Goal: Task Accomplishment & Management: Manage account settings

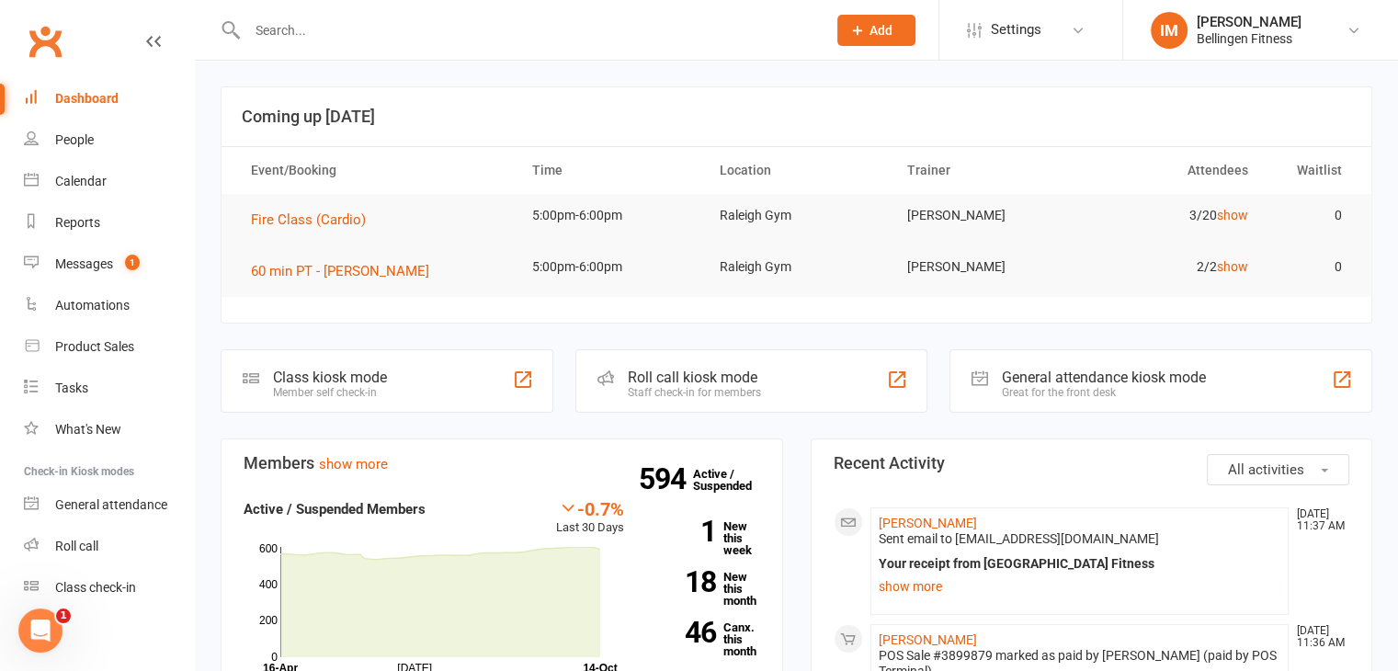
click at [313, 40] on input "text" at bounding box center [528, 30] width 572 height 26
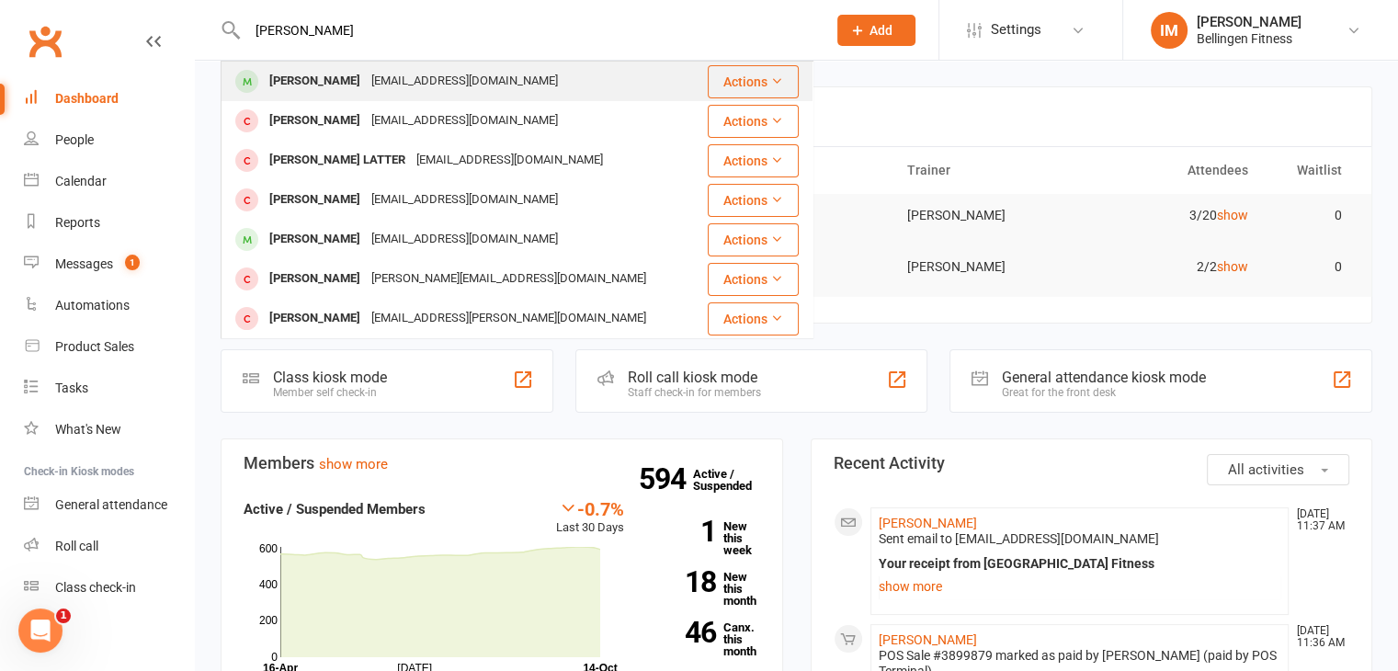
type input "[PERSON_NAME]"
click at [338, 77] on div "[PERSON_NAME]" at bounding box center [315, 81] width 102 height 27
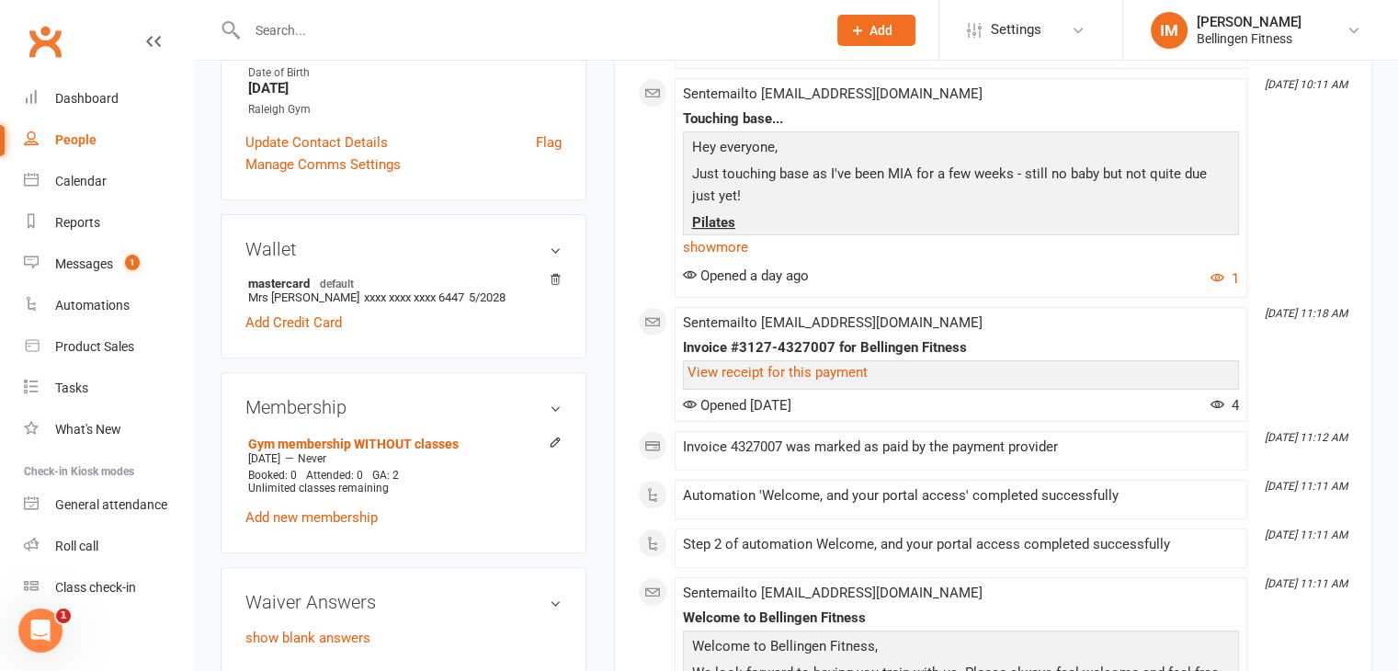
scroll to position [460, 0]
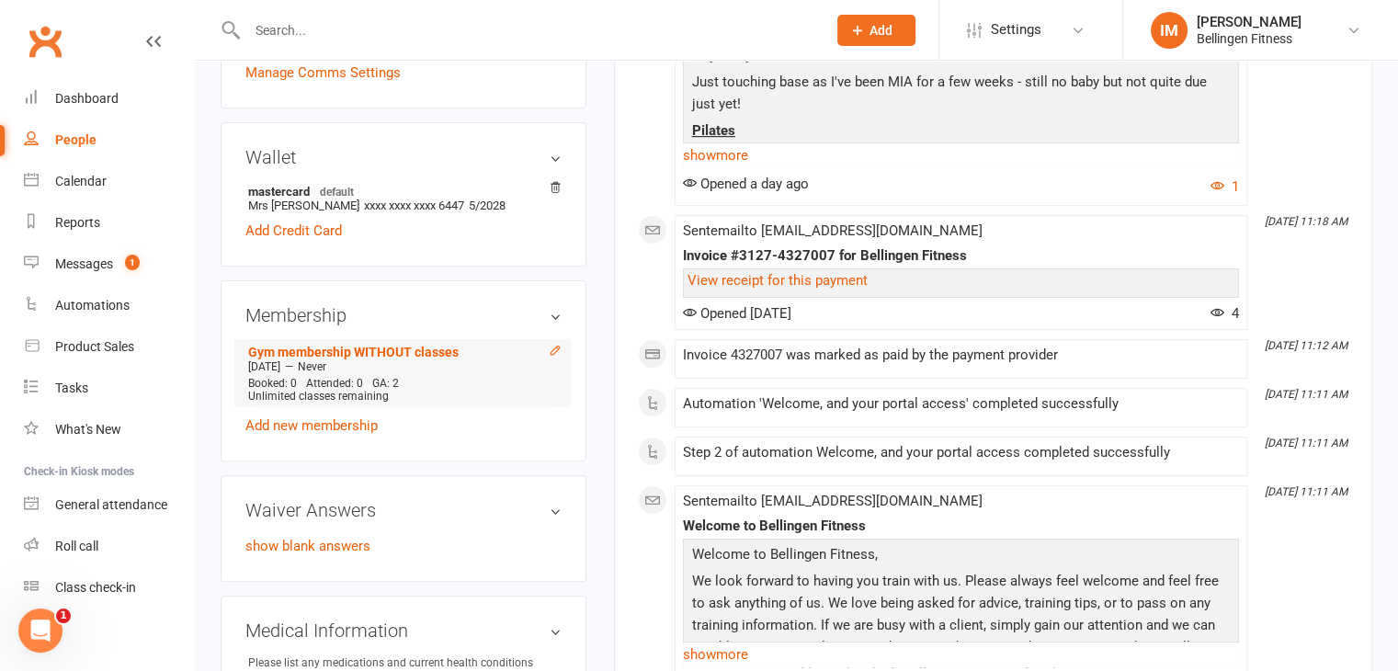
click at [552, 354] on icon at bounding box center [555, 350] width 8 height 8
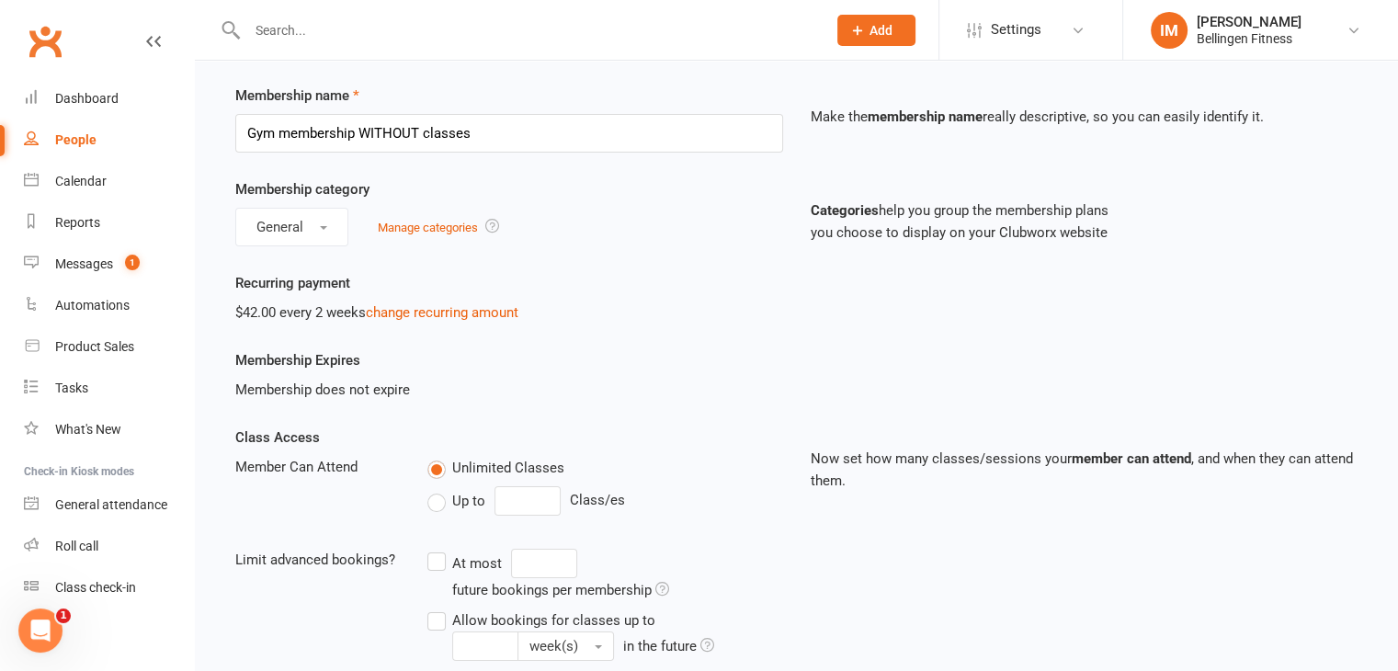
scroll to position [92, 0]
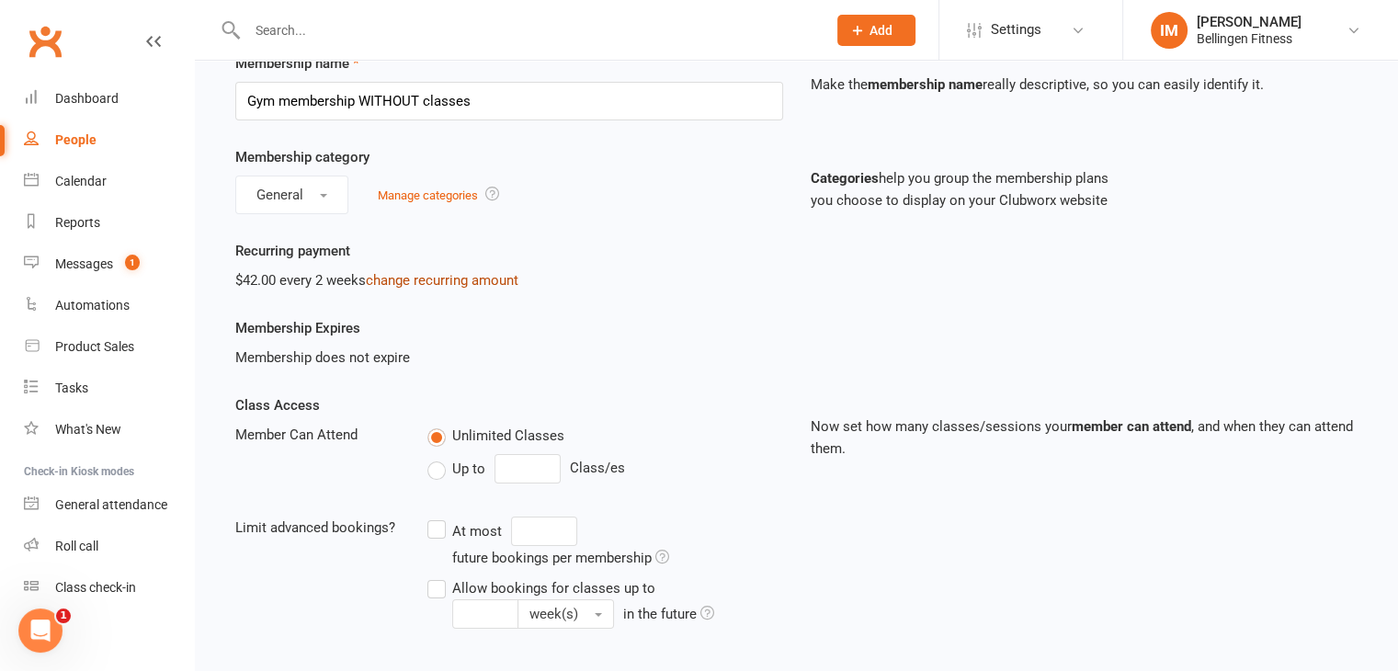
click at [485, 281] on link "change recurring amount" at bounding box center [442, 280] width 153 height 17
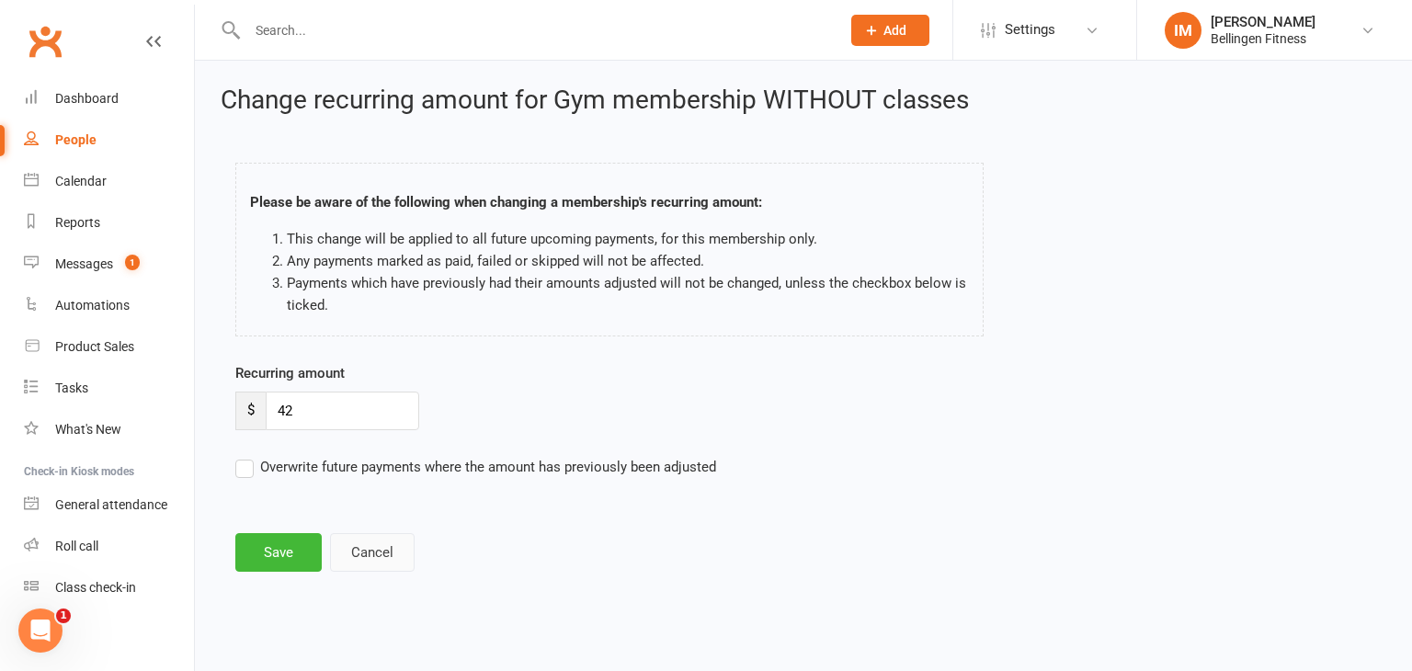
click at [372, 551] on button "Cancel" at bounding box center [372, 552] width 85 height 39
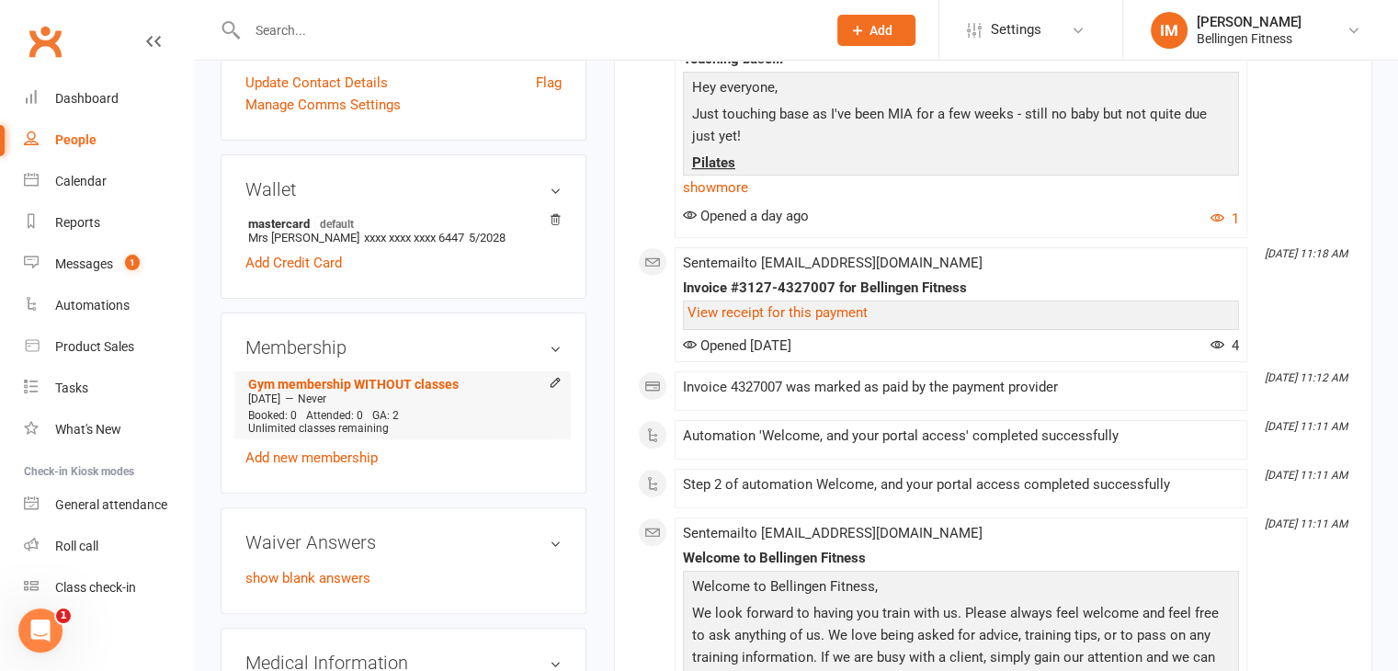
scroll to position [460, 0]
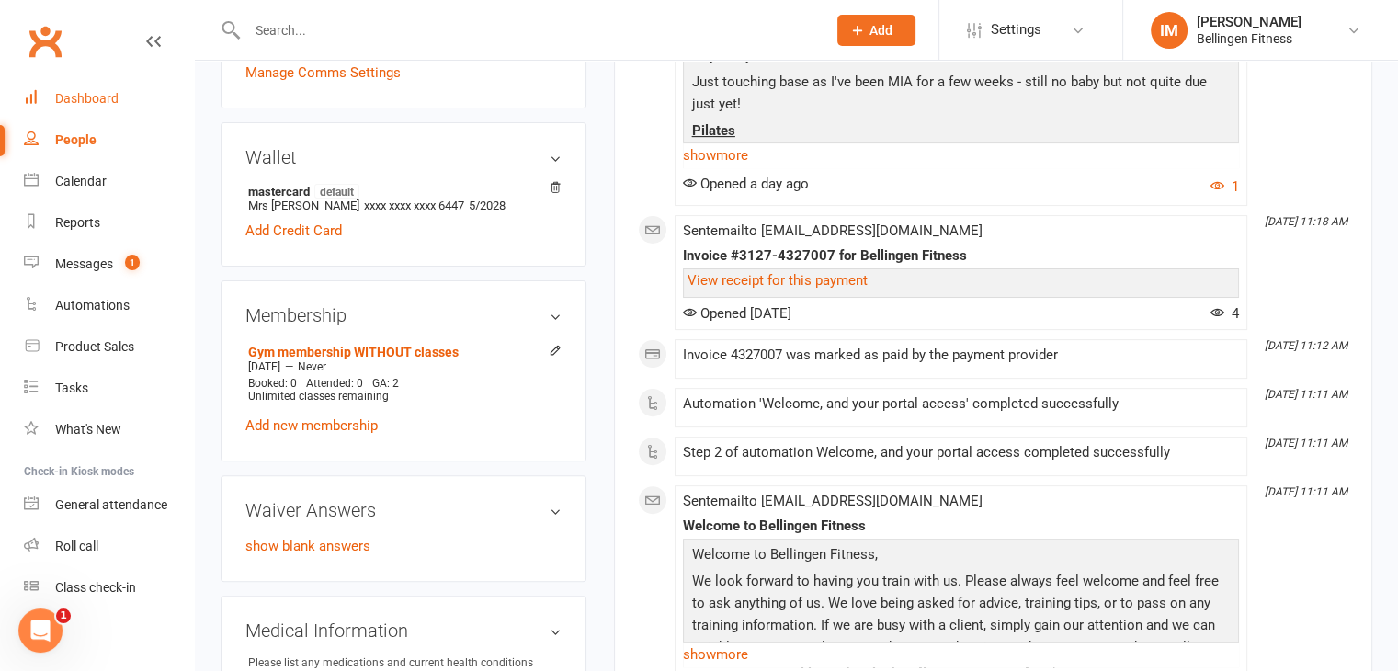
click at [77, 104] on div "Dashboard" at bounding box center [86, 98] width 63 height 15
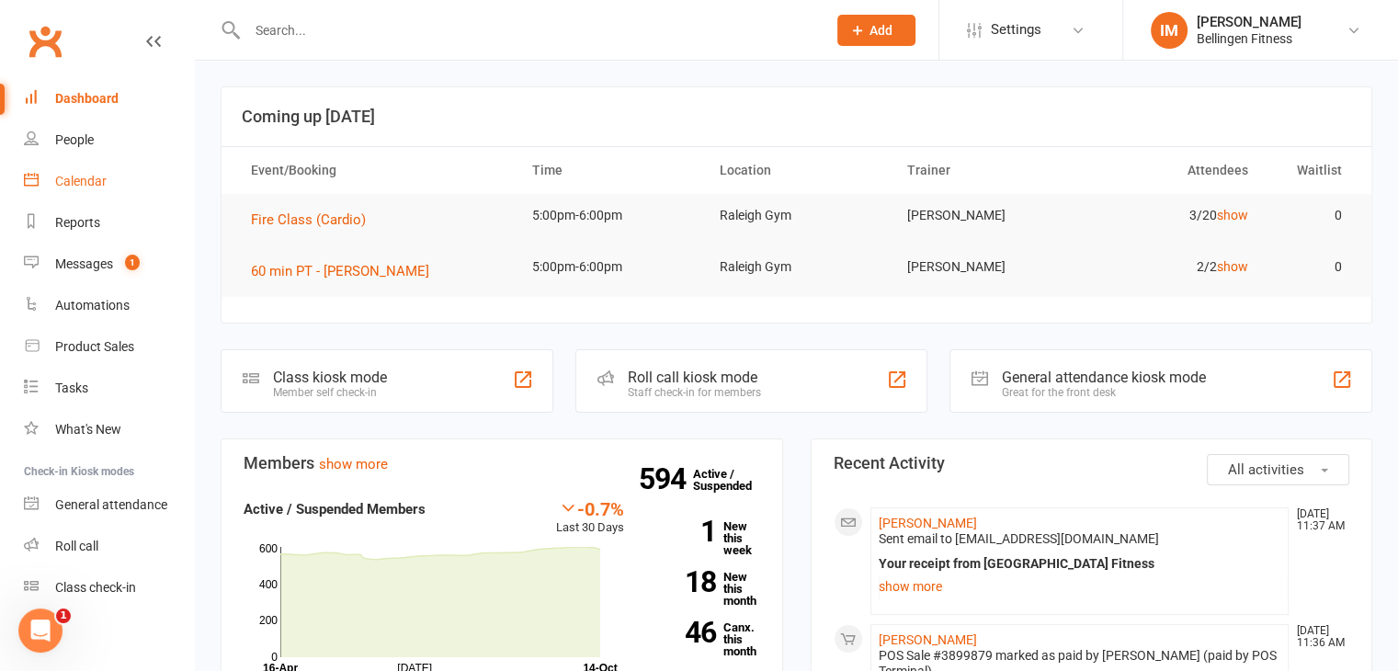
click at [85, 185] on div "Calendar" at bounding box center [80, 181] width 51 height 15
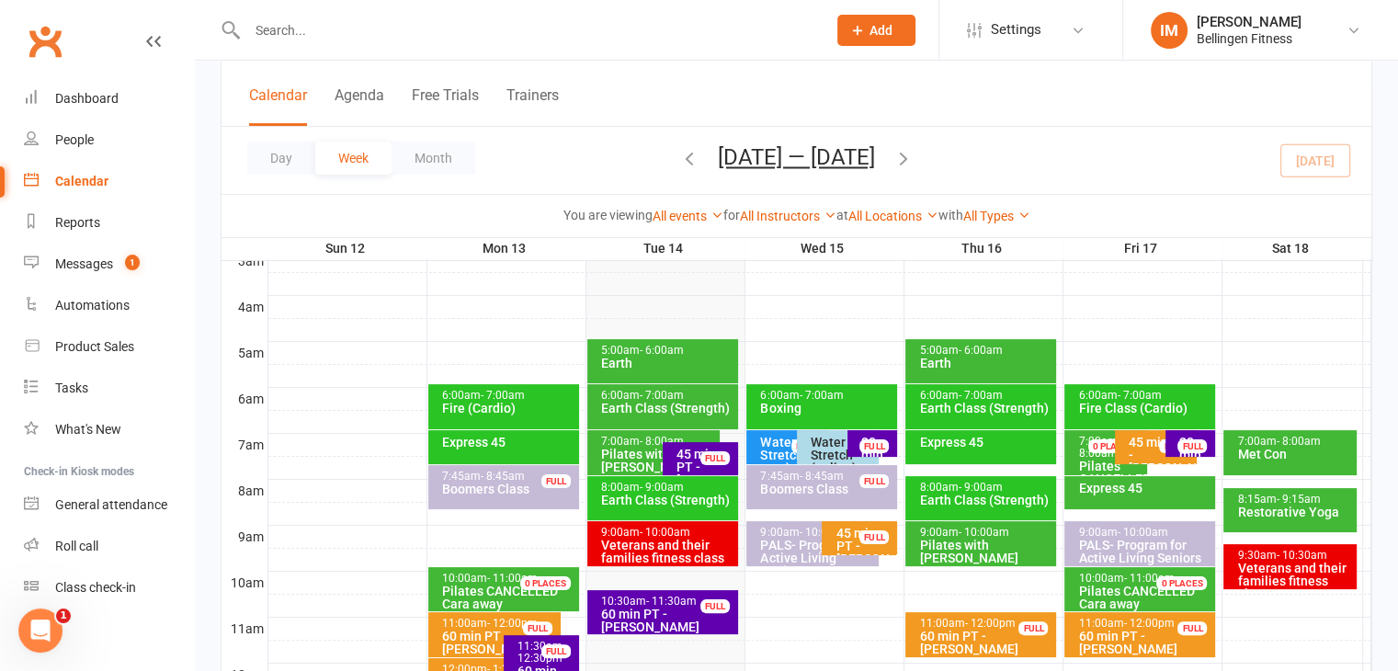
scroll to position [368, 0]
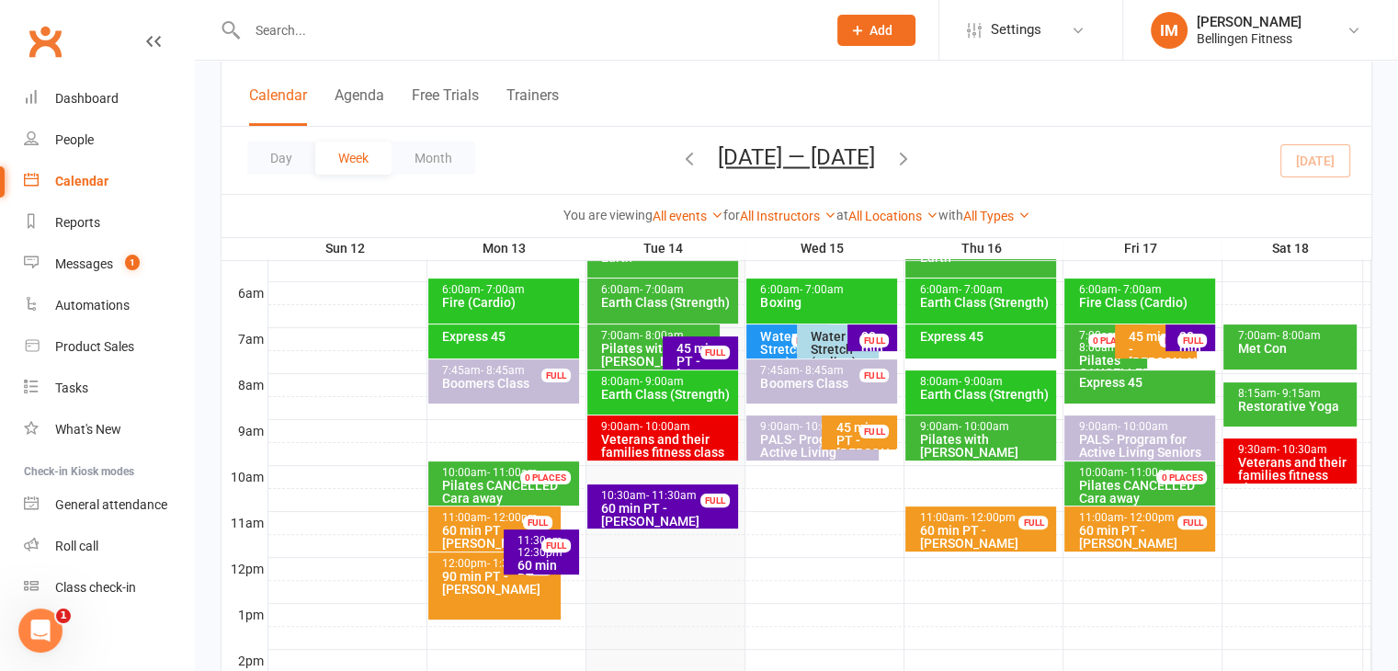
click at [985, 441] on div "Pilates with [PERSON_NAME]" at bounding box center [985, 446] width 134 height 26
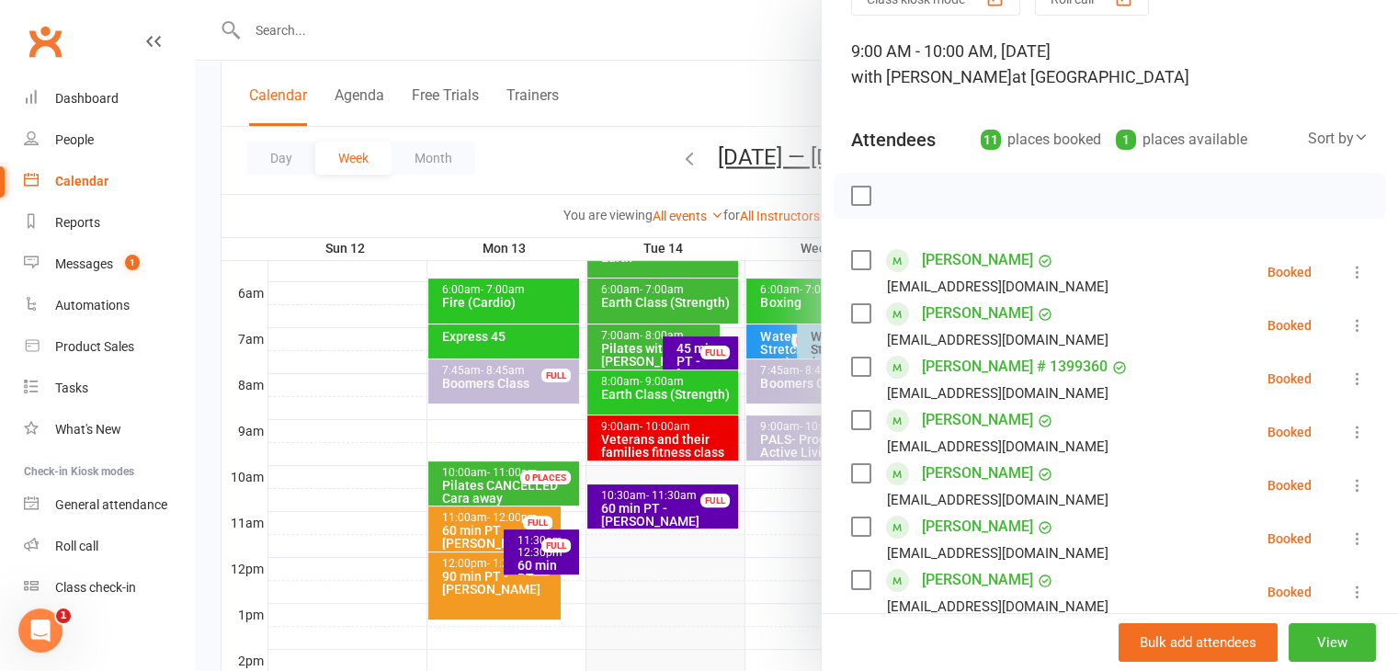
scroll to position [23, 0]
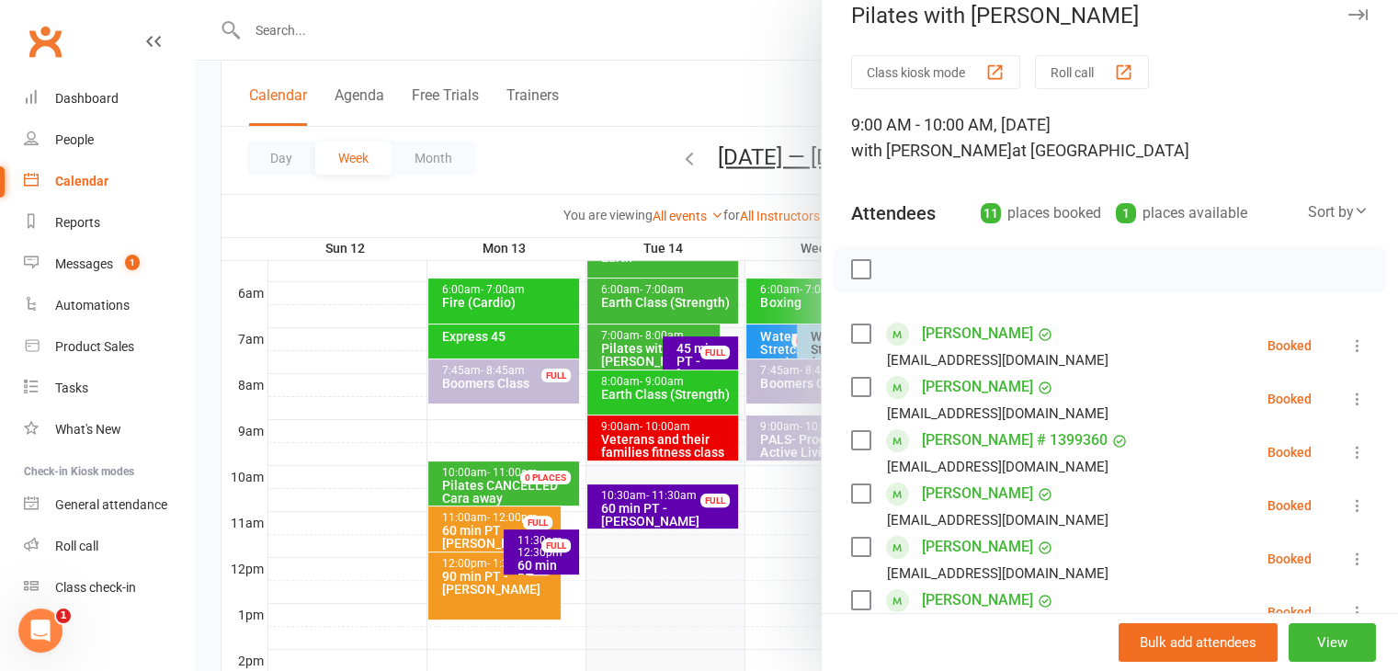
click at [854, 276] on label at bounding box center [860, 269] width 18 height 18
click at [1182, 214] on div "1 places available" at bounding box center [1181, 213] width 131 height 26
click at [1354, 216] on icon at bounding box center [1361, 210] width 15 height 15
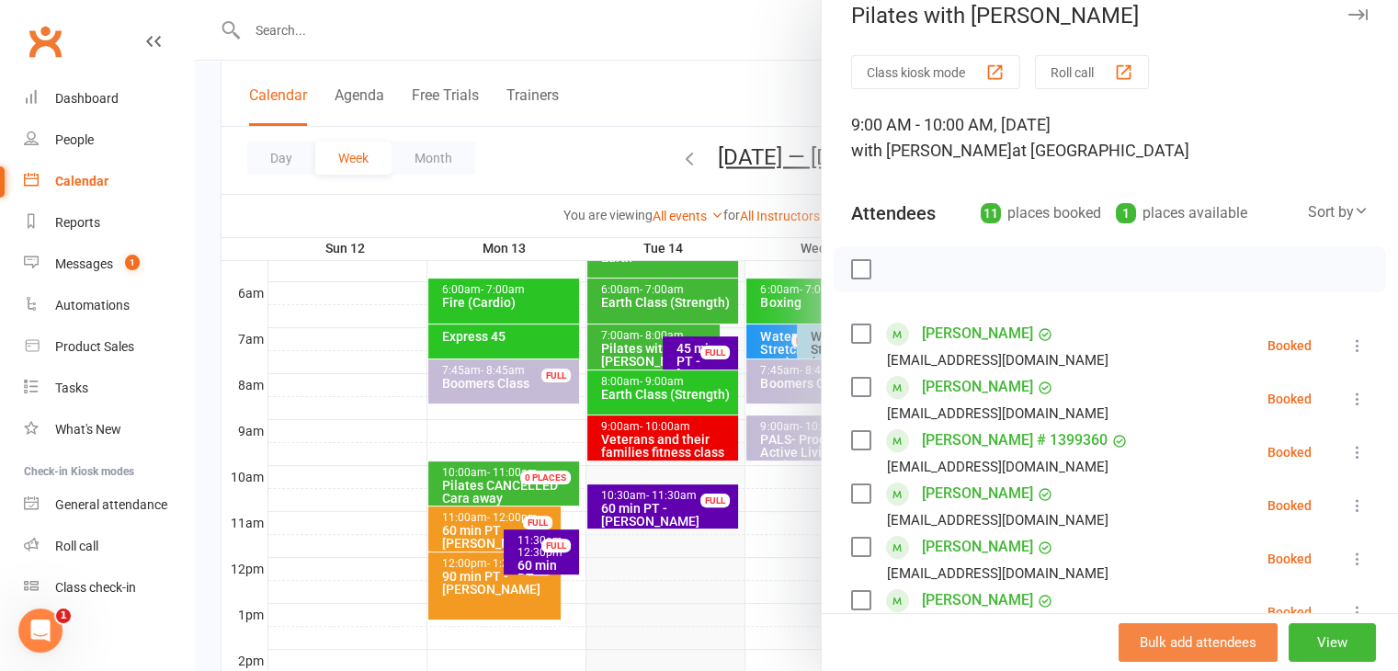
click at [1144, 644] on button "Bulk add attendees" at bounding box center [1198, 642] width 159 height 39
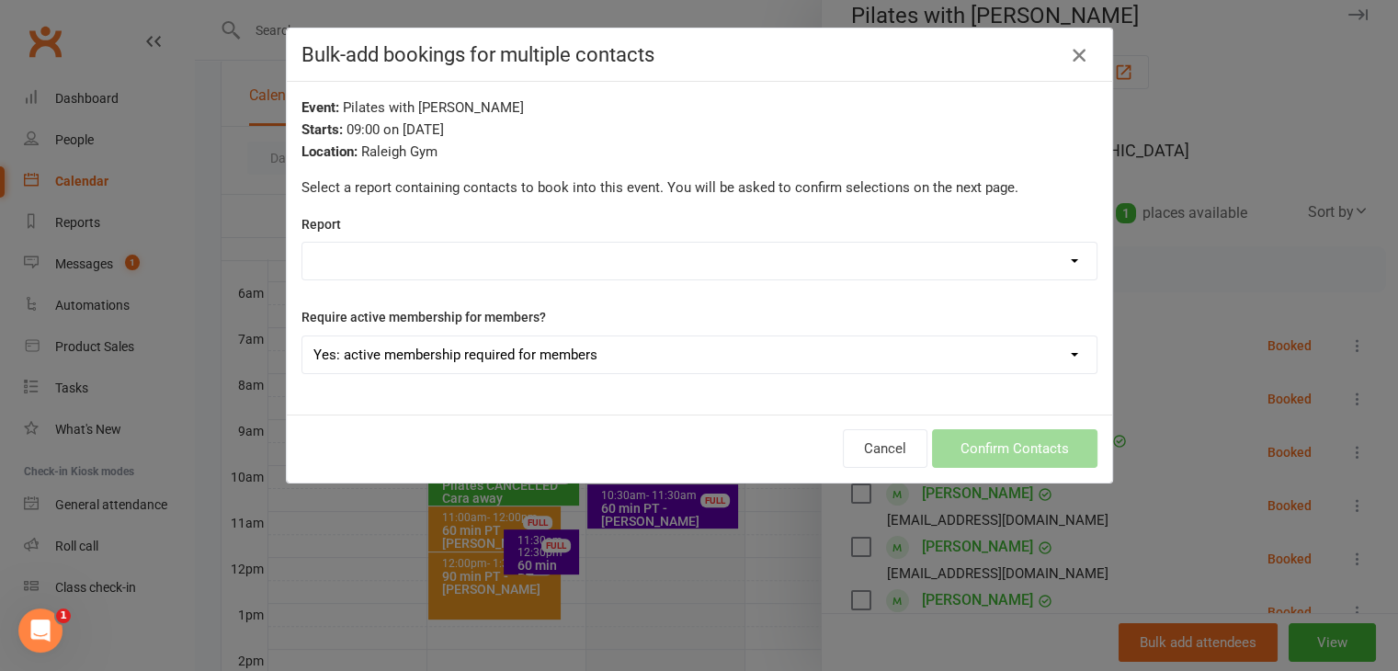
click at [1080, 60] on icon "button" at bounding box center [1079, 55] width 22 height 22
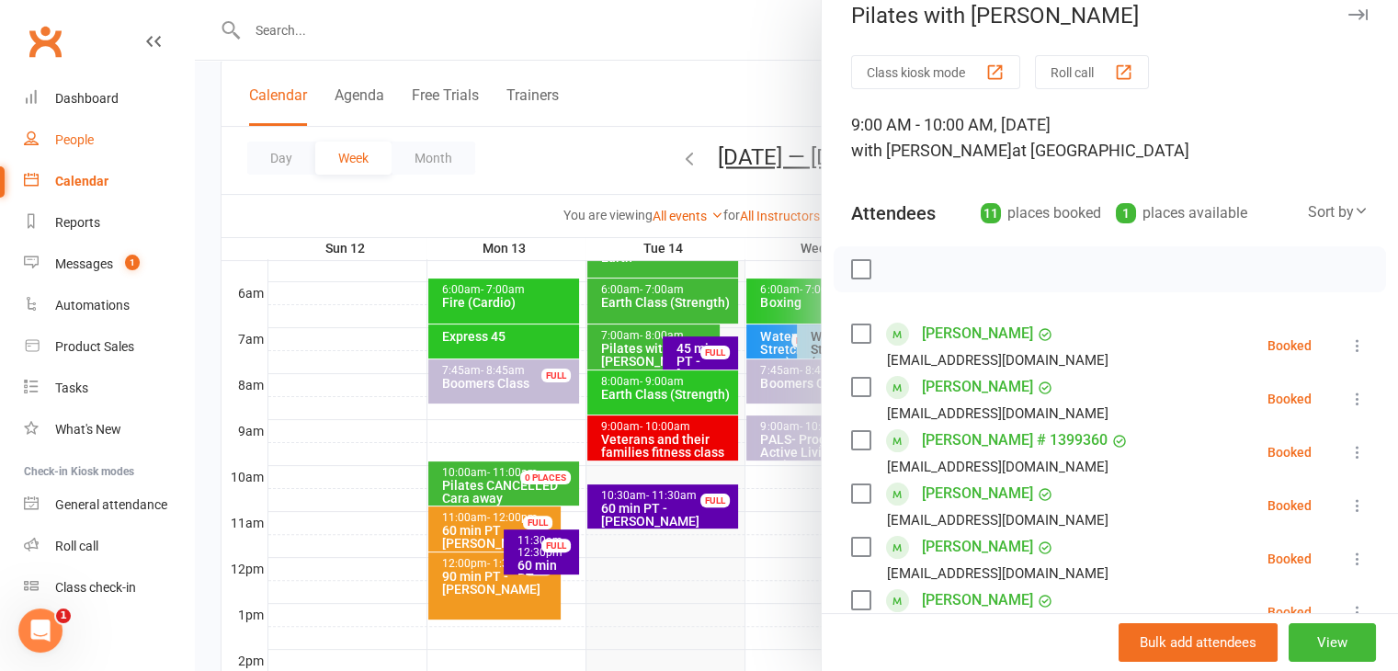
click at [99, 141] on link "People" at bounding box center [109, 140] width 170 height 41
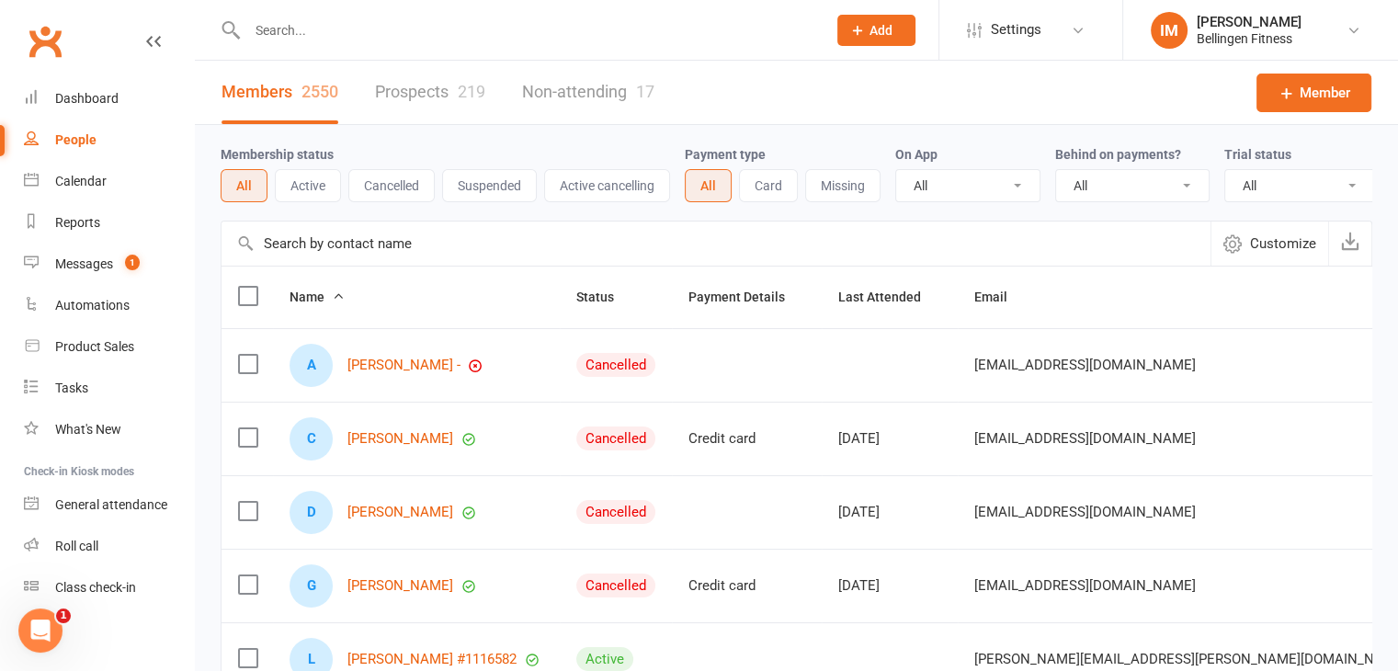
click at [354, 47] on div at bounding box center [517, 30] width 593 height 60
click at [313, 28] on input "text" at bounding box center [528, 30] width 572 height 26
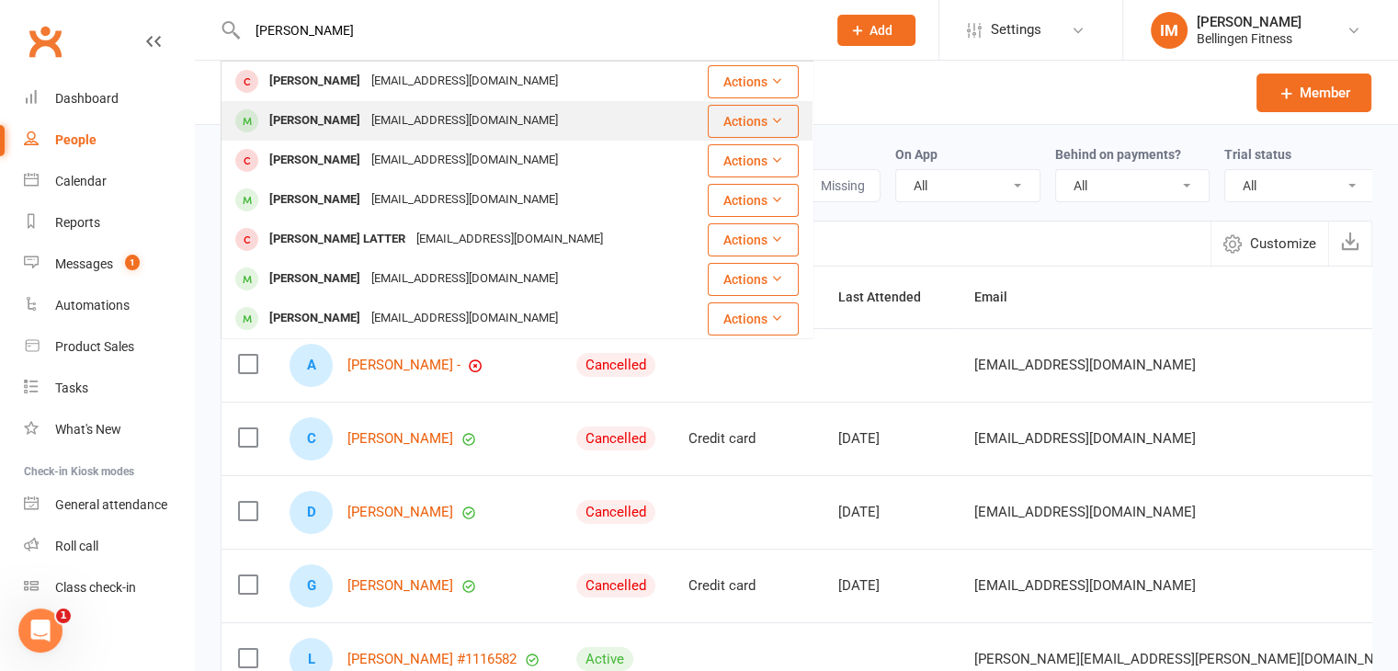
type input "[PERSON_NAME]"
click at [737, 120] on button "Actions" at bounding box center [753, 121] width 91 height 33
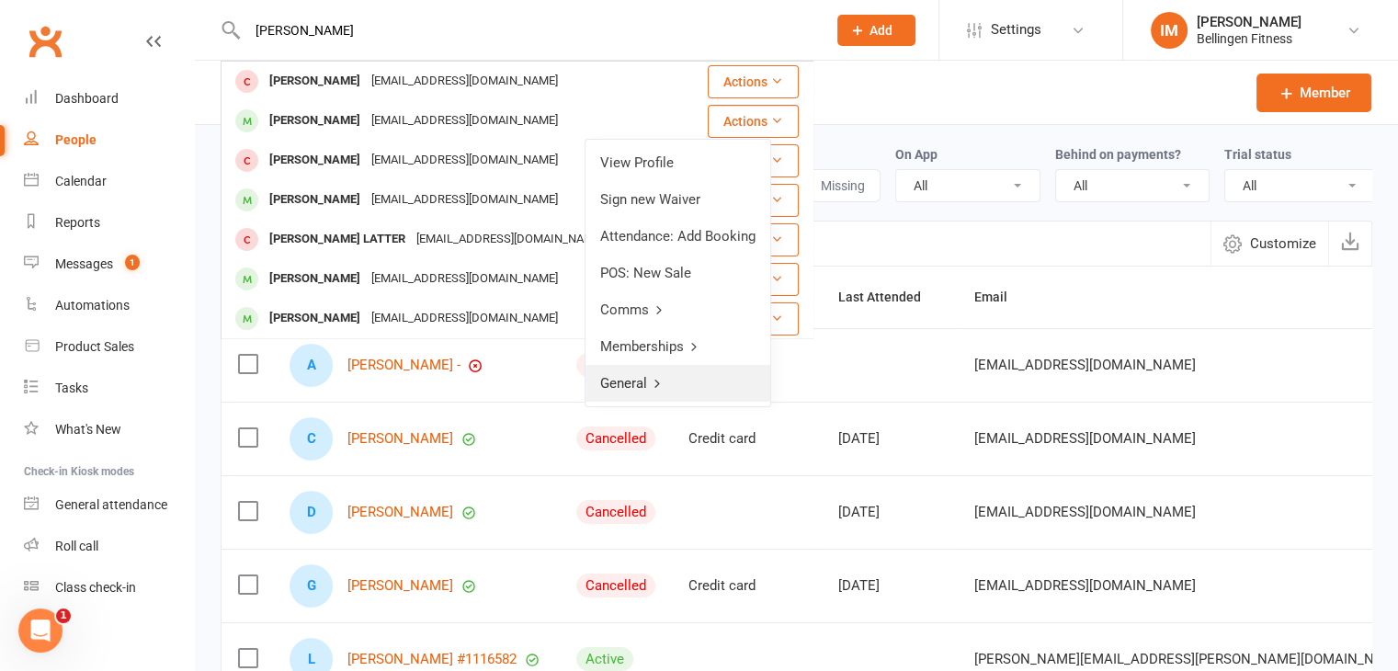
click at [654, 381] on icon at bounding box center [657, 383] width 13 height 13
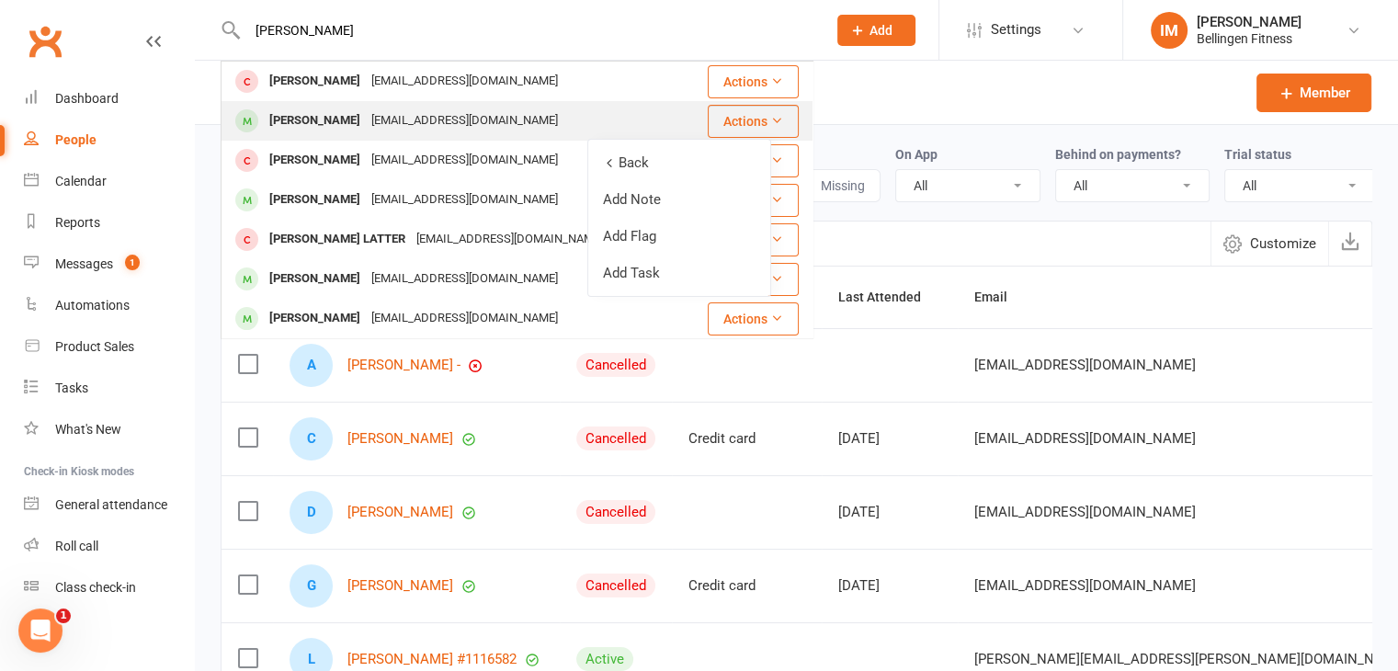
click at [520, 120] on div "[PERSON_NAME] [EMAIL_ADDRESS][DOMAIN_NAME]" at bounding box center [464, 121] width 484 height 38
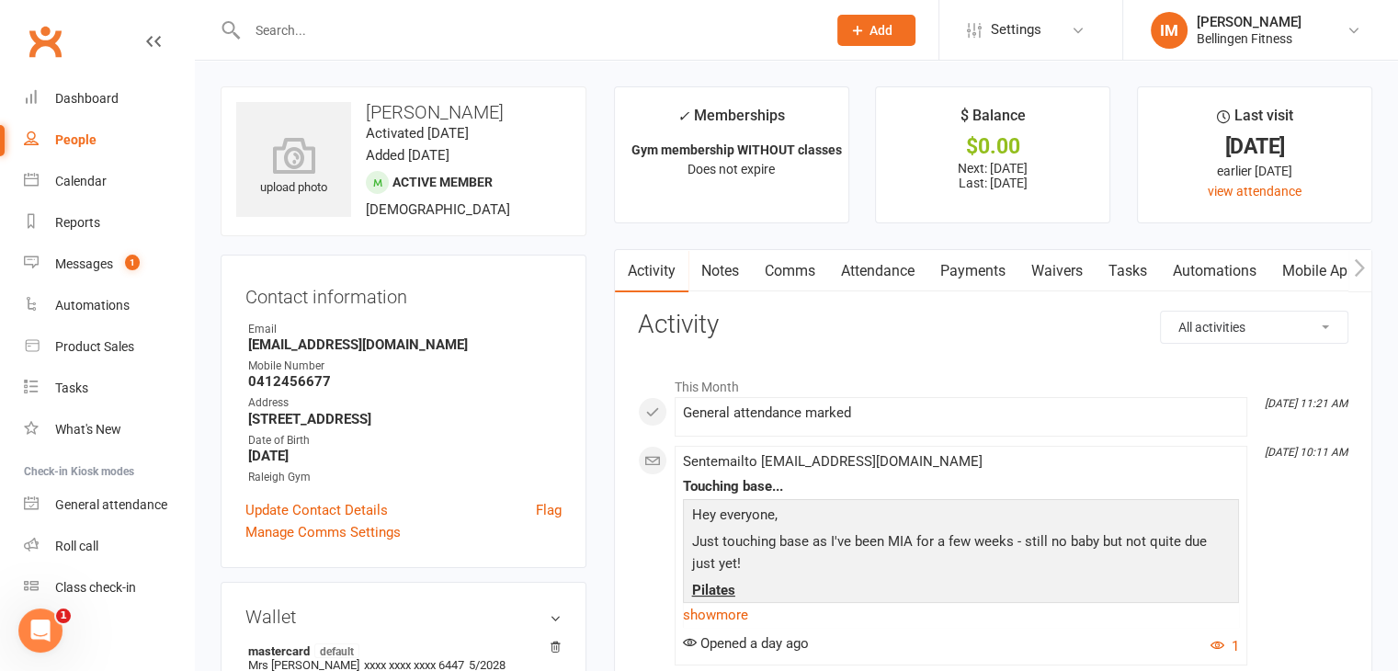
click at [1366, 271] on button "button" at bounding box center [1360, 270] width 23 height 41
click at [1357, 264] on icon "button" at bounding box center [1359, 267] width 11 height 19
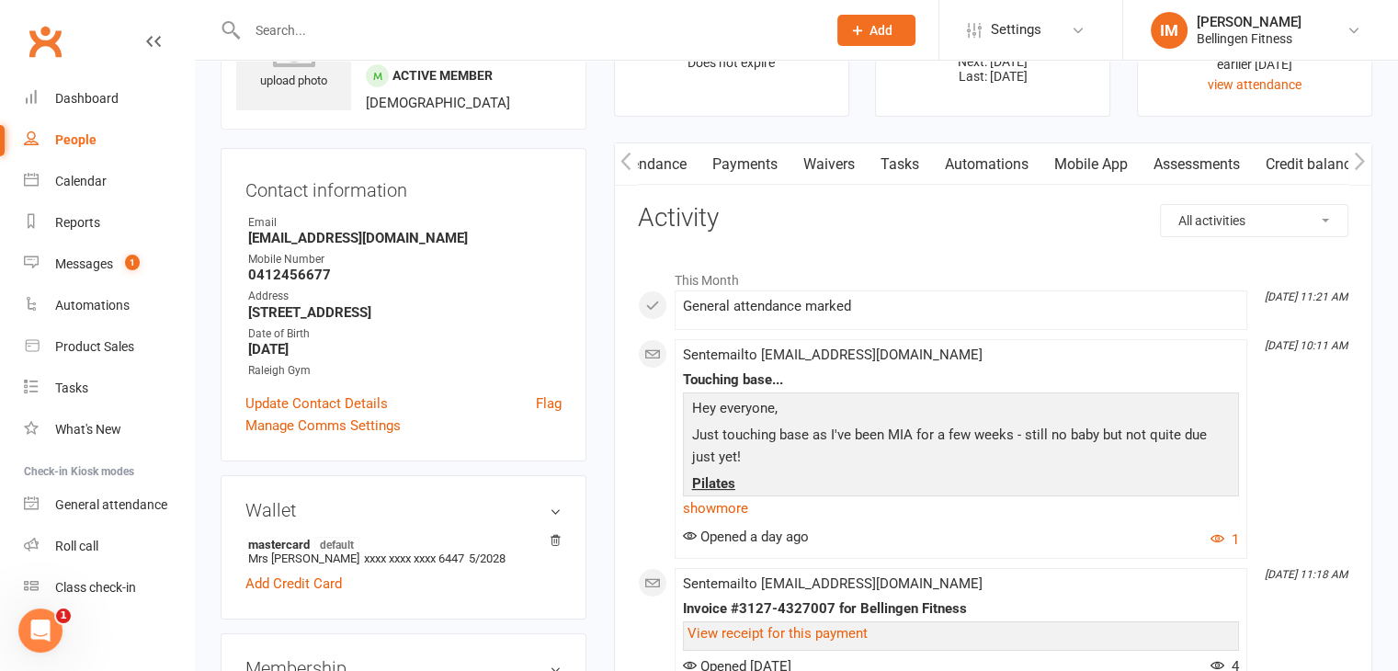
scroll to position [0, 0]
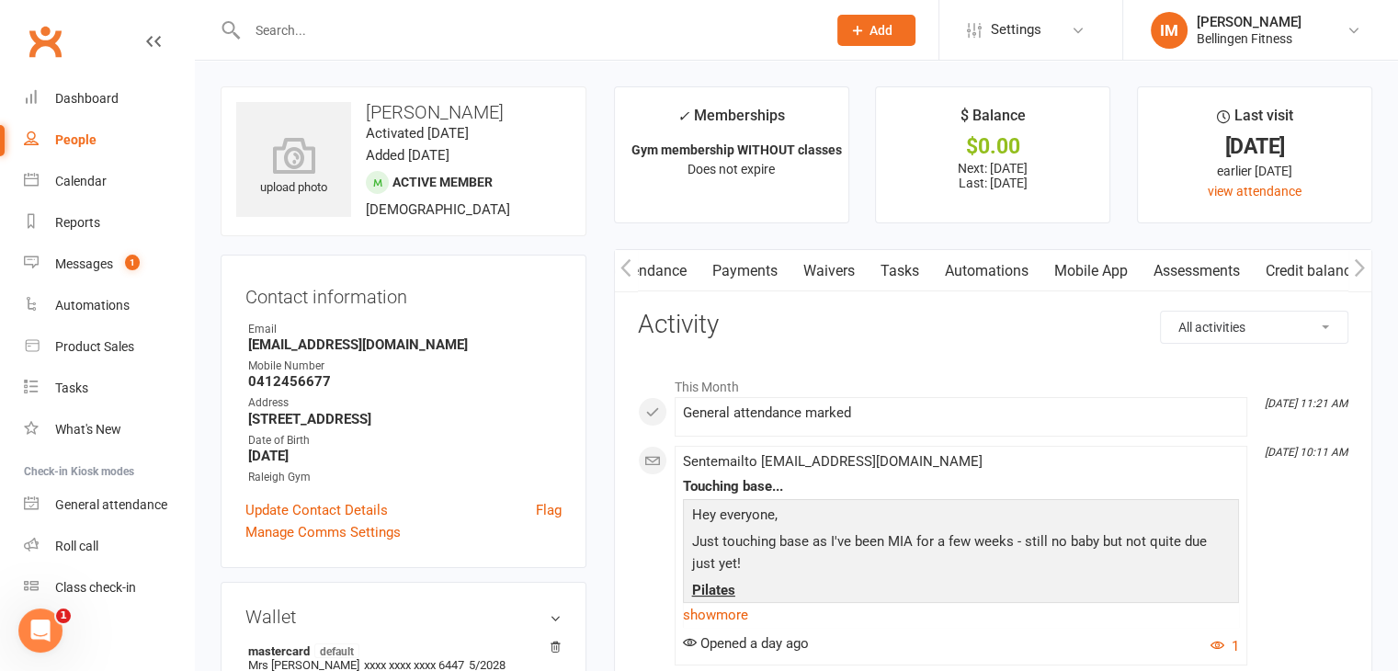
click at [1177, 271] on link "Assessments" at bounding box center [1197, 271] width 112 height 42
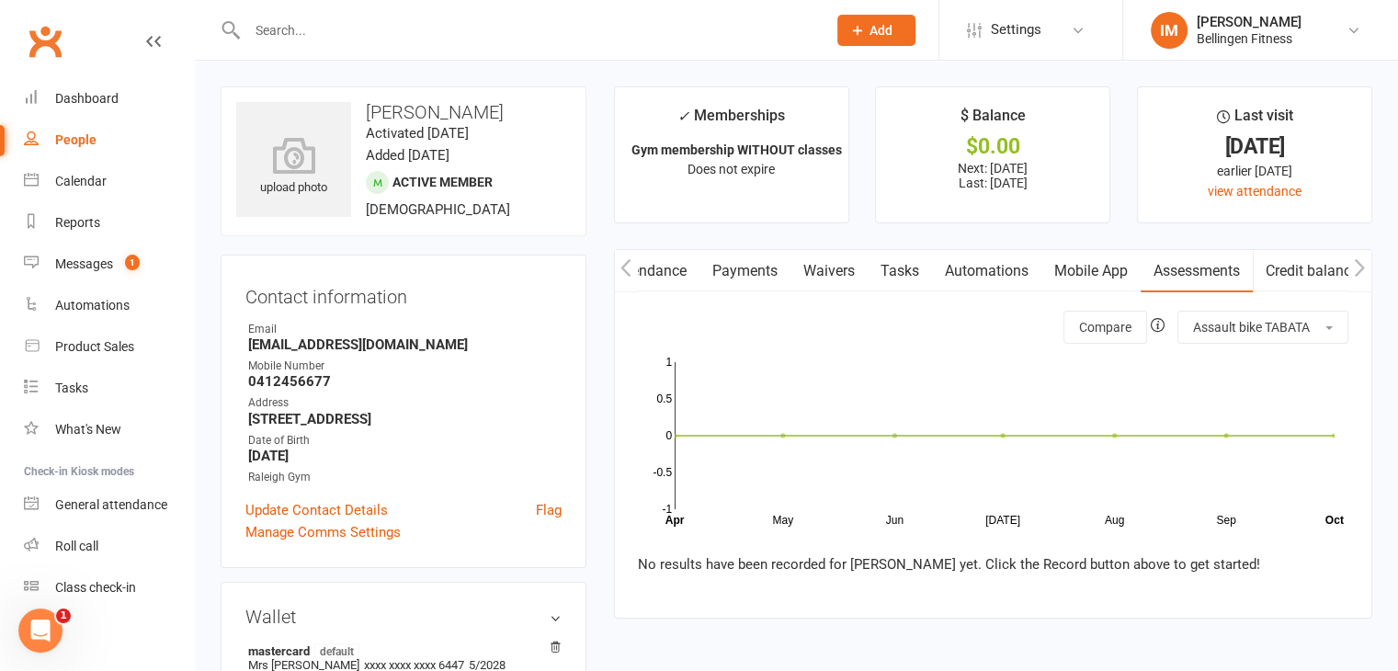
click at [1091, 273] on link "Mobile App" at bounding box center [1090, 271] width 99 height 42
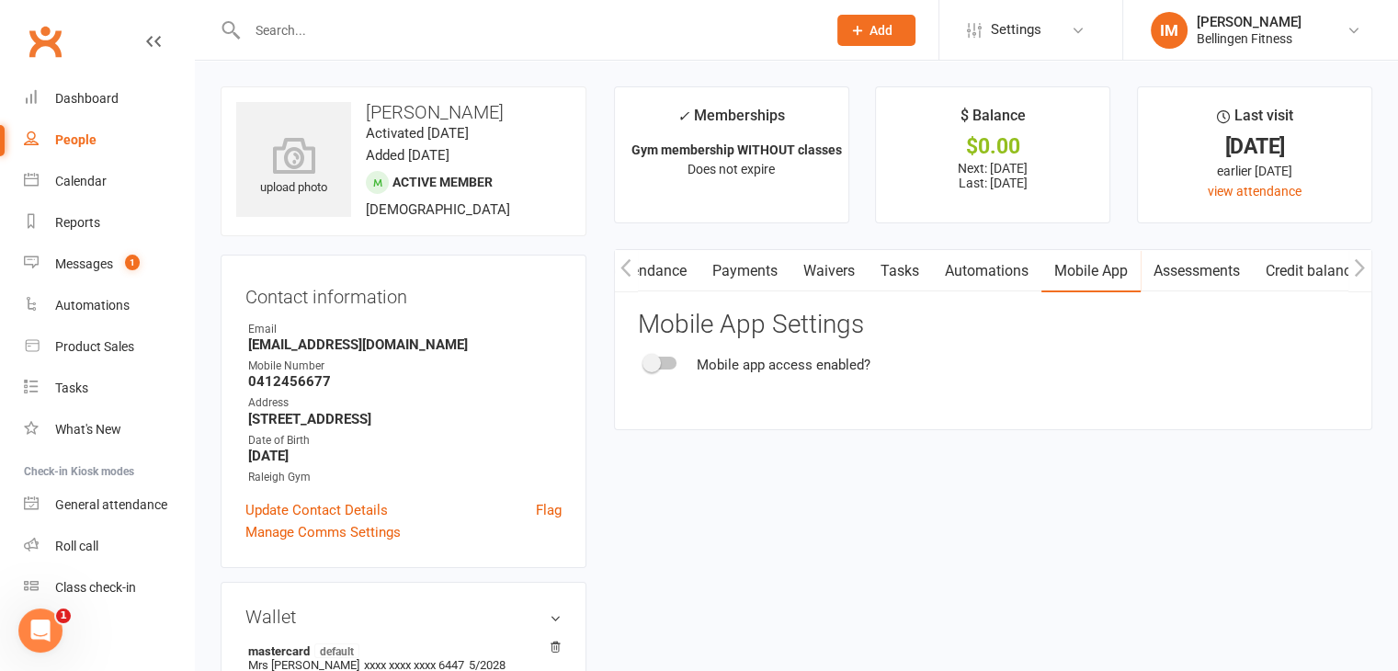
click at [985, 267] on link "Automations" at bounding box center [986, 271] width 109 height 42
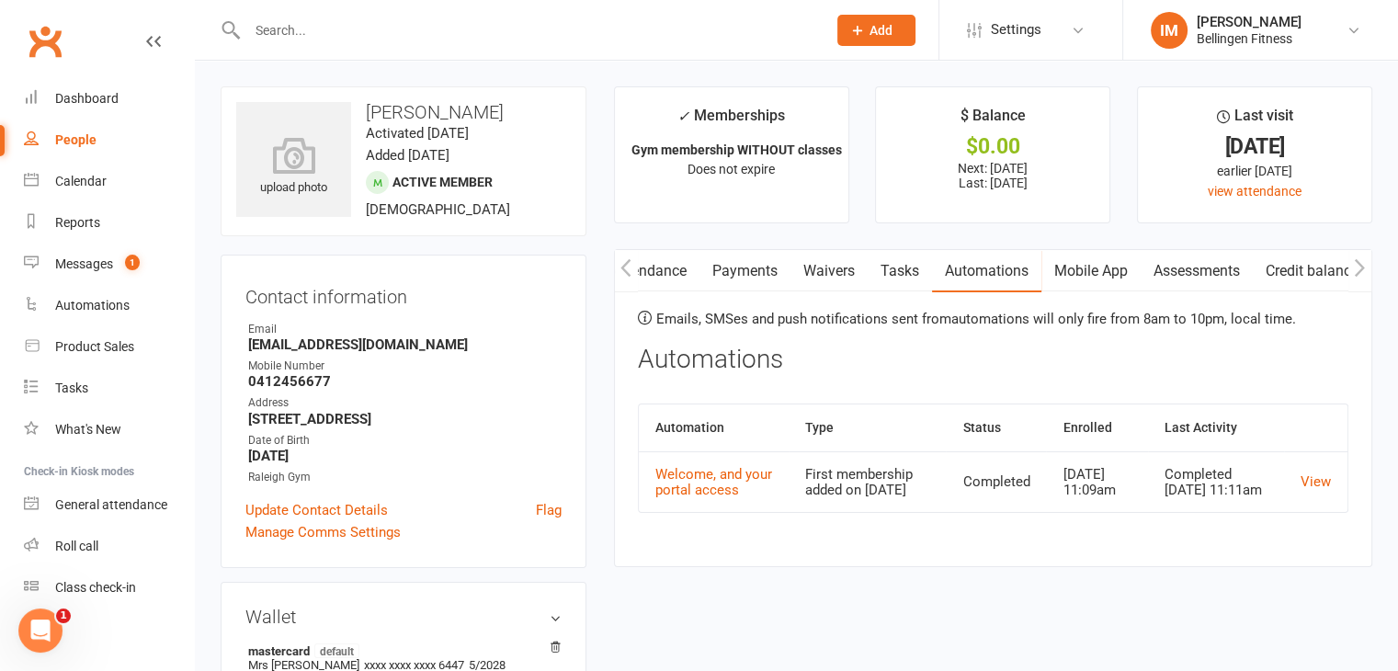
click at [900, 265] on link "Tasks" at bounding box center [900, 271] width 64 height 42
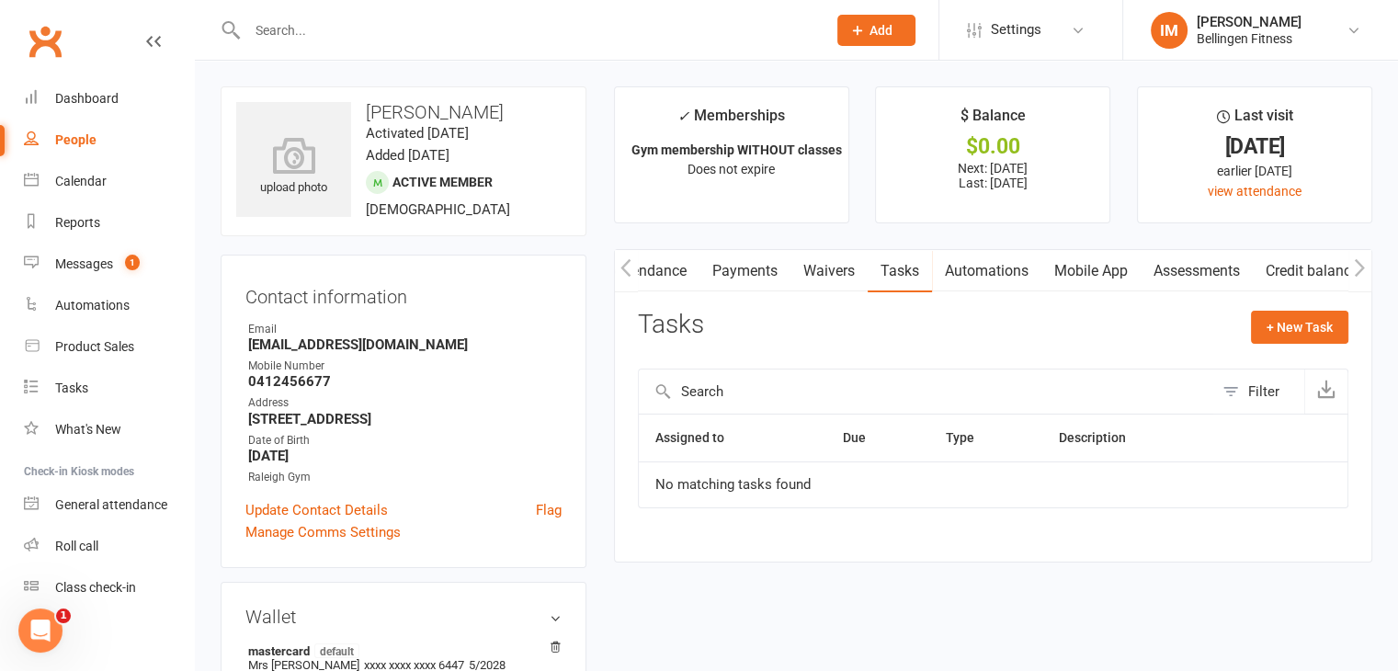
click at [816, 266] on link "Waivers" at bounding box center [829, 271] width 77 height 42
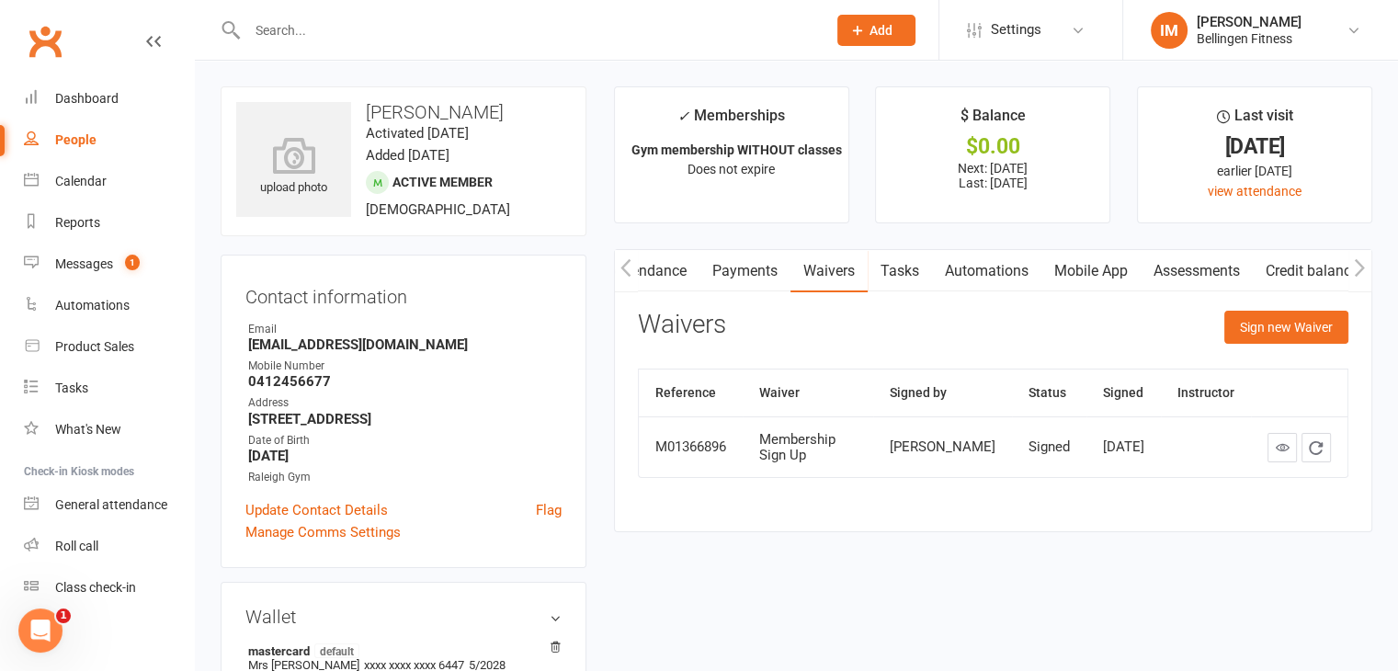
click at [752, 270] on link "Payments" at bounding box center [745, 271] width 91 height 42
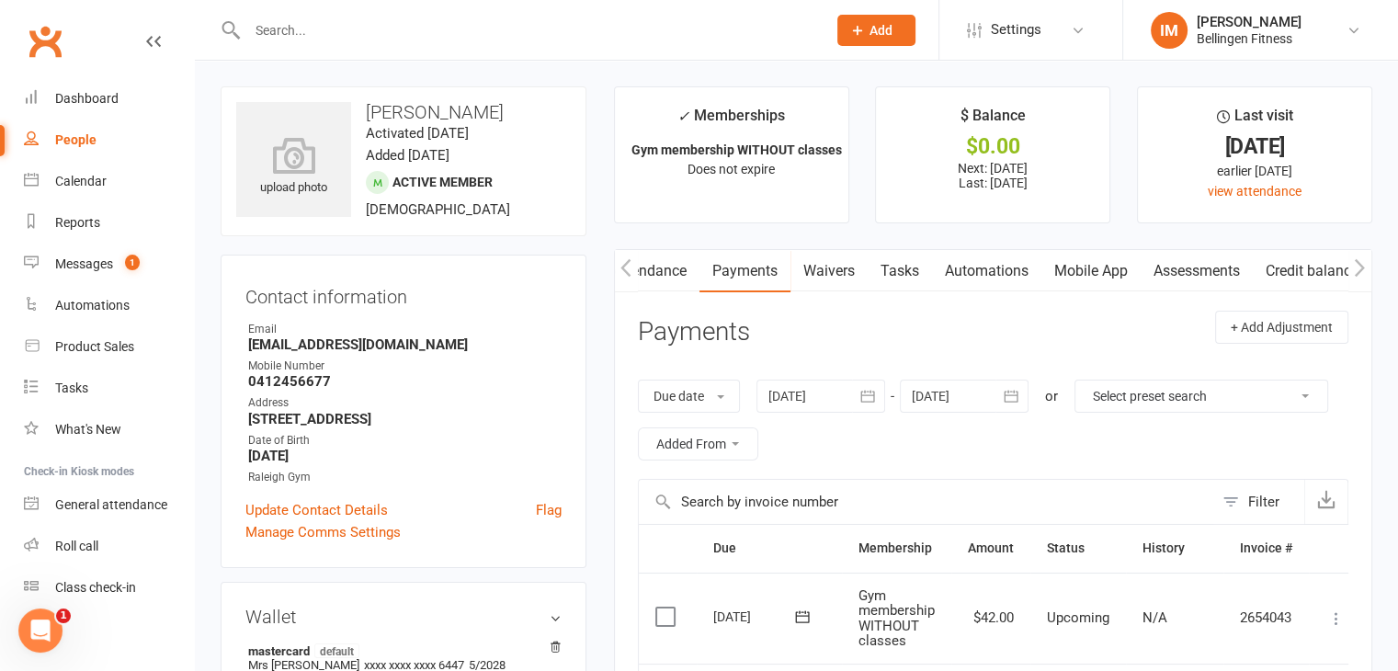
click at [625, 265] on icon "button" at bounding box center [625, 267] width 11 height 19
click at [868, 274] on link "Attendance" at bounding box center [877, 271] width 99 height 42
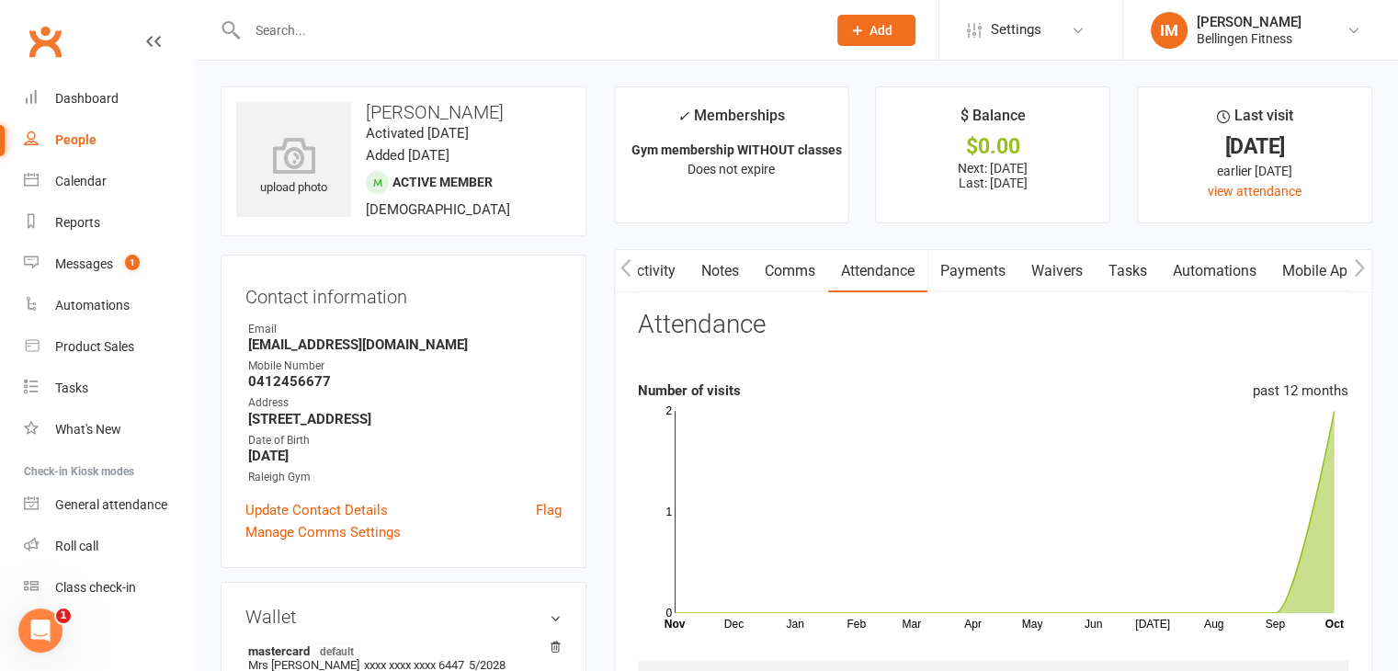
click at [777, 272] on link "Comms" at bounding box center [790, 271] width 76 height 42
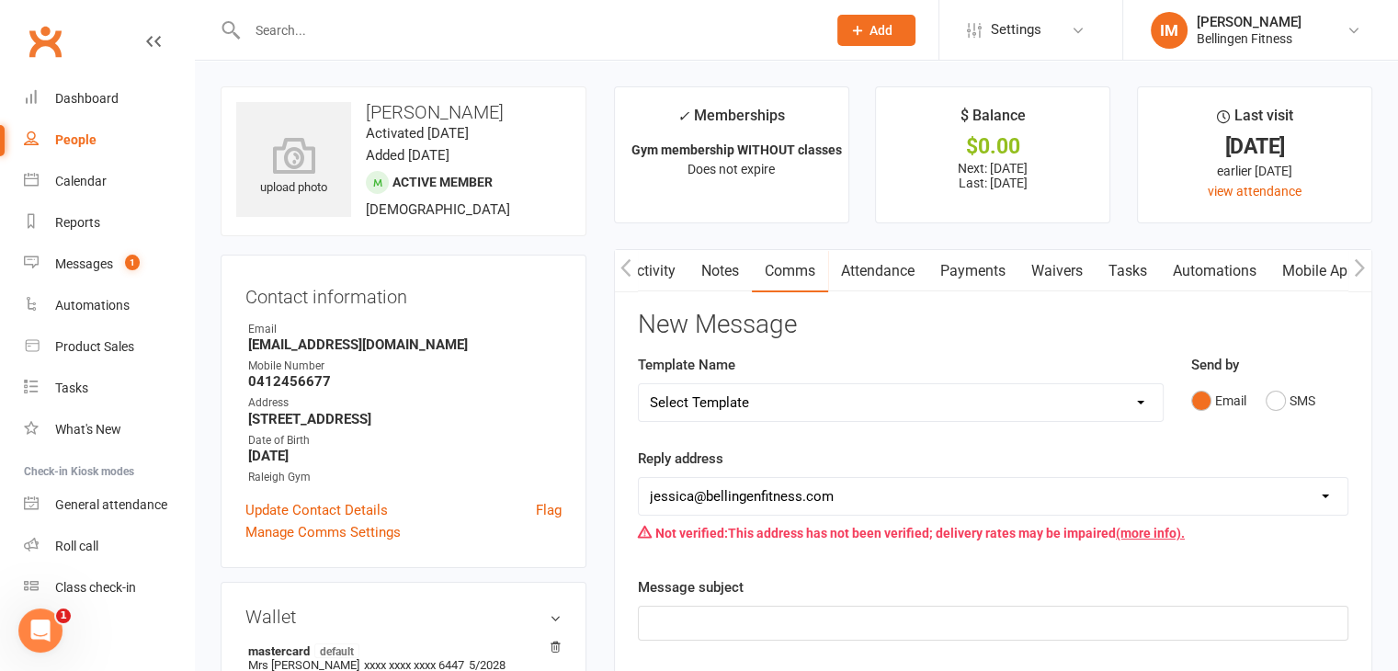
click at [727, 275] on link "Notes" at bounding box center [720, 271] width 63 height 42
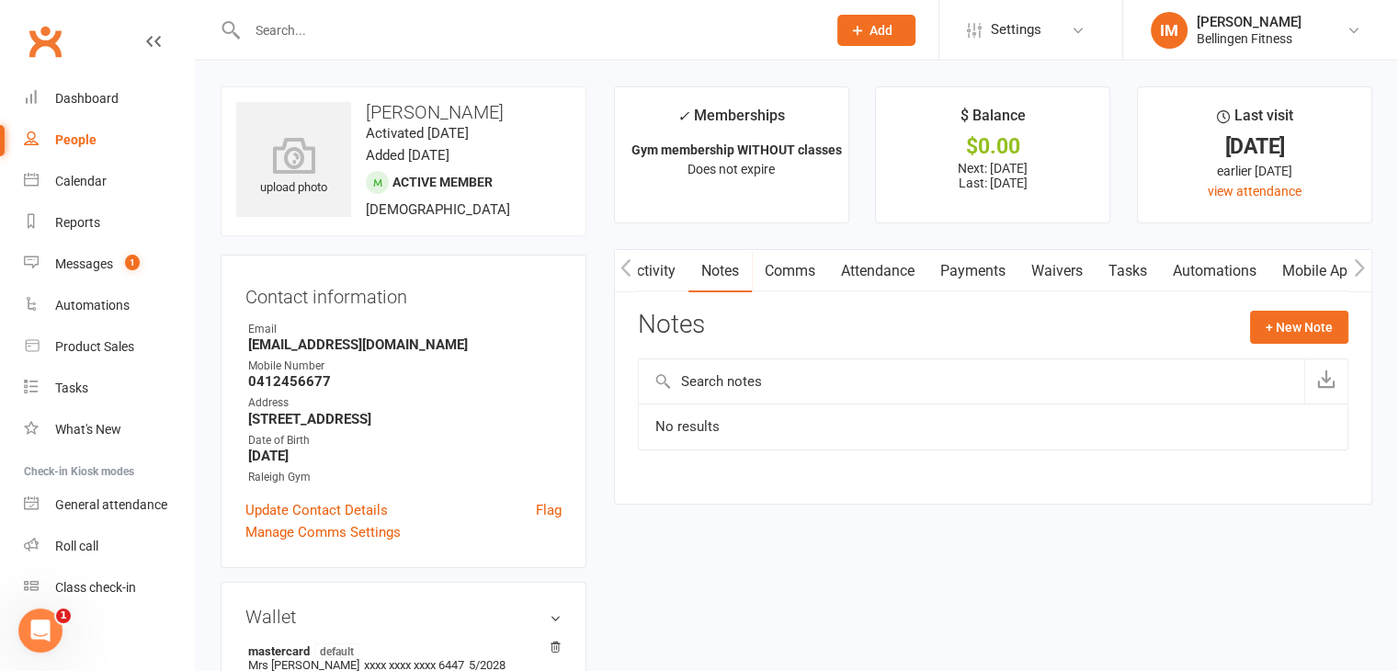
click at [665, 275] on link "Activity" at bounding box center [652, 271] width 74 height 42
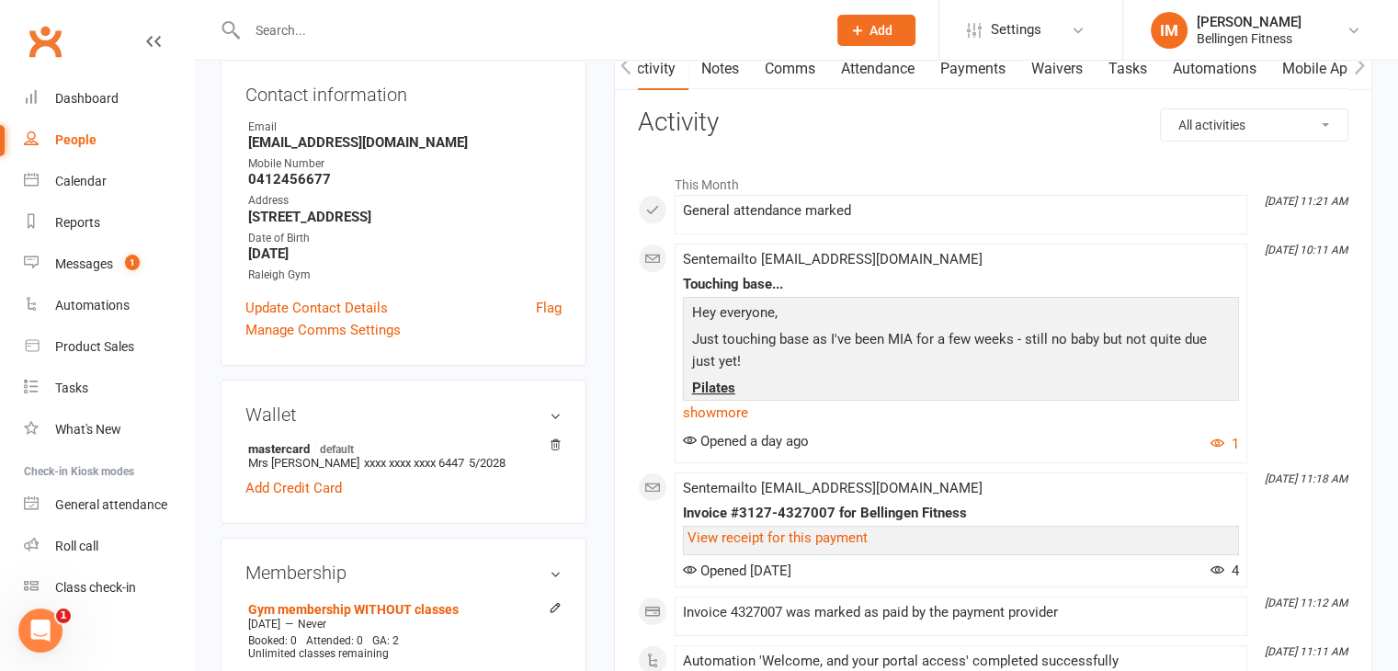
scroll to position [92, 0]
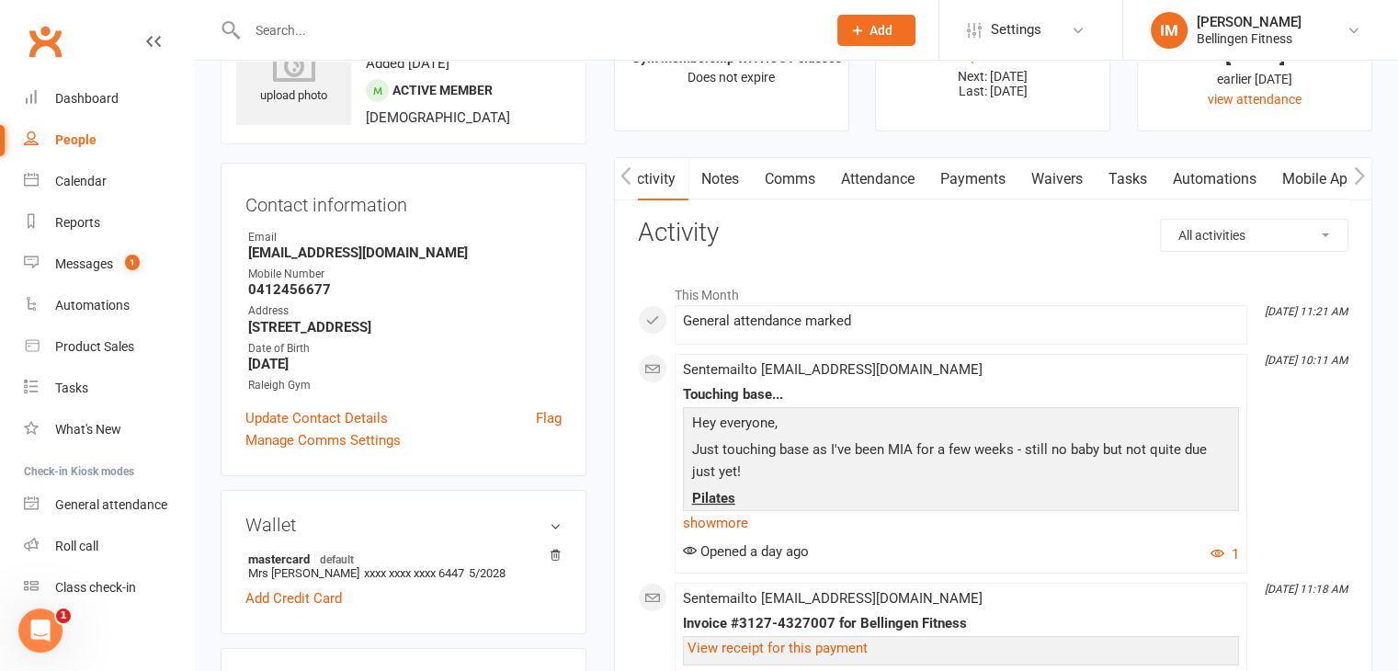
click at [625, 172] on icon "button" at bounding box center [625, 174] width 10 height 17
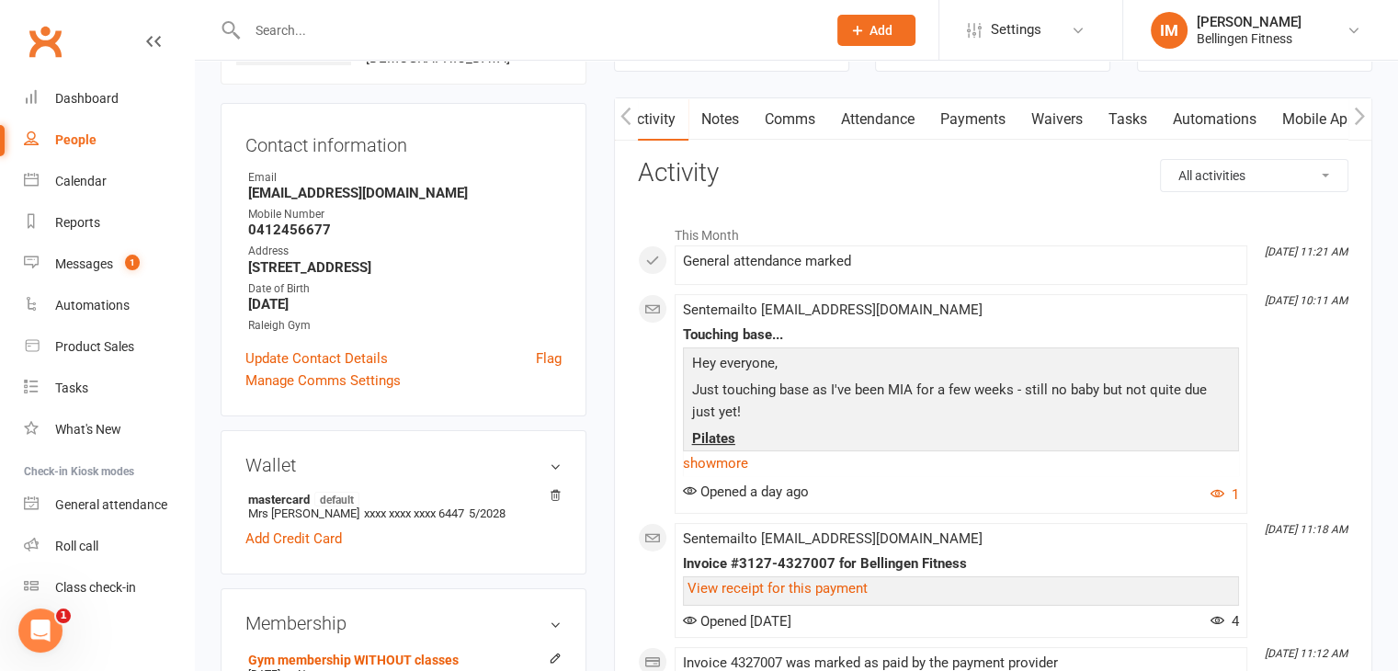
scroll to position [184, 0]
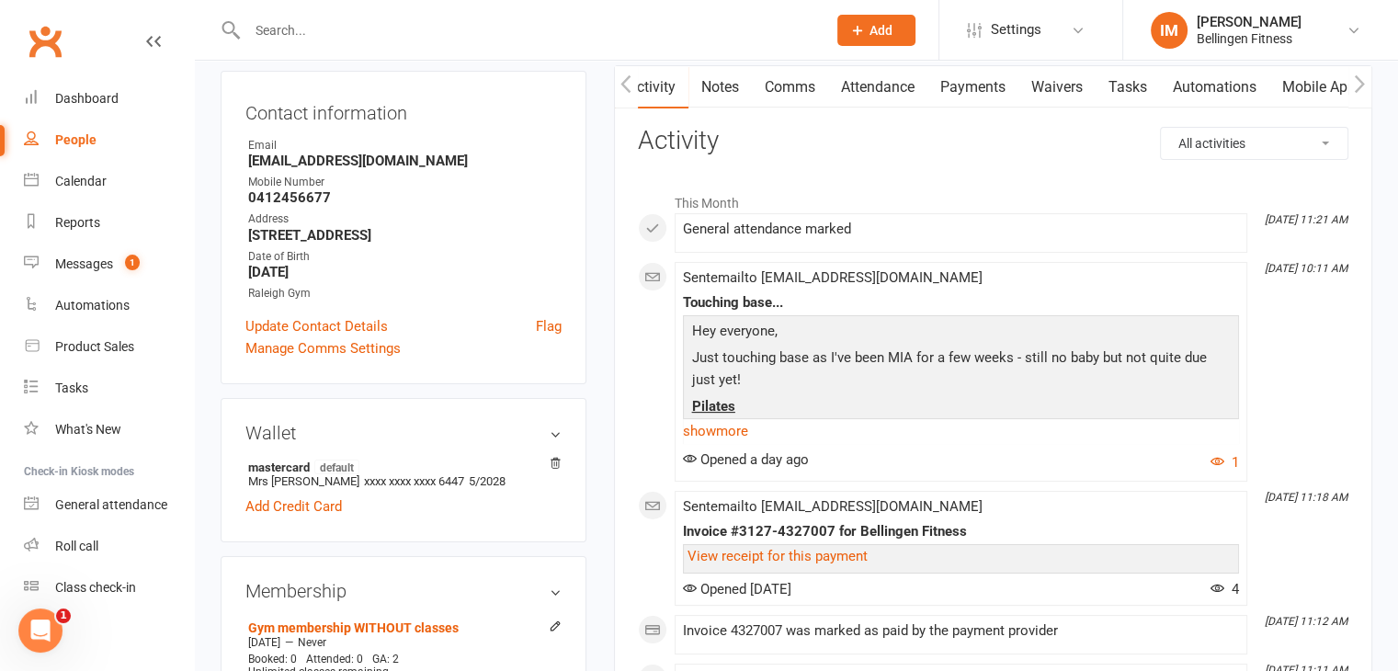
click at [625, 83] on icon "button" at bounding box center [625, 83] width 11 height 19
click at [629, 82] on icon "button" at bounding box center [625, 83] width 11 height 19
click at [85, 171] on link "Calendar" at bounding box center [109, 181] width 170 height 41
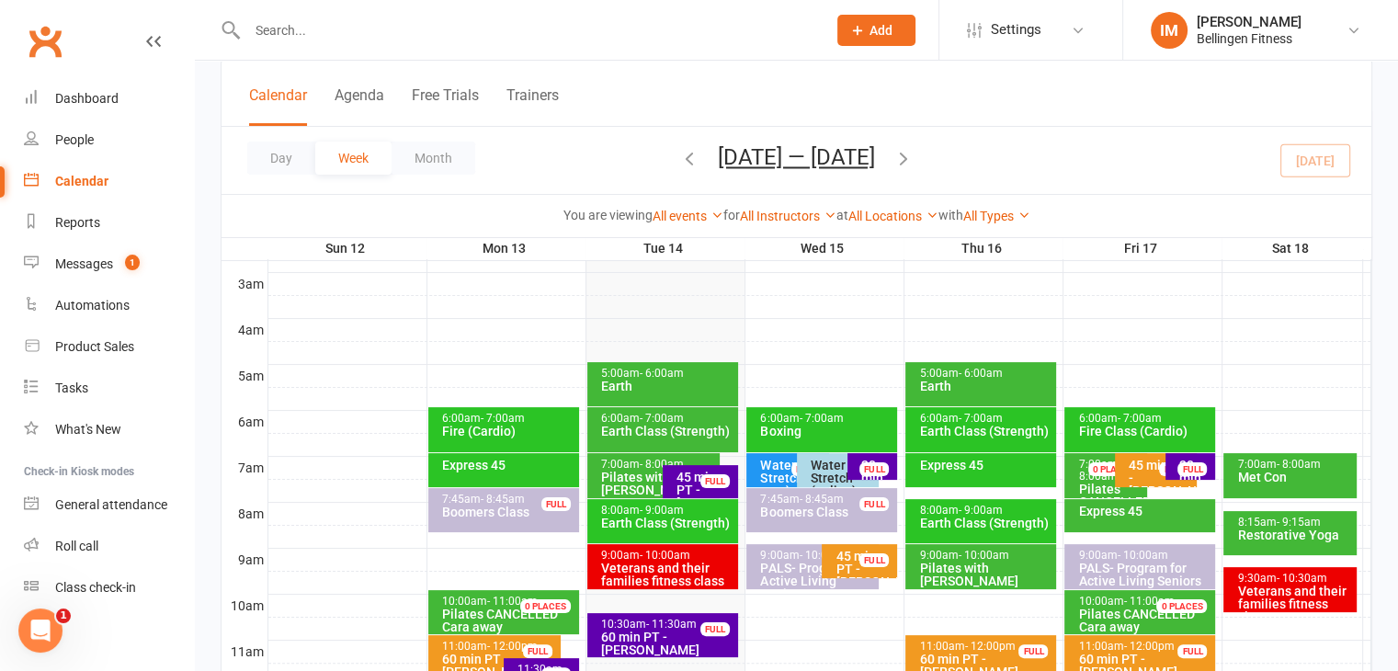
scroll to position [368, 0]
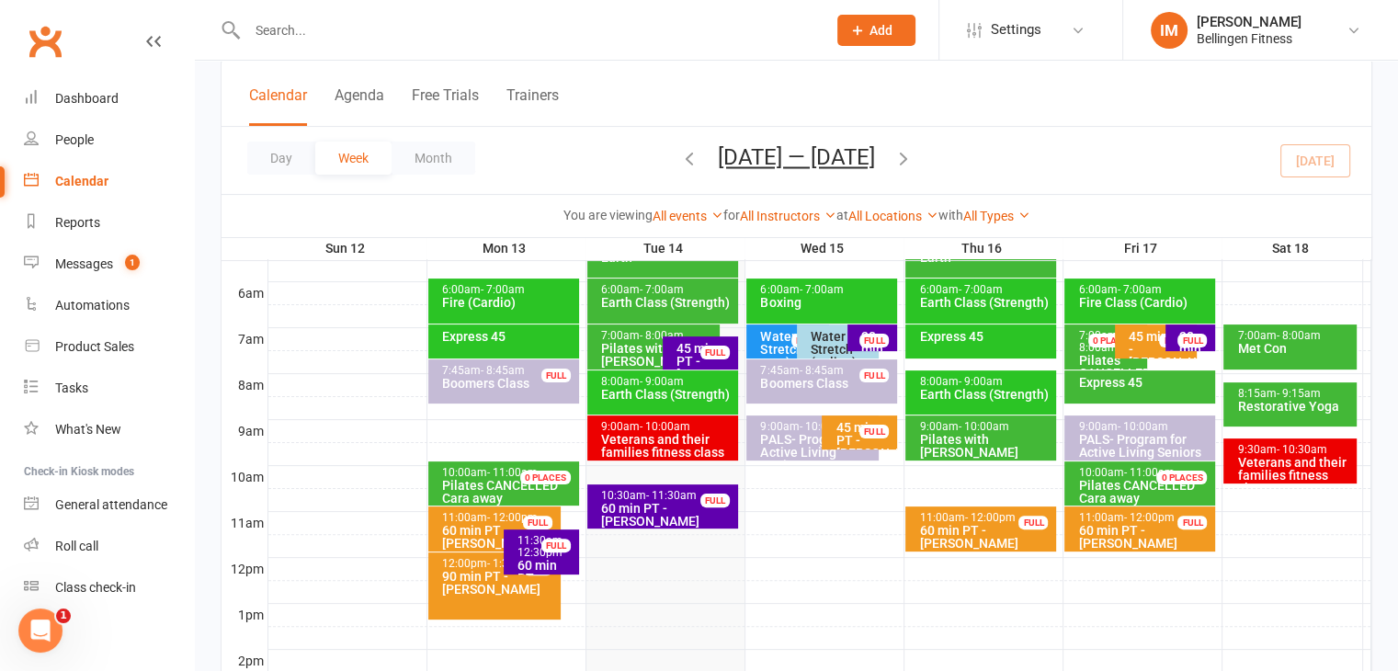
click at [978, 433] on div "Pilates with [PERSON_NAME]" at bounding box center [985, 446] width 134 height 26
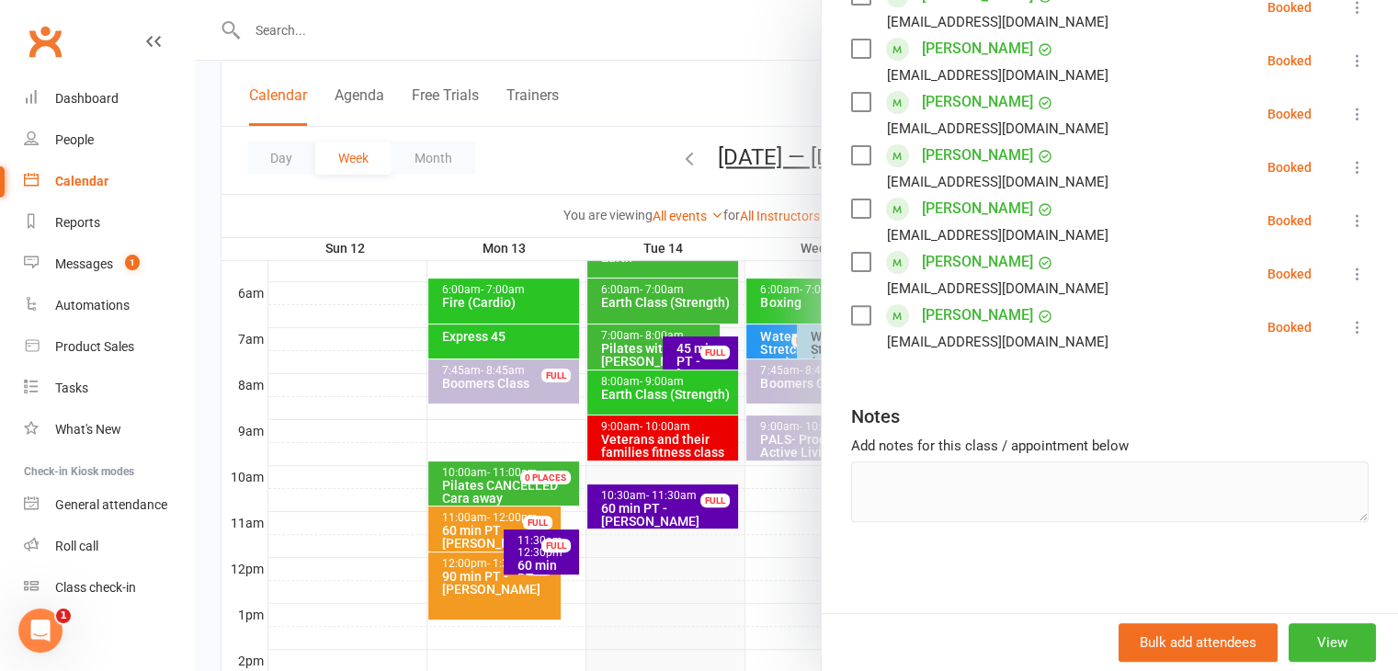
scroll to position [460, 0]
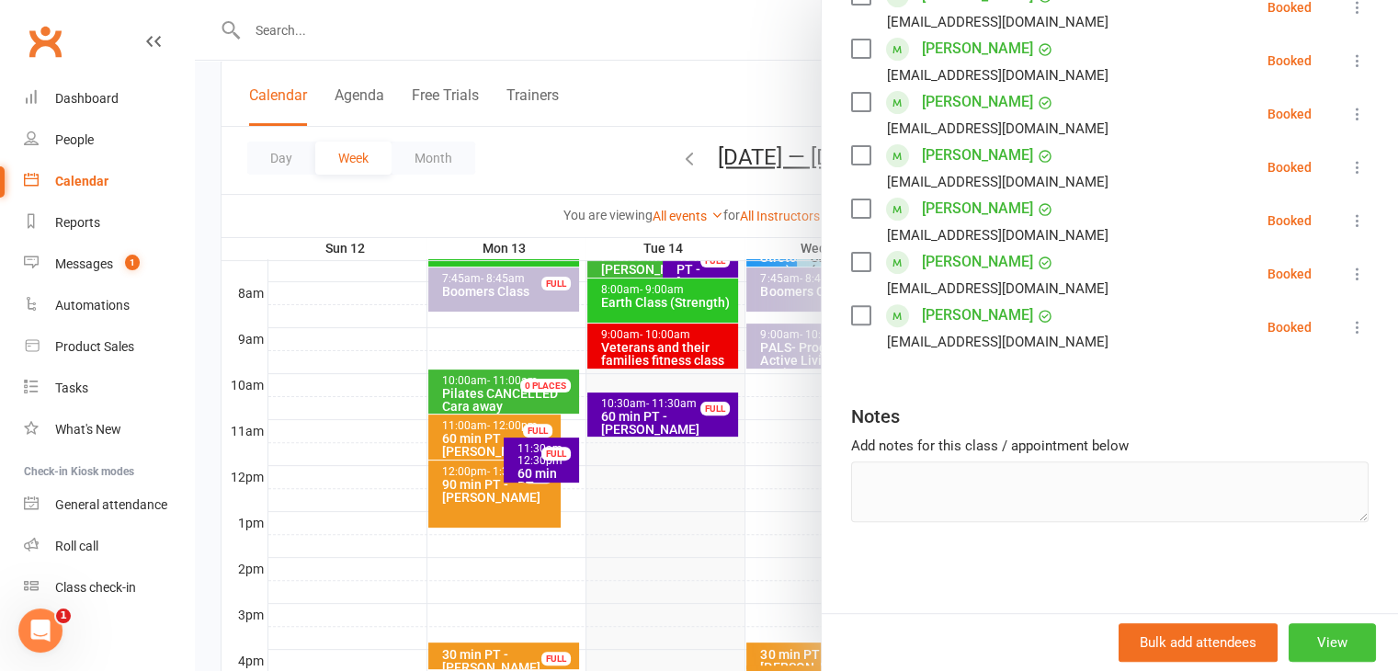
click at [1294, 641] on button "View" at bounding box center [1332, 642] width 87 height 39
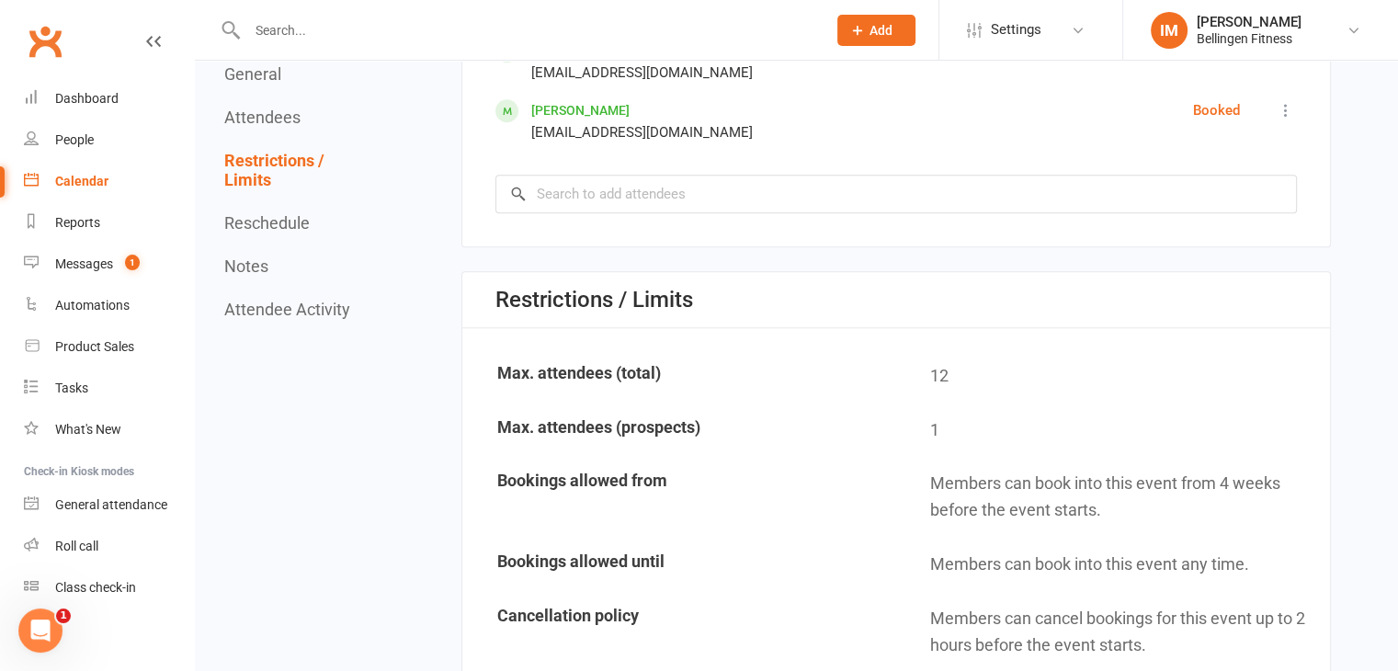
scroll to position [1597, 0]
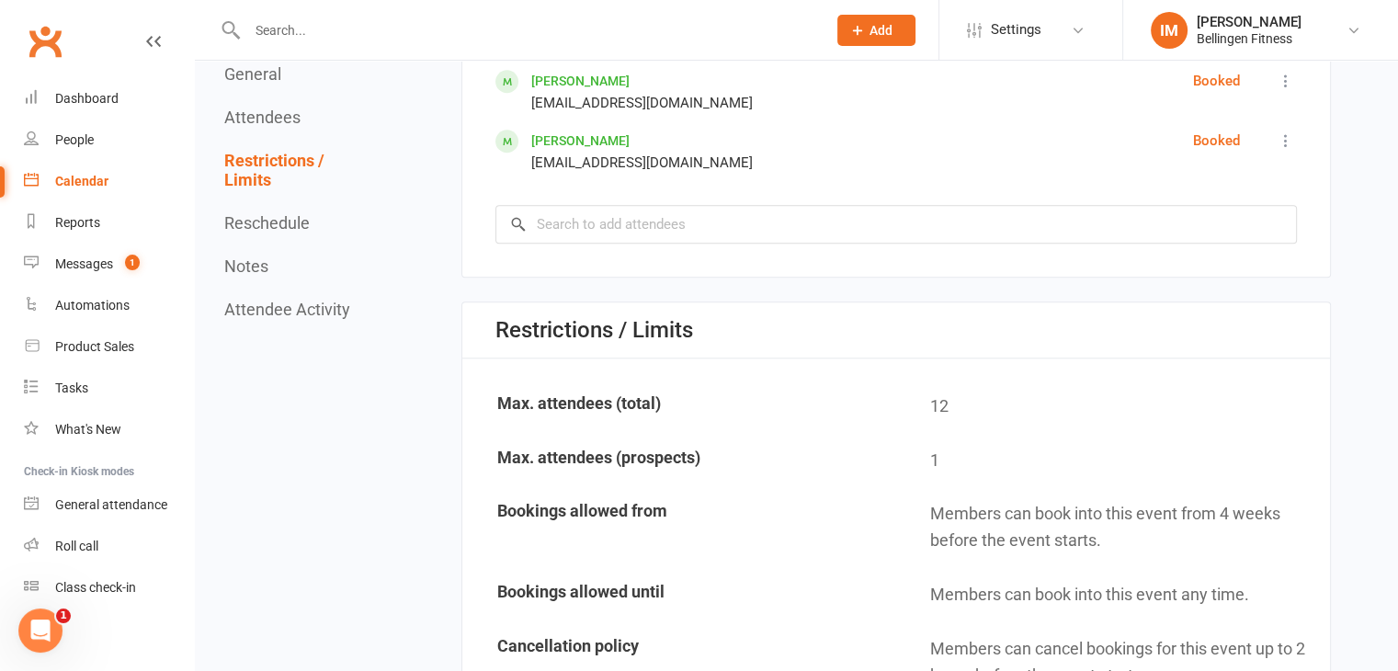
click at [286, 122] on button "Attendees" at bounding box center [262, 117] width 76 height 19
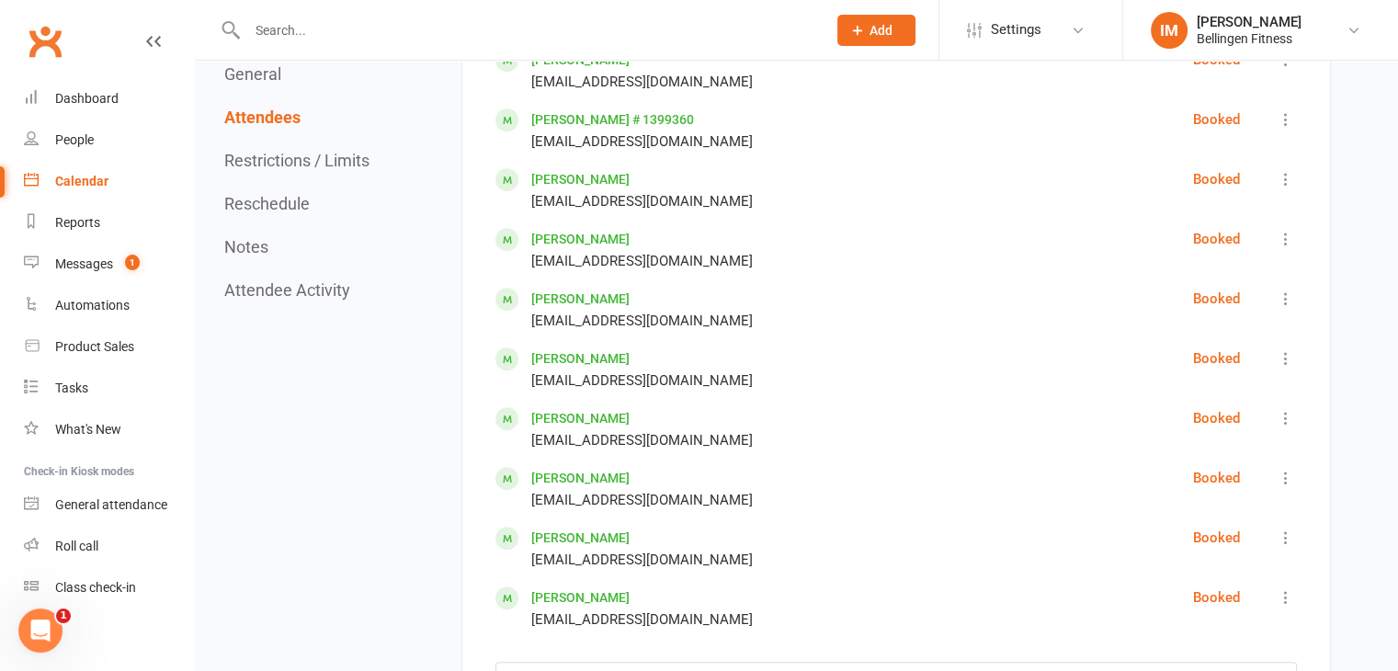
scroll to position [1088, 0]
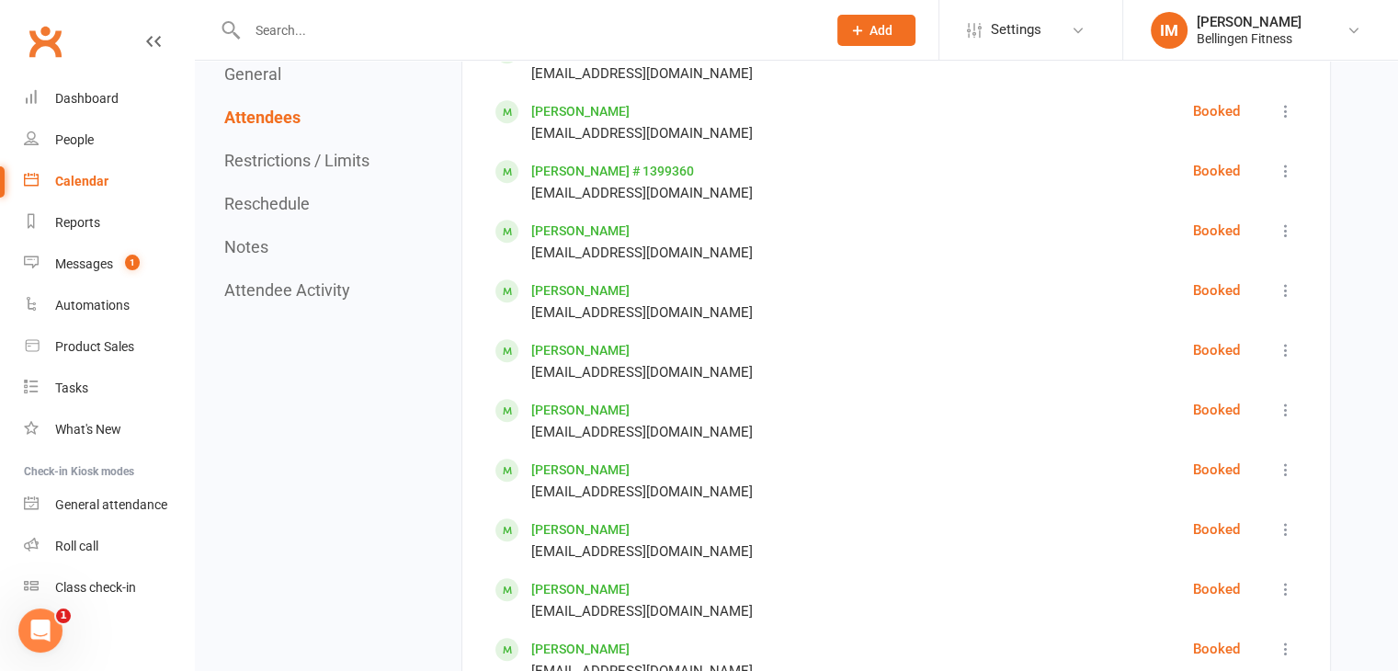
click at [272, 79] on button "General" at bounding box center [252, 73] width 57 height 19
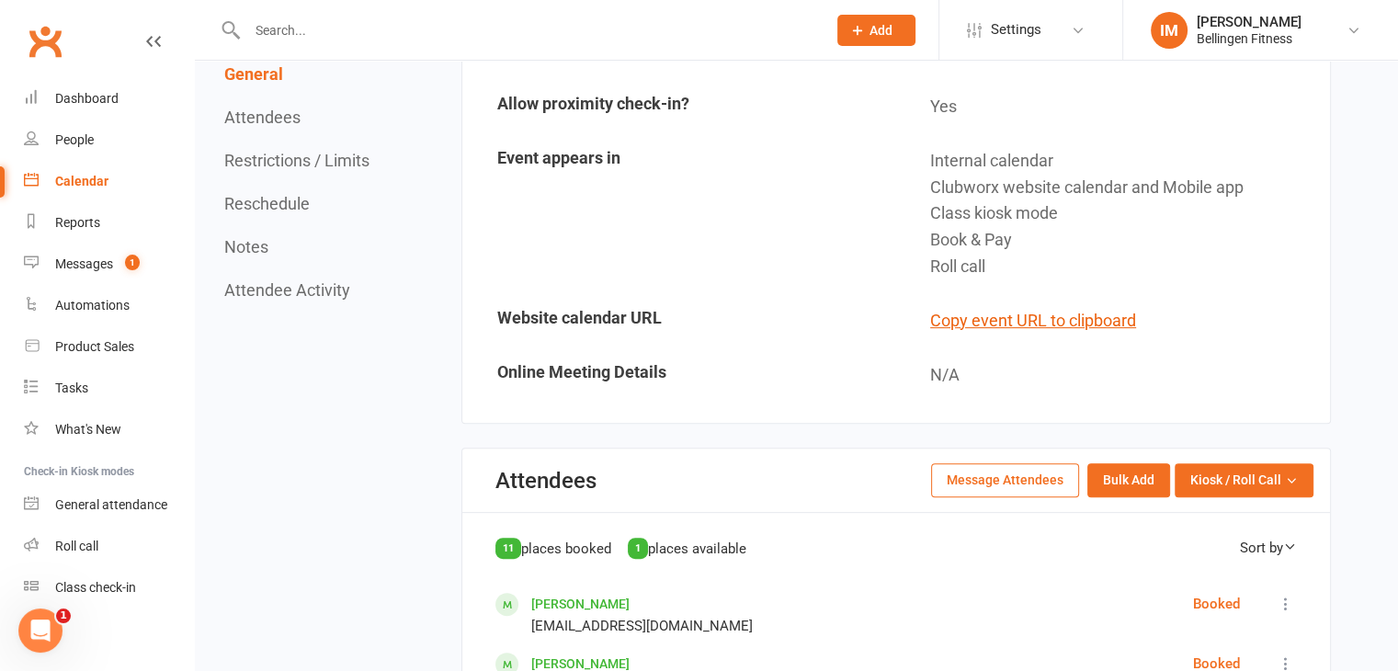
scroll to position [812, 0]
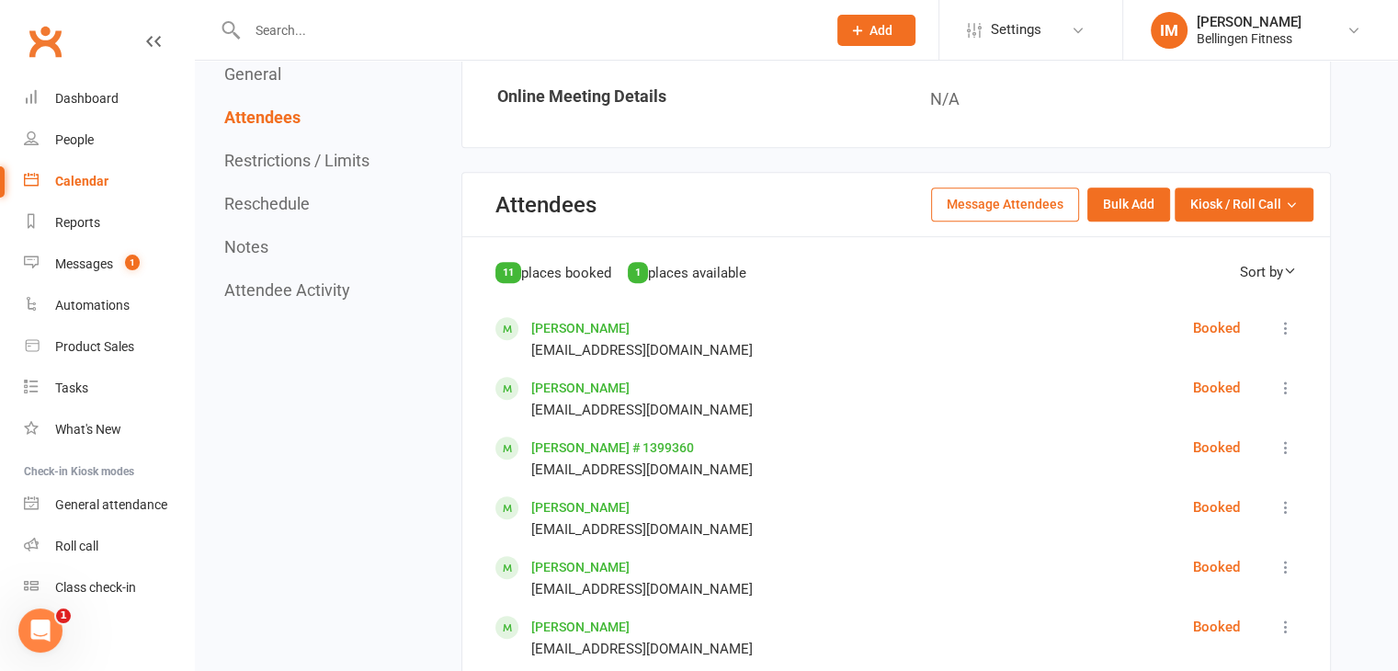
click at [277, 77] on button "General" at bounding box center [252, 73] width 57 height 19
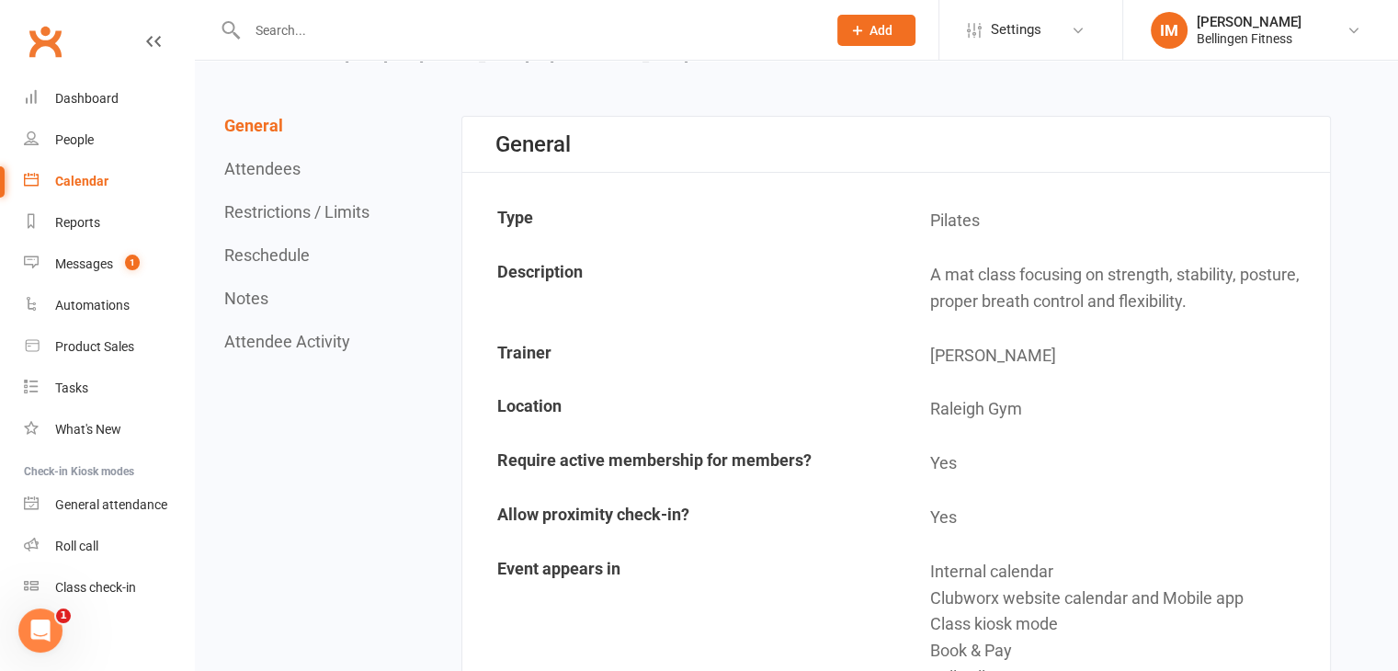
scroll to position [76, 0]
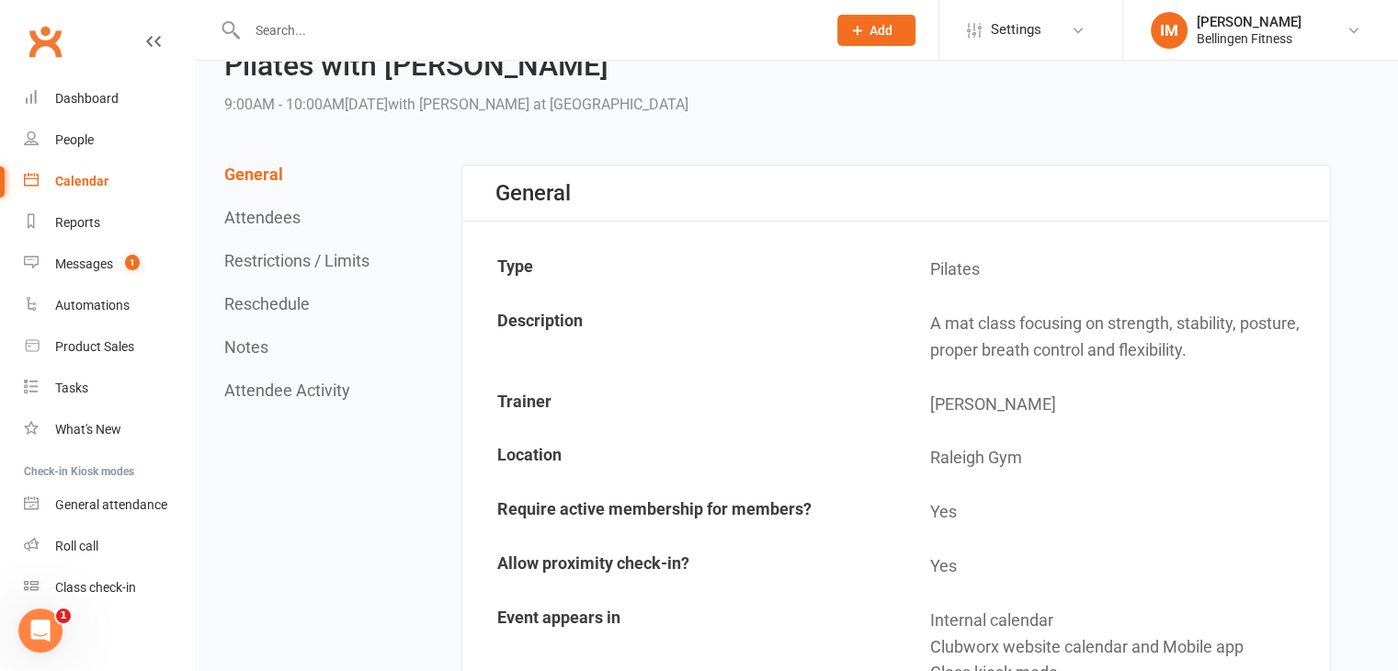
click at [279, 222] on button "Attendees" at bounding box center [262, 217] width 76 height 19
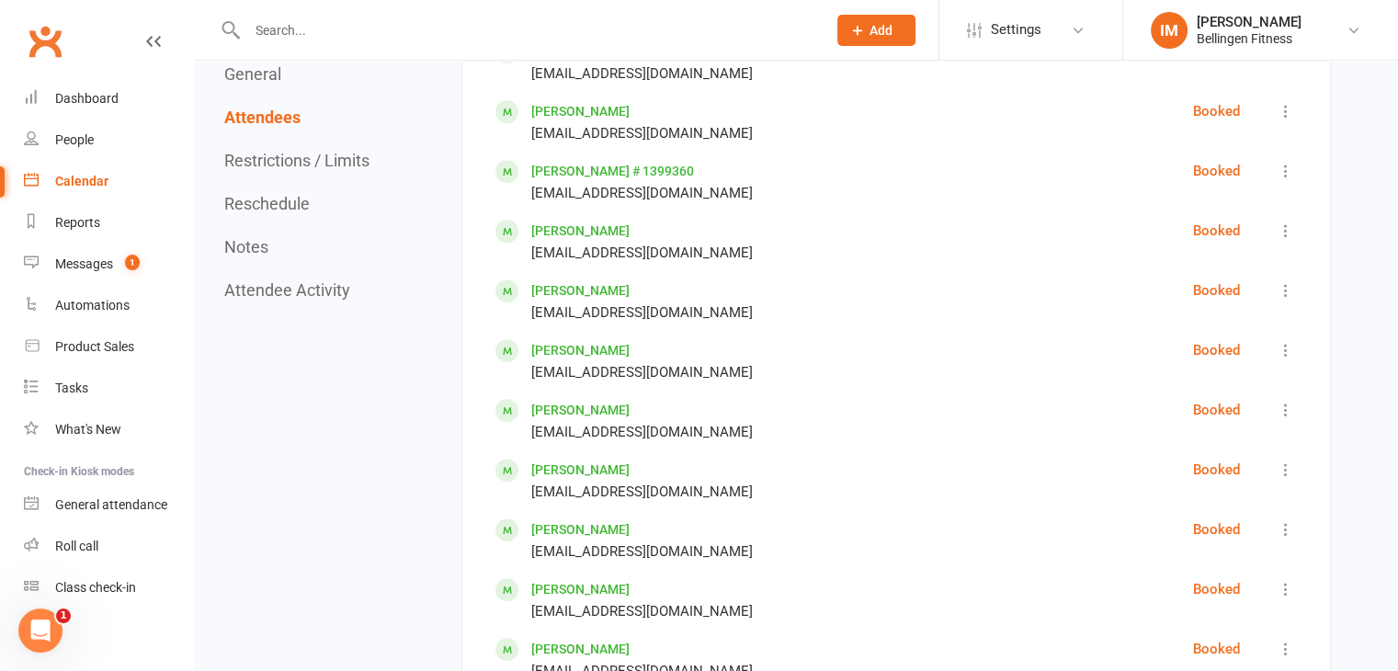
click at [302, 164] on button "Restrictions / Limits" at bounding box center [296, 160] width 145 height 19
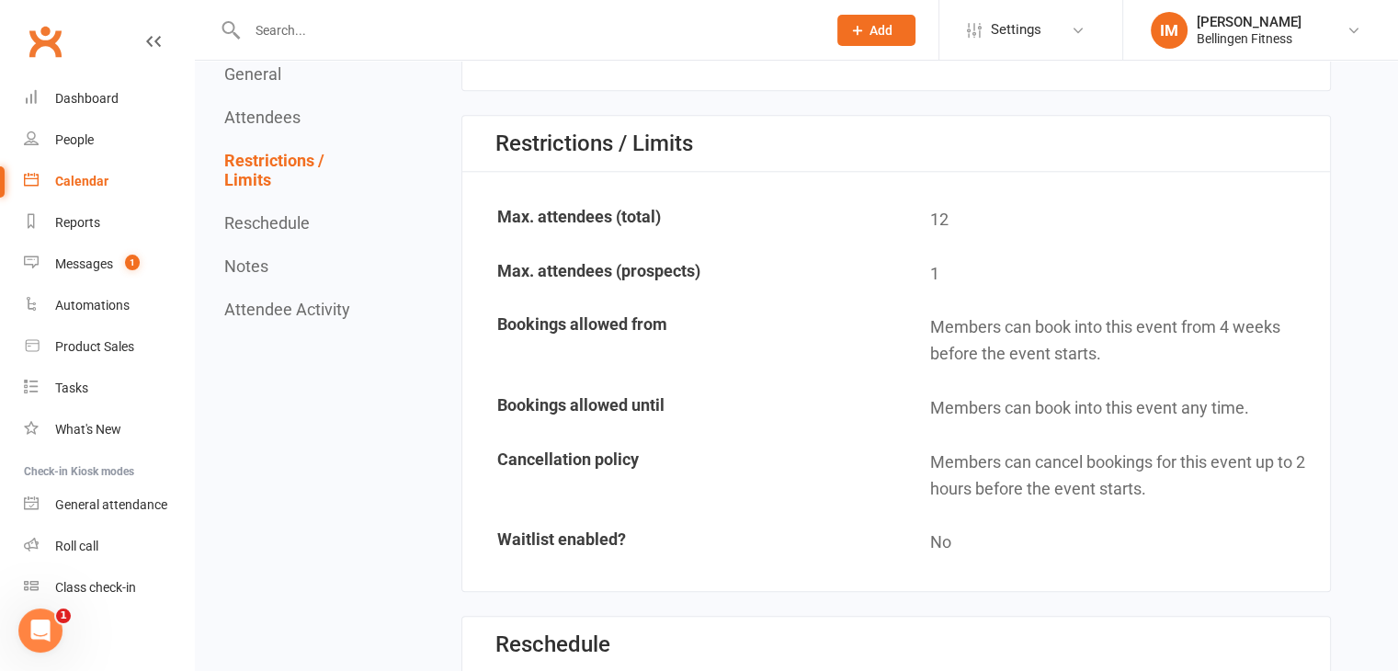
scroll to position [1794, 0]
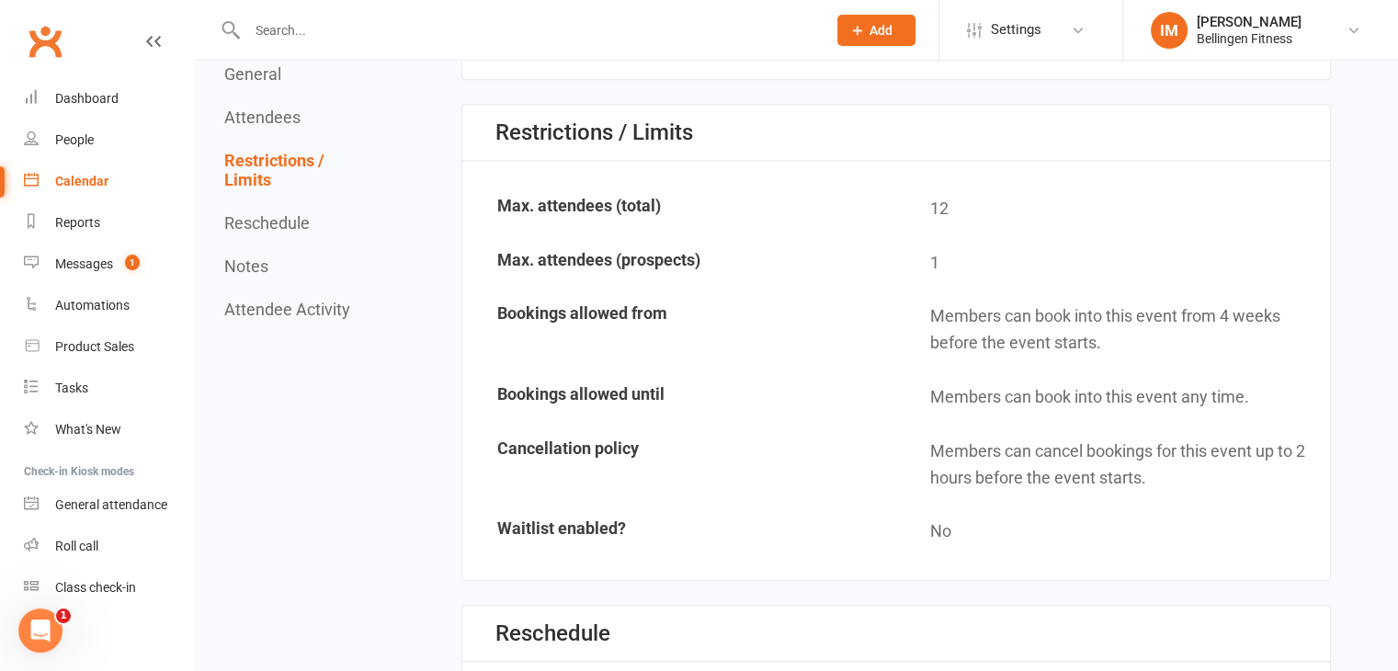
click at [308, 229] on button "Reschedule" at bounding box center [266, 222] width 85 height 19
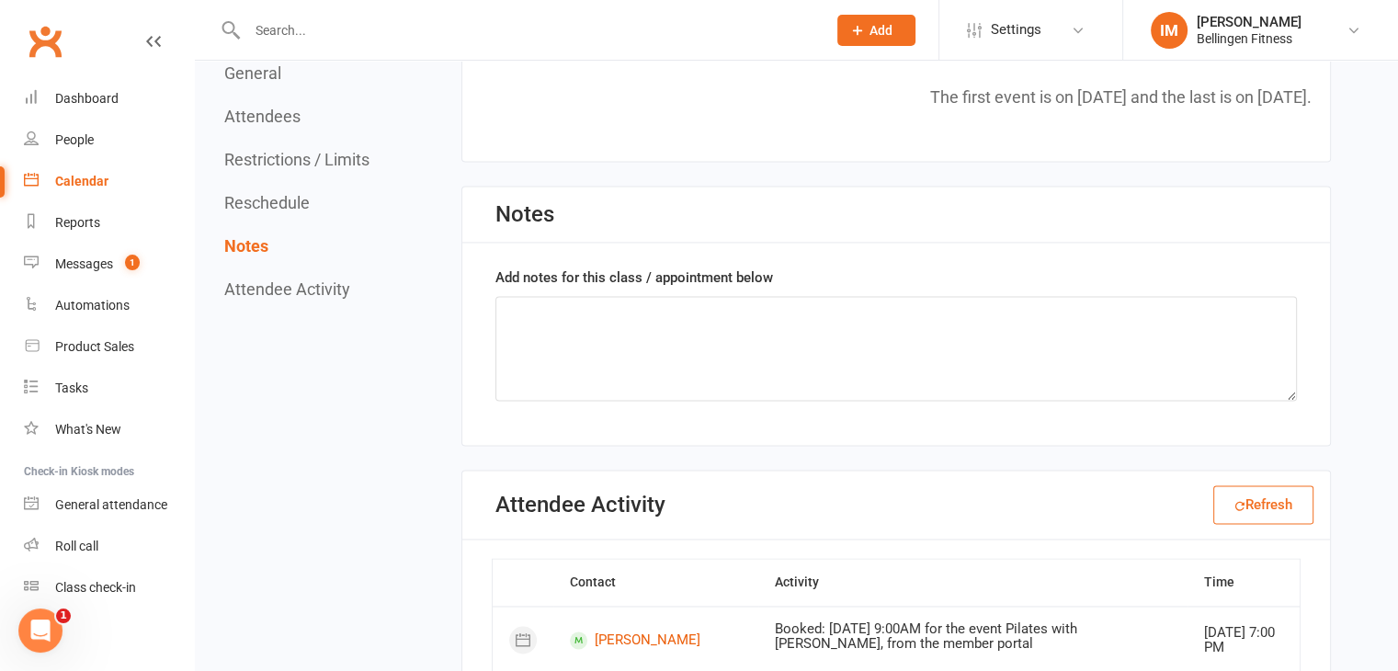
scroll to position [2782, 0]
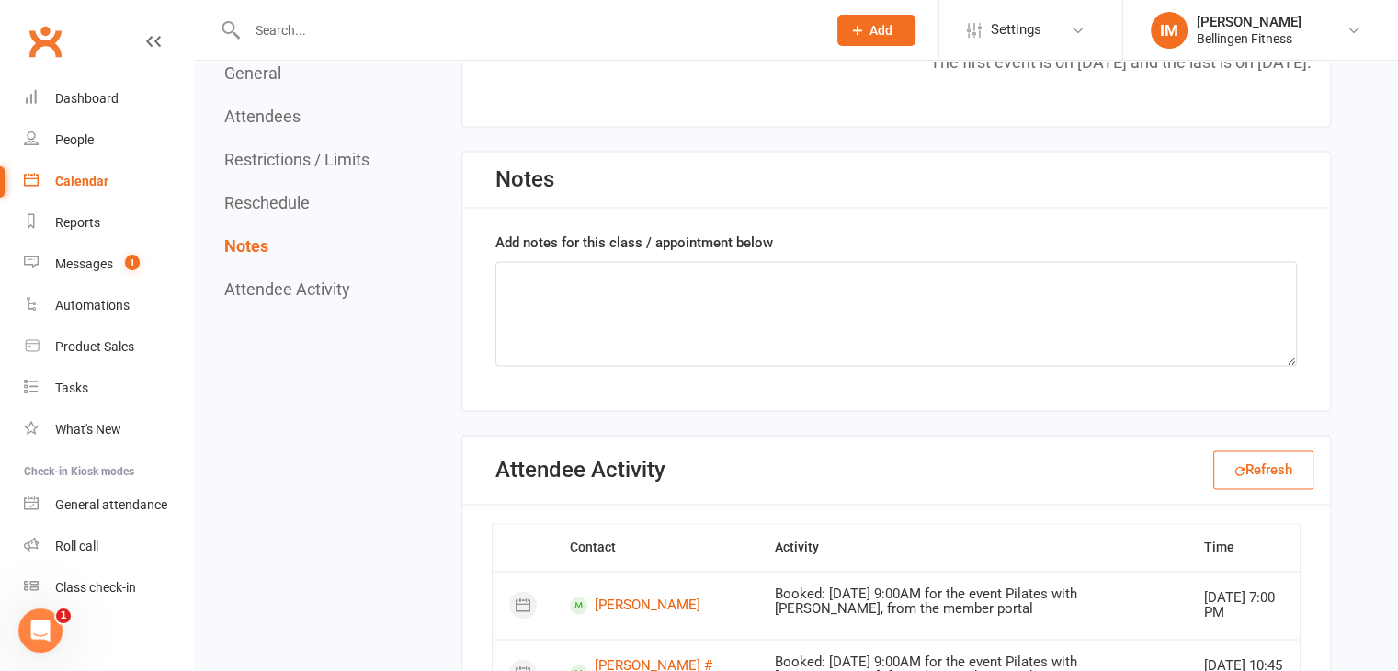
click at [273, 290] on button "Attendee Activity" at bounding box center [287, 289] width 126 height 19
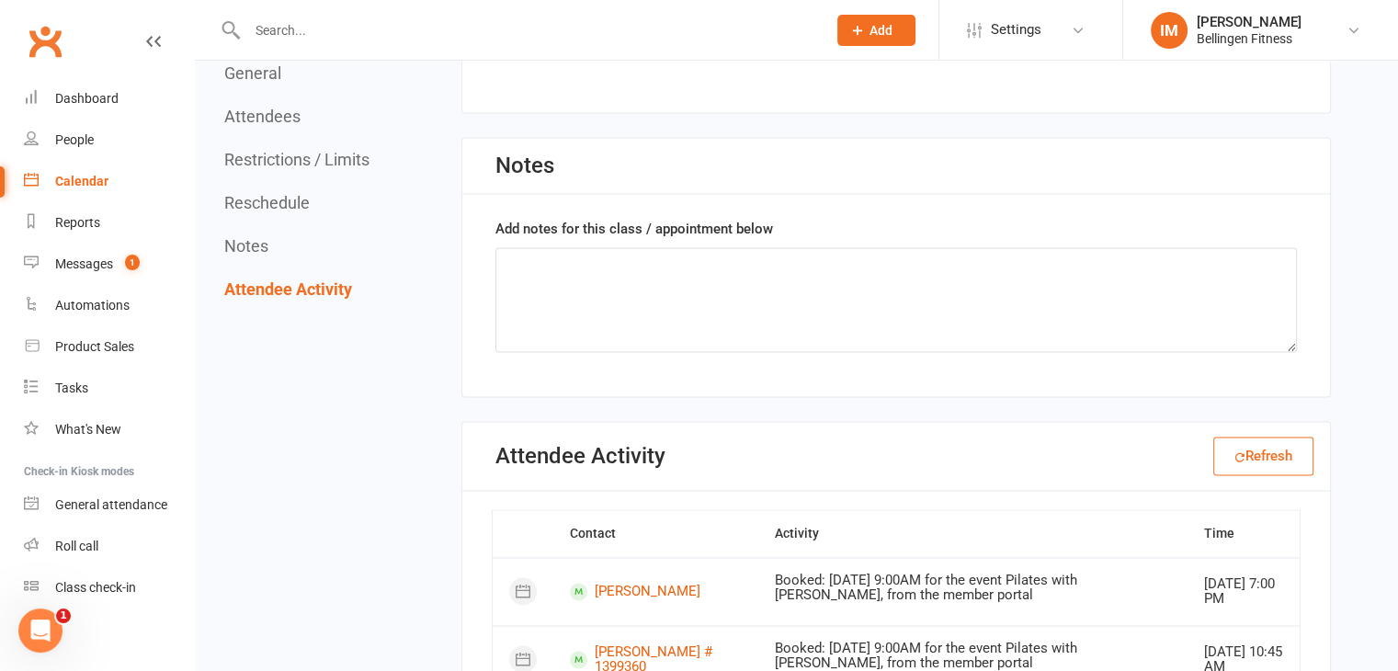
scroll to position [2792, 0]
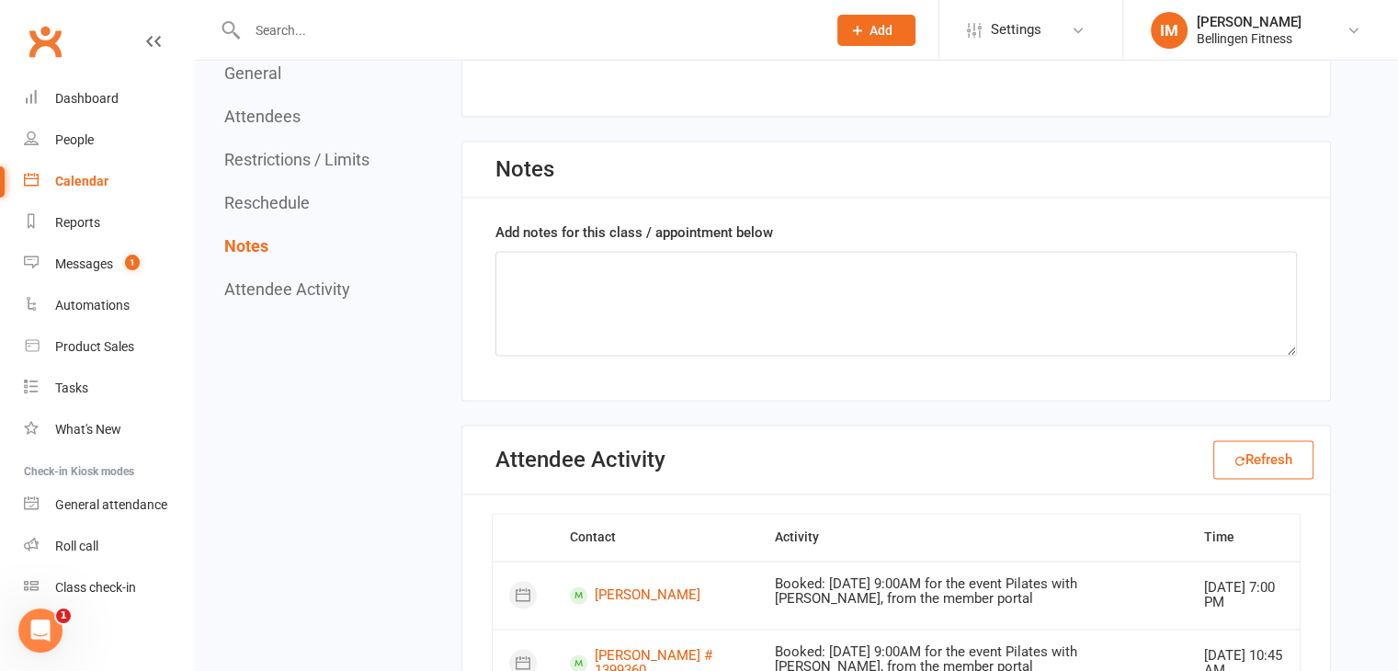
click at [294, 165] on button "Restrictions / Limits" at bounding box center [296, 160] width 145 height 19
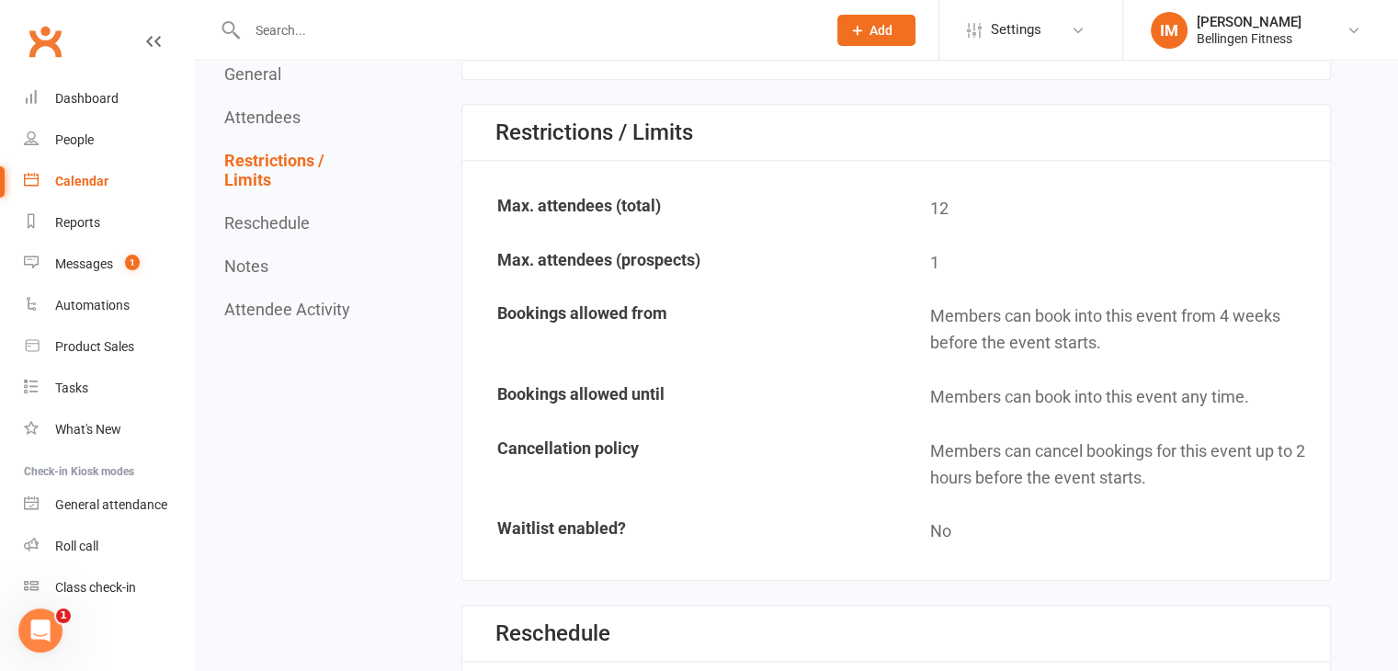
click at [259, 111] on button "Attendees" at bounding box center [262, 117] width 76 height 19
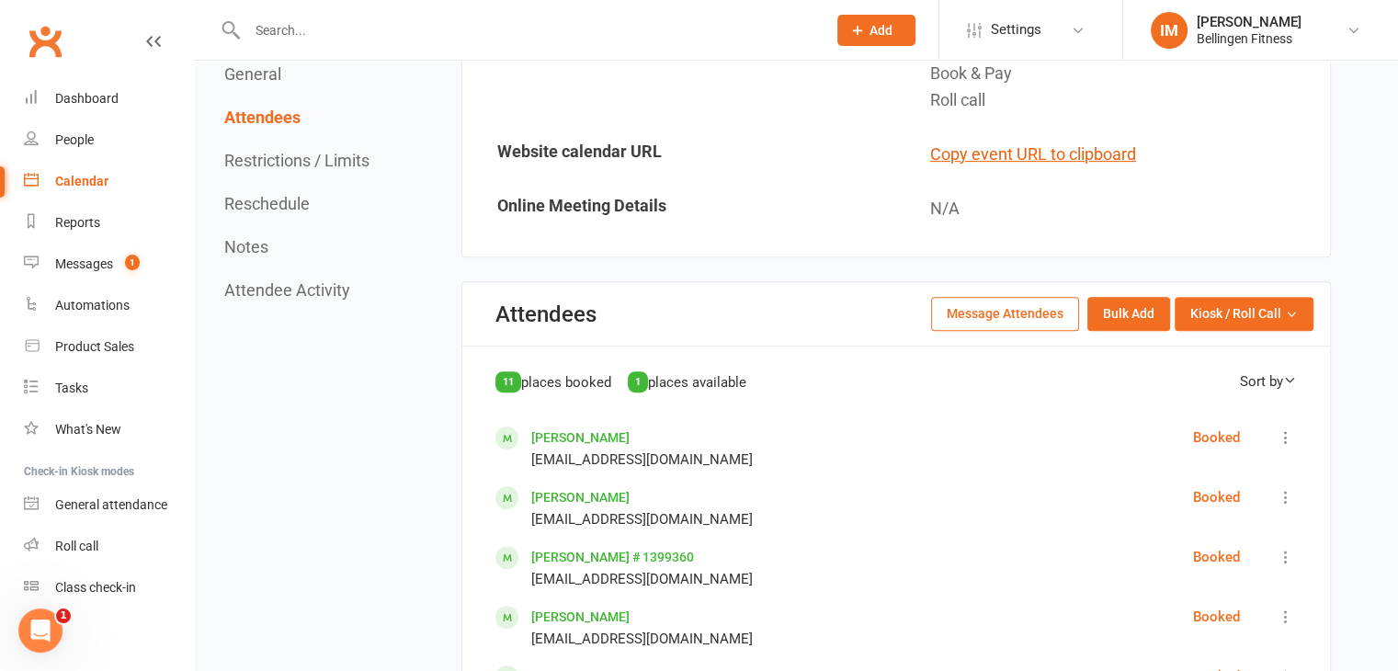
scroll to position [629, 0]
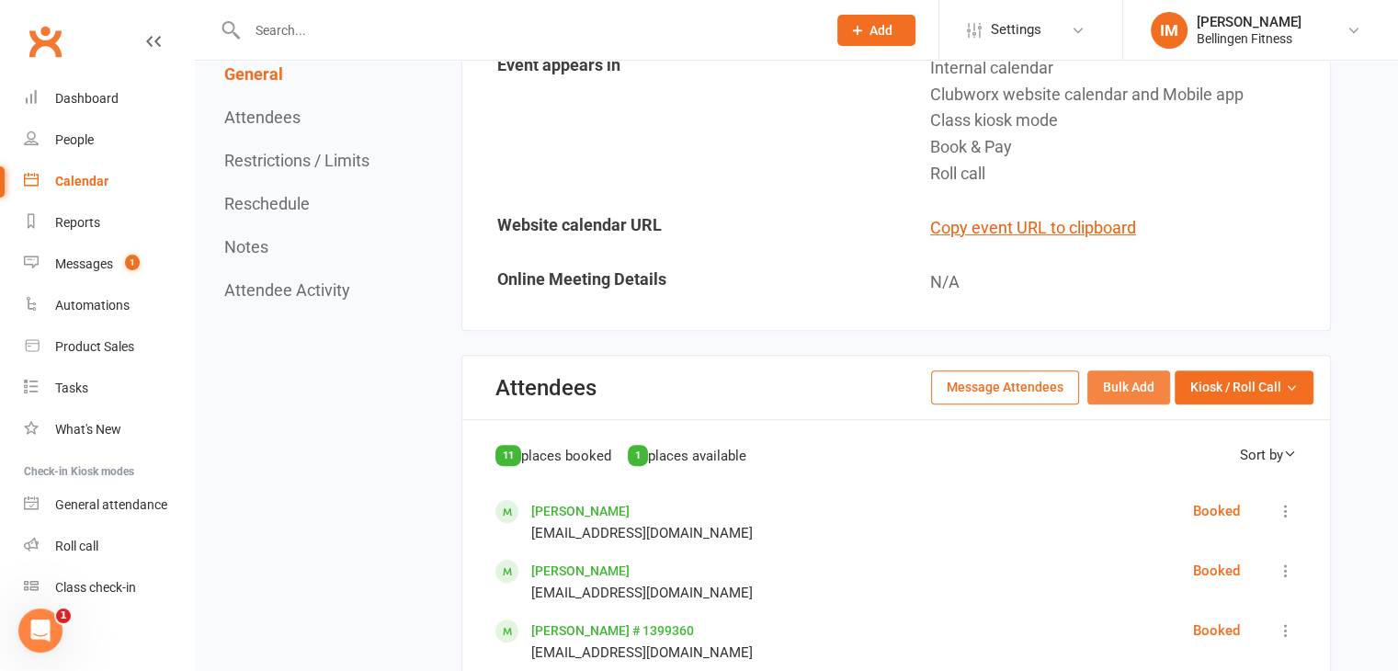
click at [1121, 383] on button "Bulk Add" at bounding box center [1128, 386] width 83 height 33
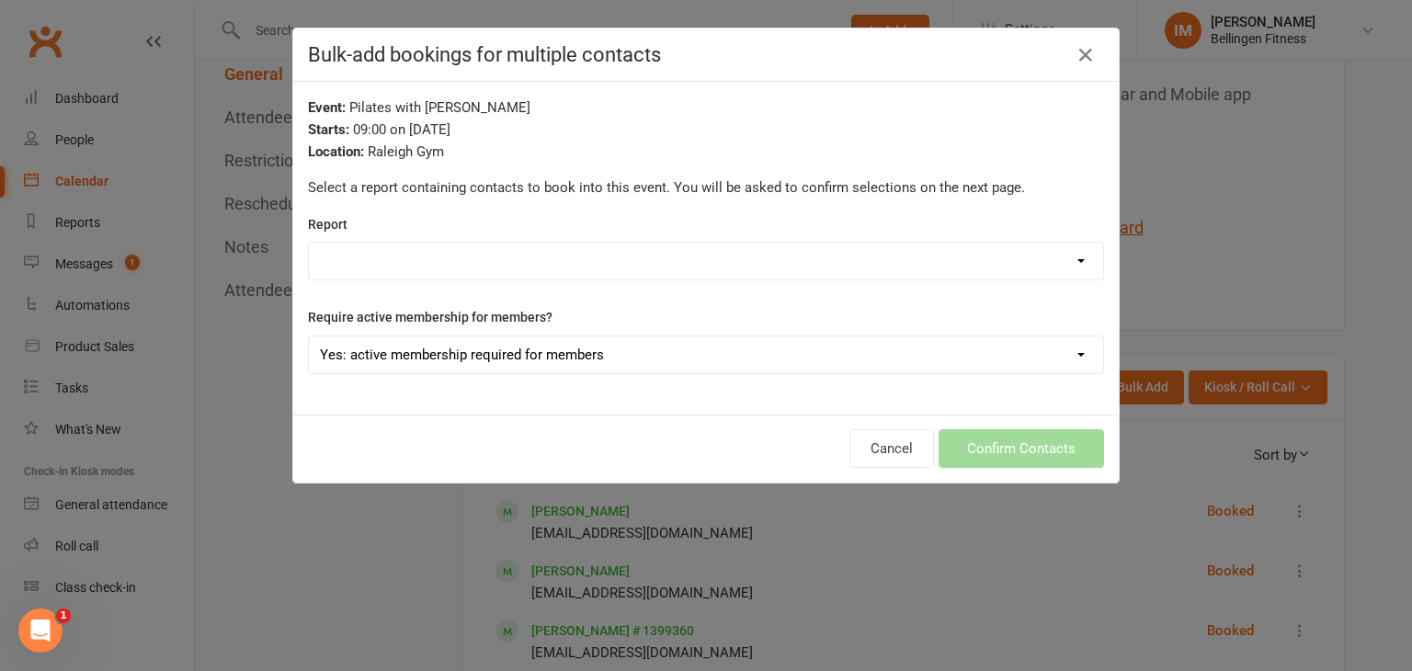
click at [1038, 256] on select "active-members, Attending, Active Trials Adika PT tracker Clubworx Support Repo…" at bounding box center [706, 261] width 794 height 37
click at [1030, 350] on select "Yes: active membership required for members No: all bookings will be free class…" at bounding box center [706, 354] width 794 height 37
click at [1028, 349] on select "Yes: active membership required for members No: all bookings will be free class…" at bounding box center [706, 354] width 794 height 37
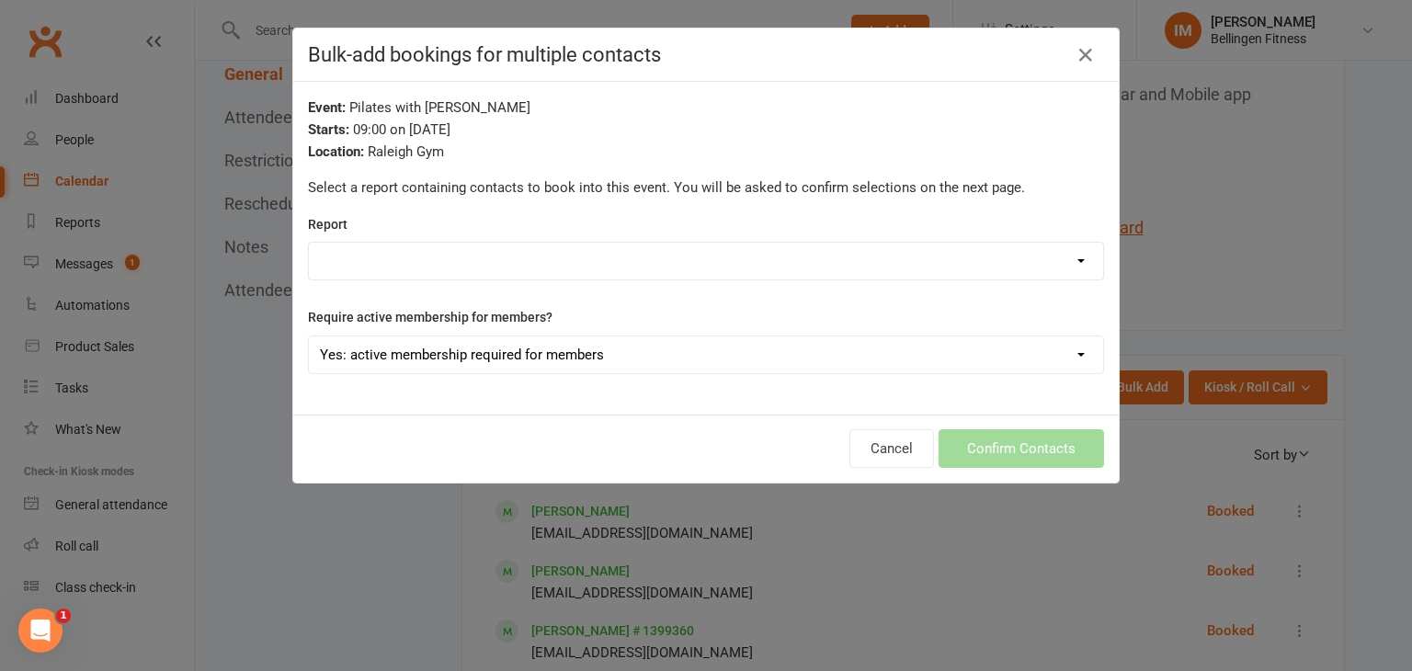
click at [1186, 181] on div "Bulk-add bookings for multiple contacts Event: Pilates with [PERSON_NAME] Start…" at bounding box center [706, 335] width 1412 height 671
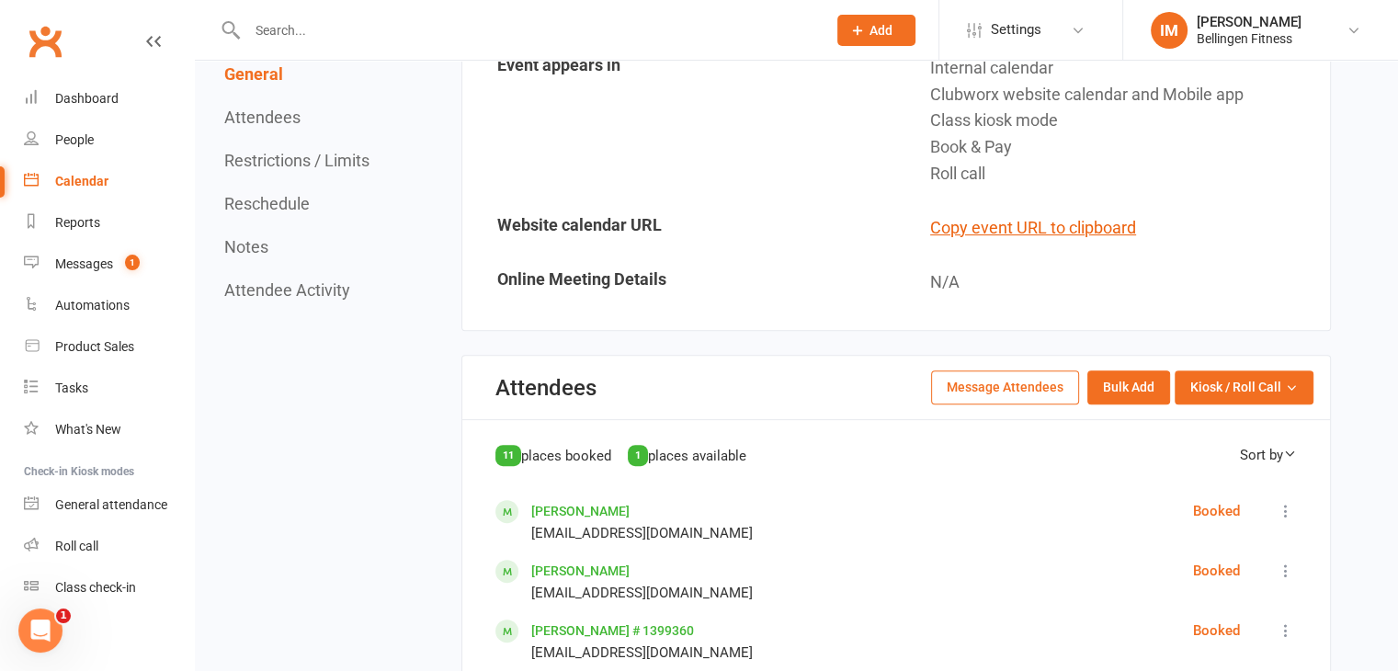
scroll to position [445, 0]
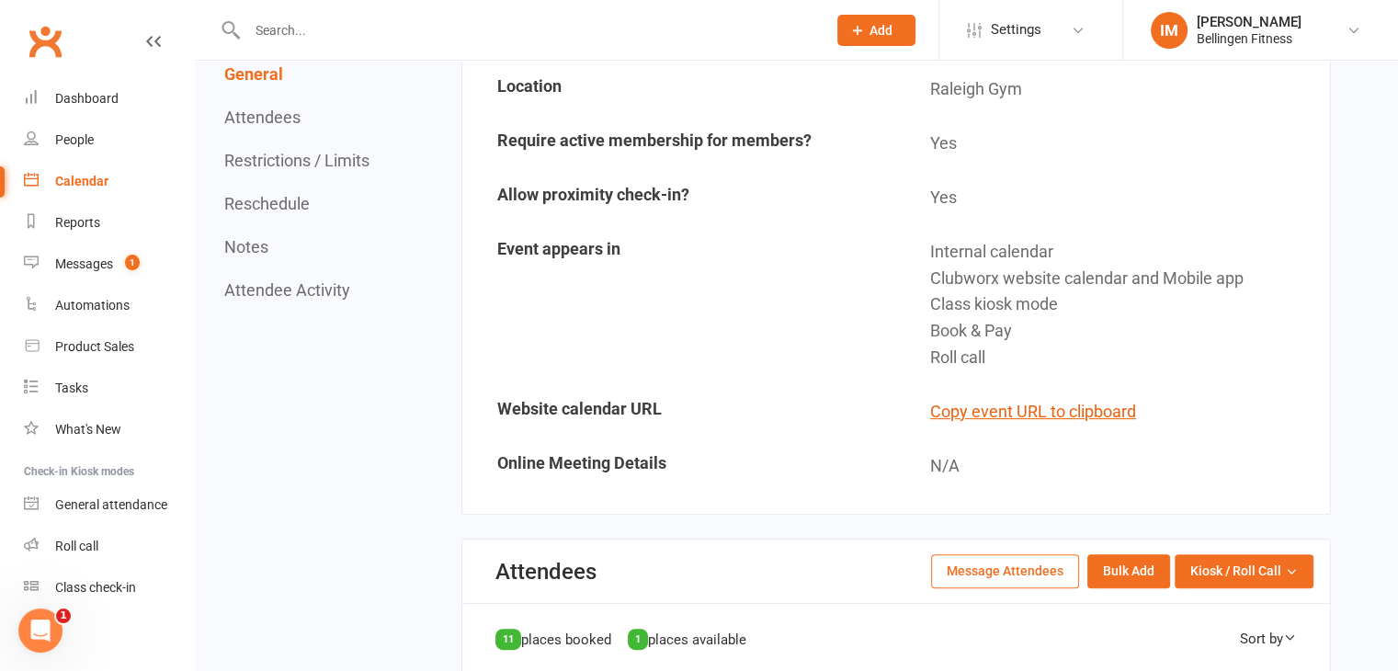
click at [324, 34] on input "text" at bounding box center [528, 30] width 572 height 26
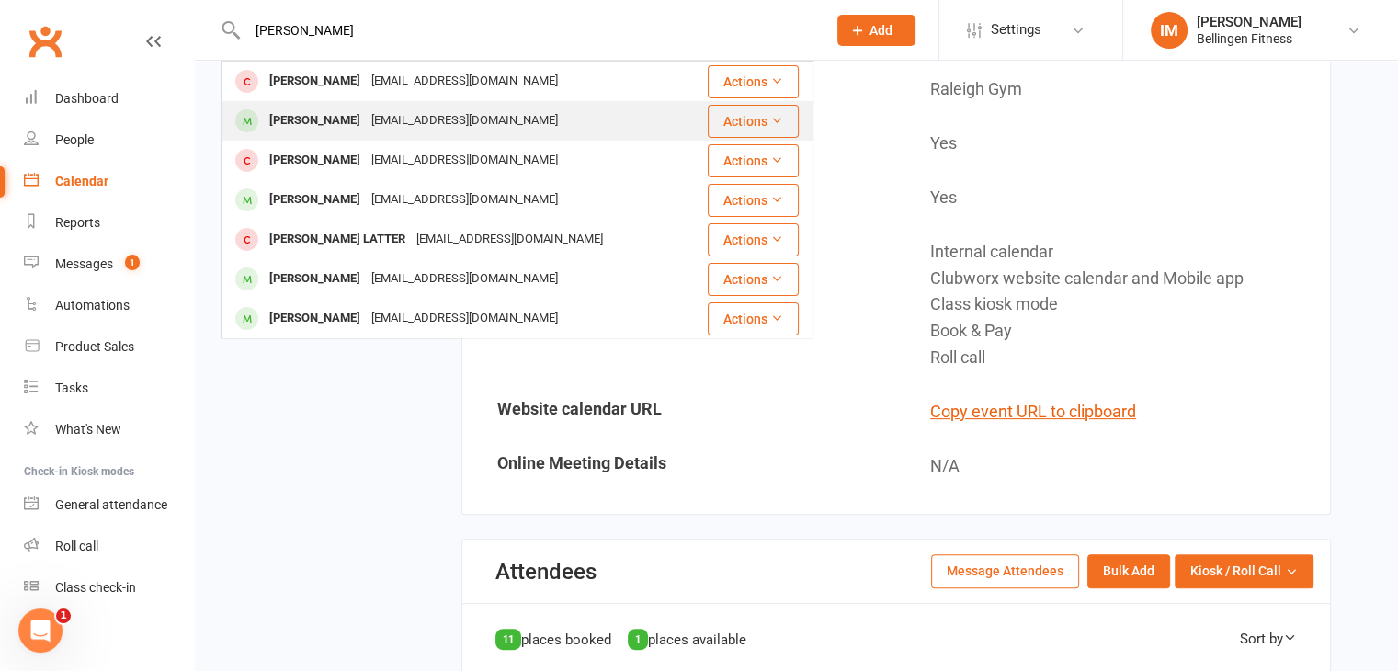
type input "[PERSON_NAME]"
click at [585, 120] on div "[PERSON_NAME] [EMAIL_ADDRESS][DOMAIN_NAME]" at bounding box center [464, 121] width 484 height 38
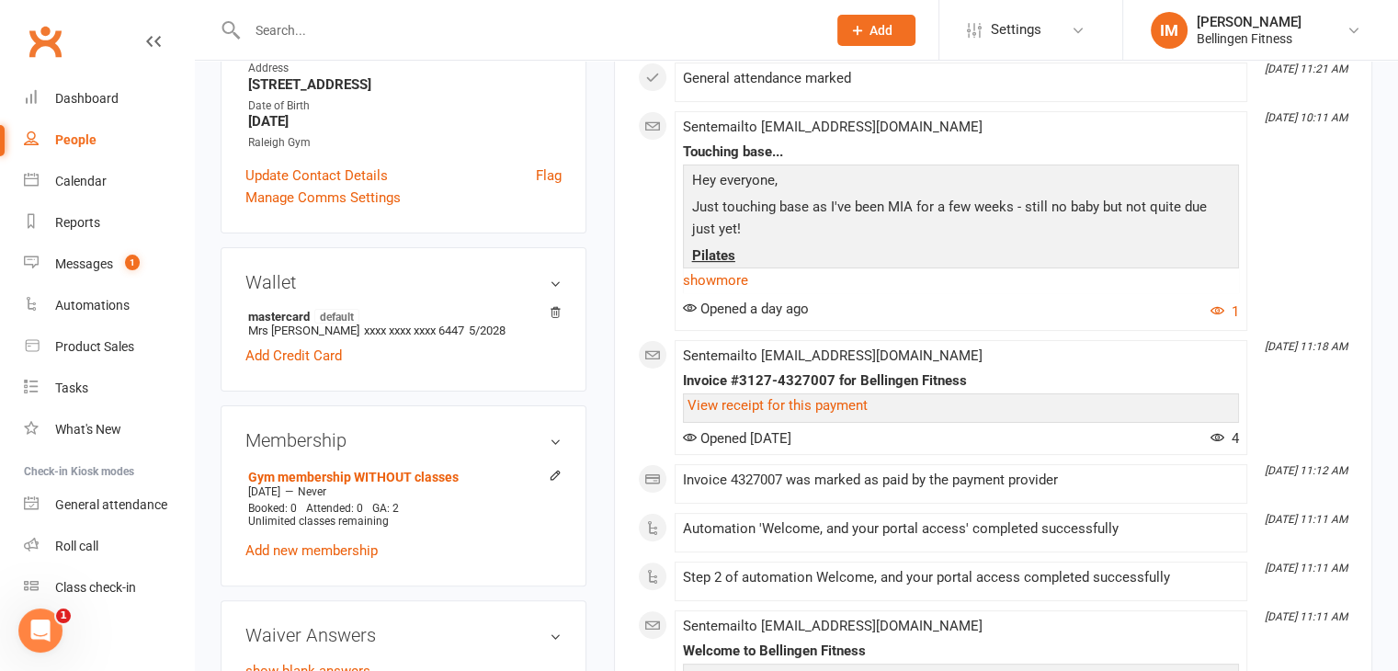
scroll to position [368, 0]
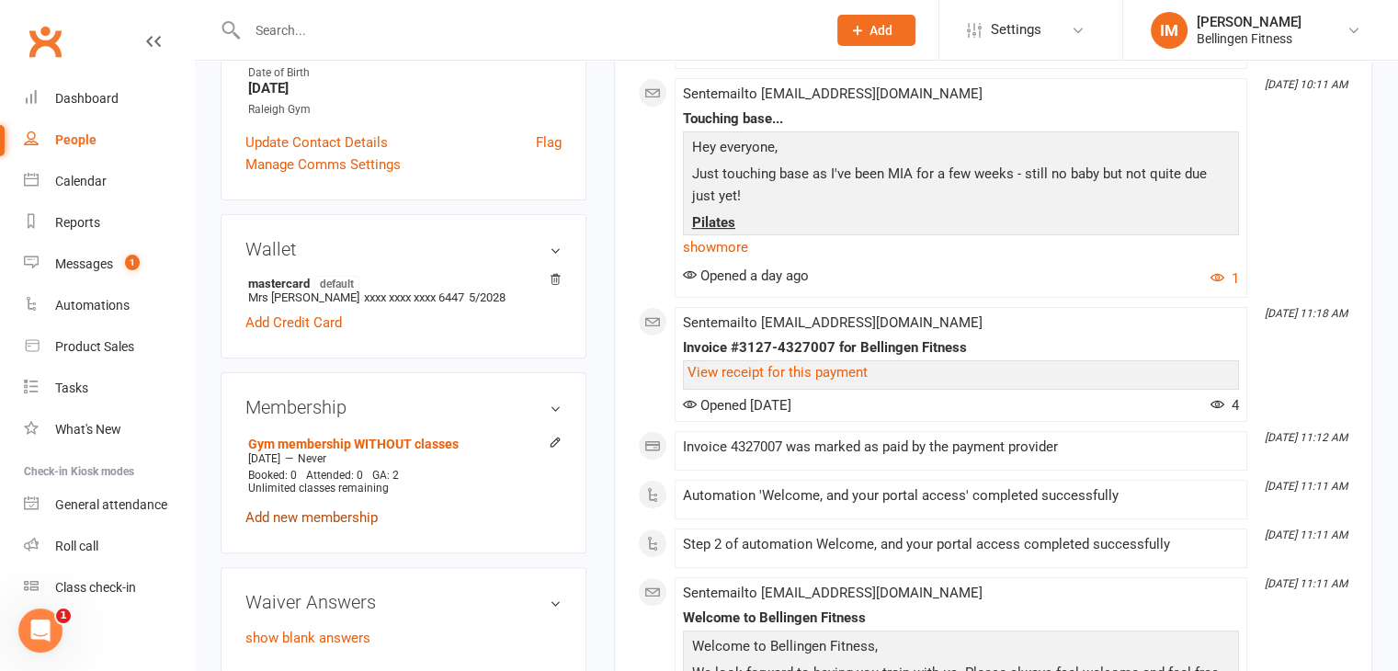
click at [324, 518] on link "Add new membership" at bounding box center [311, 517] width 132 height 17
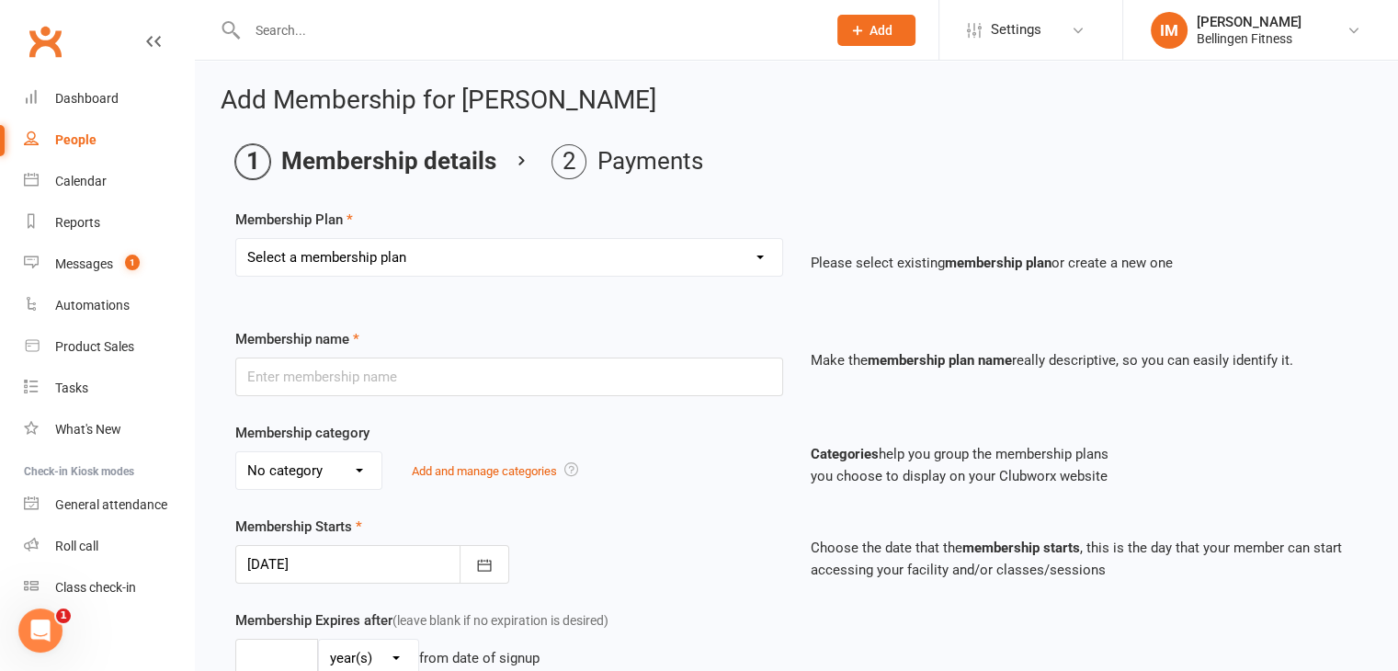
click at [447, 254] on select "Select a membership plan Gym membership WITH classes Group Training 10 pass exc…" at bounding box center [509, 257] width 546 height 37
select select "17"
click at [236, 239] on select "Select a membership plan Gym membership WITH classes Group Training 10 pass exc…" at bounding box center [509, 257] width 546 height 37
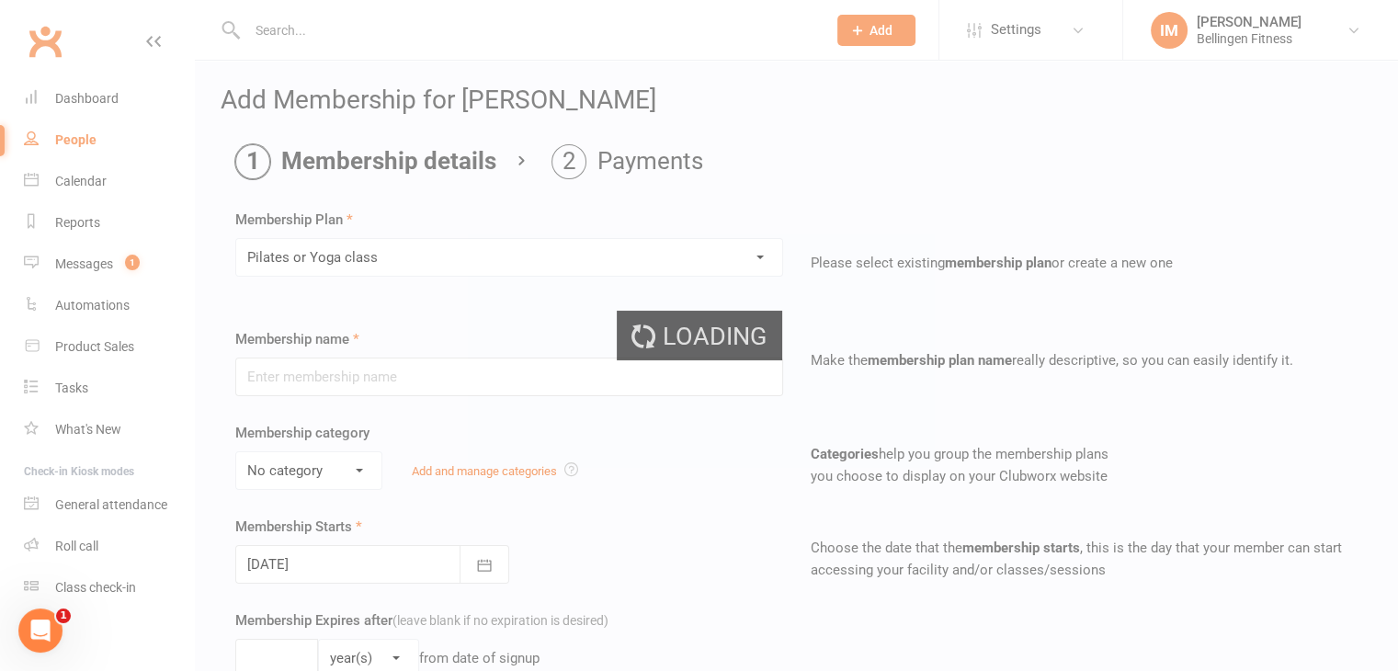
type input "Pilates or Yoga class"
select select "1"
type input "1"
select select "1"
type input "1"
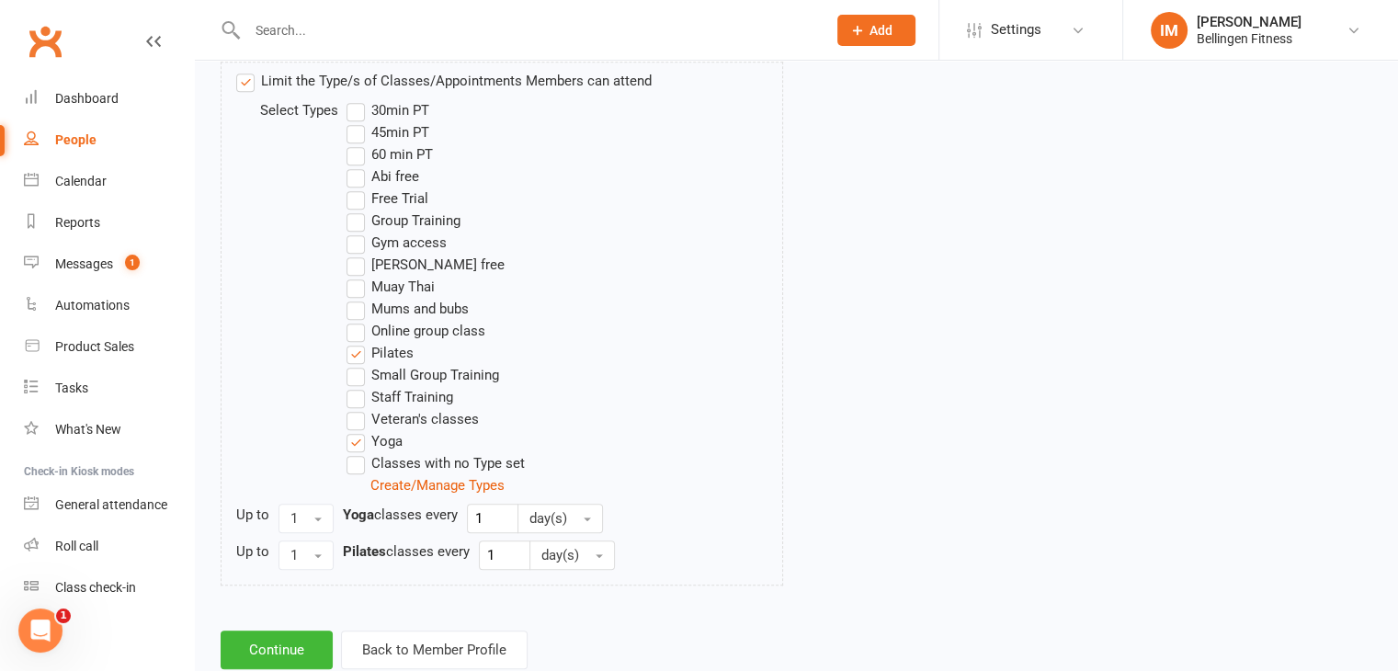
scroll to position [882, 0]
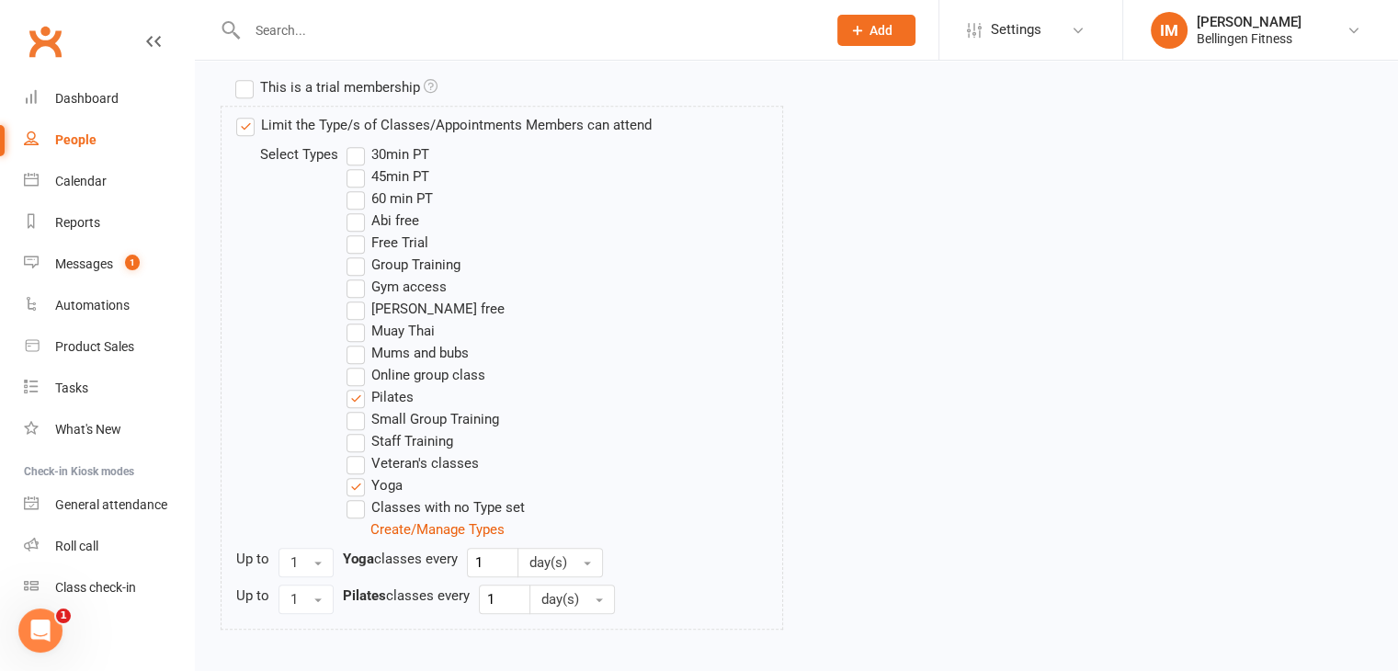
click at [353, 483] on label "Yoga" at bounding box center [375, 485] width 56 height 22
click at [353, 474] on input "Yoga" at bounding box center [353, 474] width 12 height 0
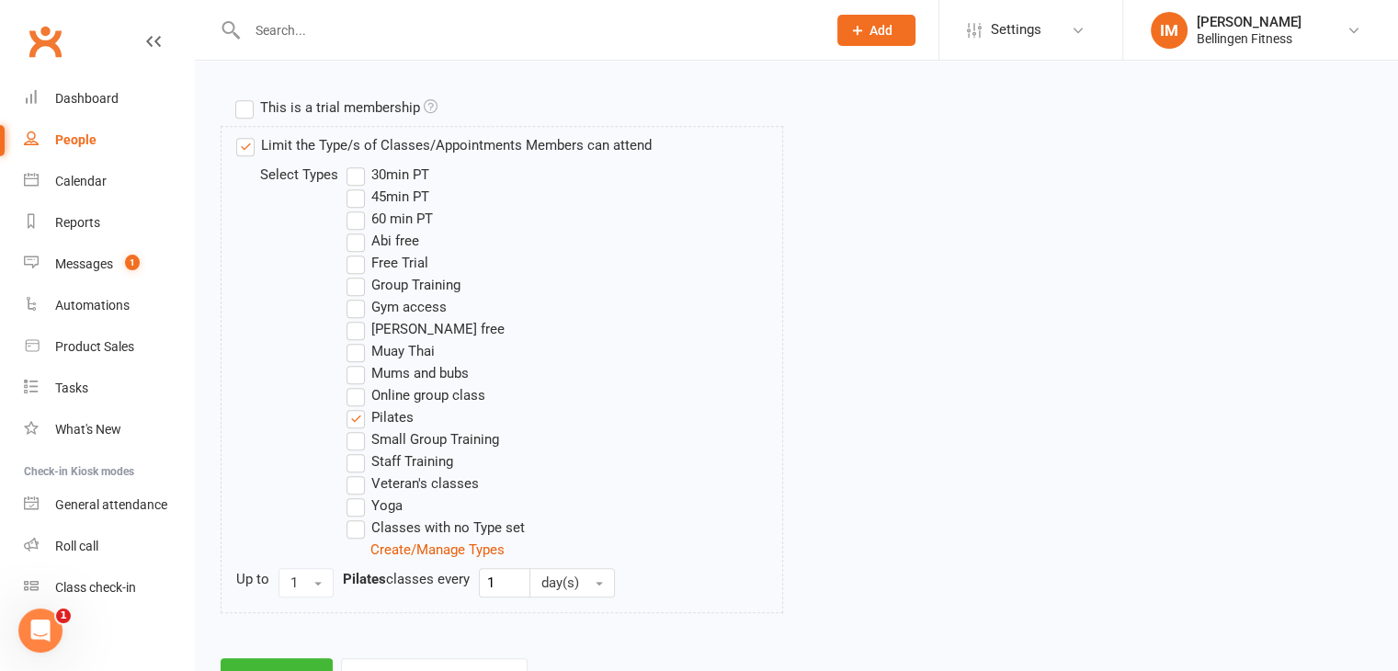
scroll to position [938, 0]
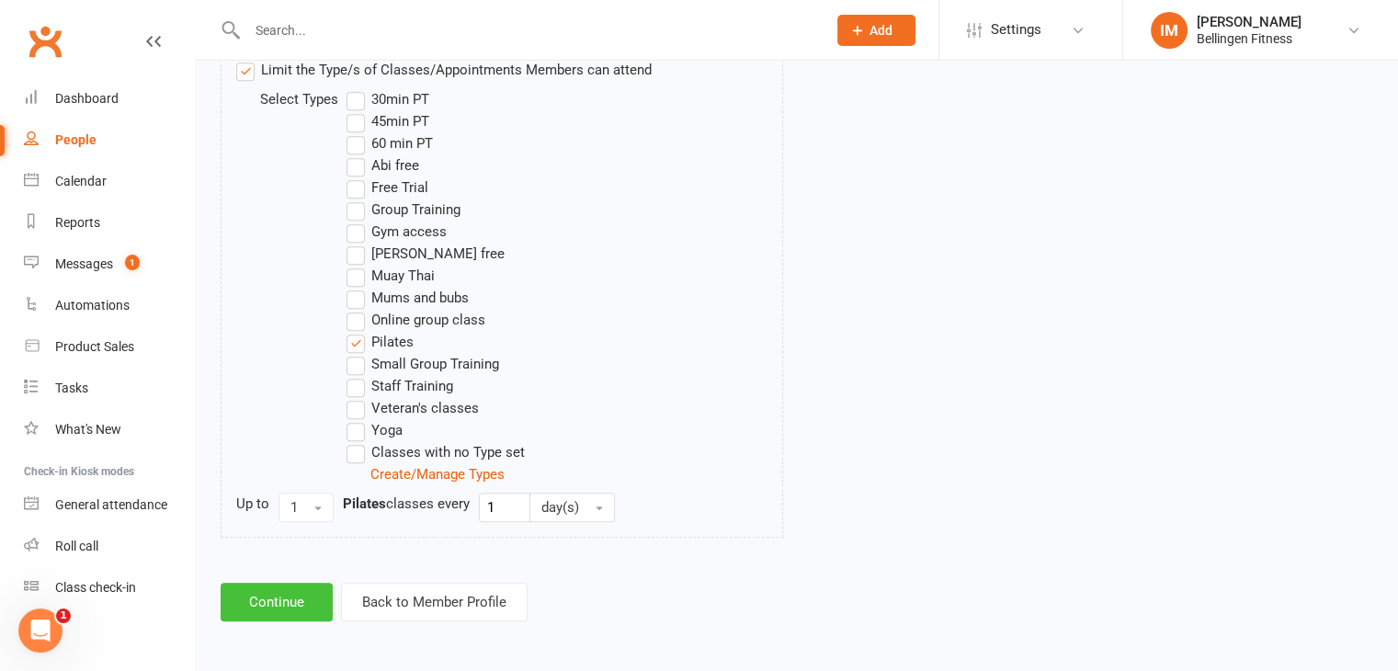
click at [310, 592] on button "Continue" at bounding box center [277, 602] width 112 height 39
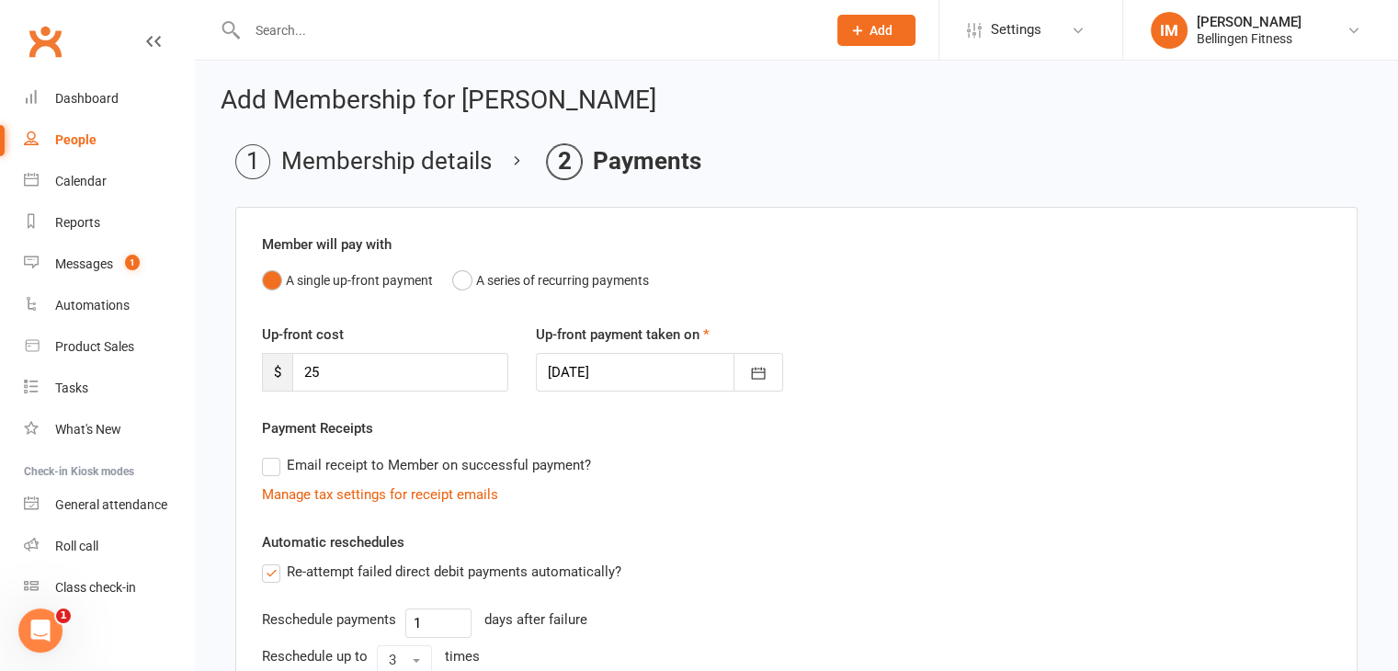
scroll to position [92, 0]
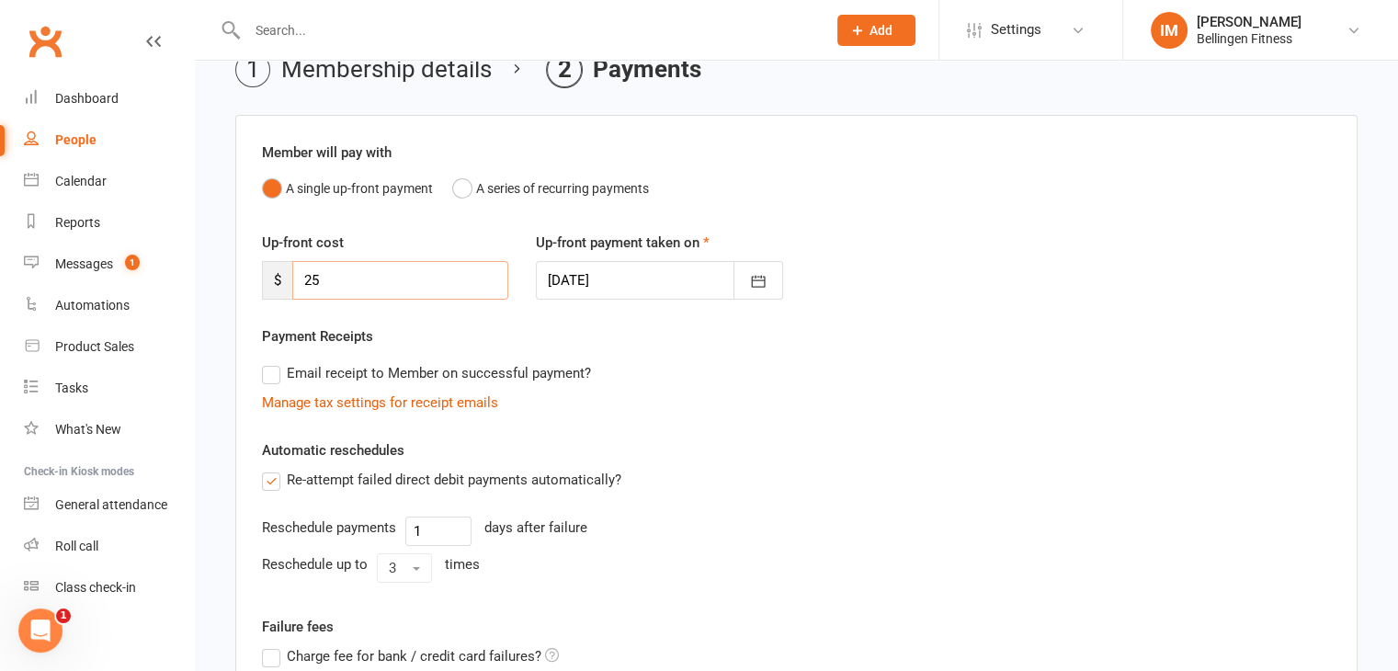
drag, startPoint x: 340, startPoint y: 279, endPoint x: 305, endPoint y: 283, distance: 35.2
click at [305, 283] on input "25" at bounding box center [400, 280] width 216 height 39
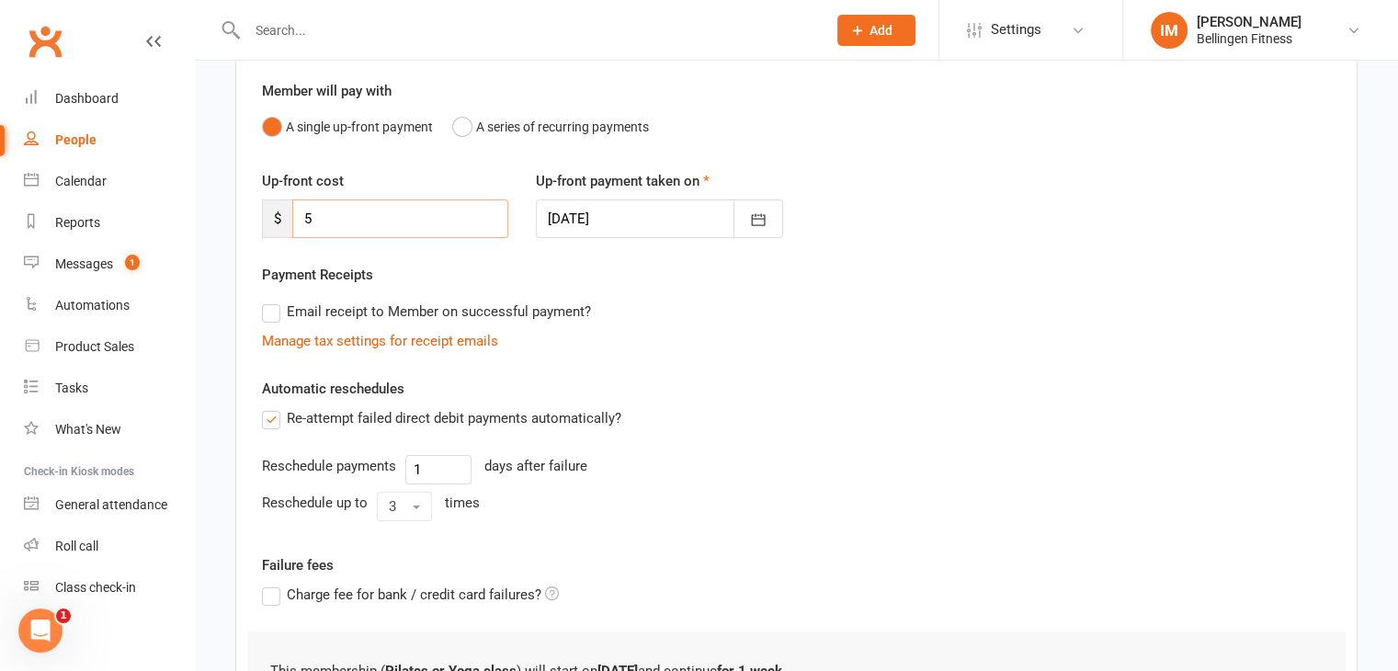
scroll to position [184, 0]
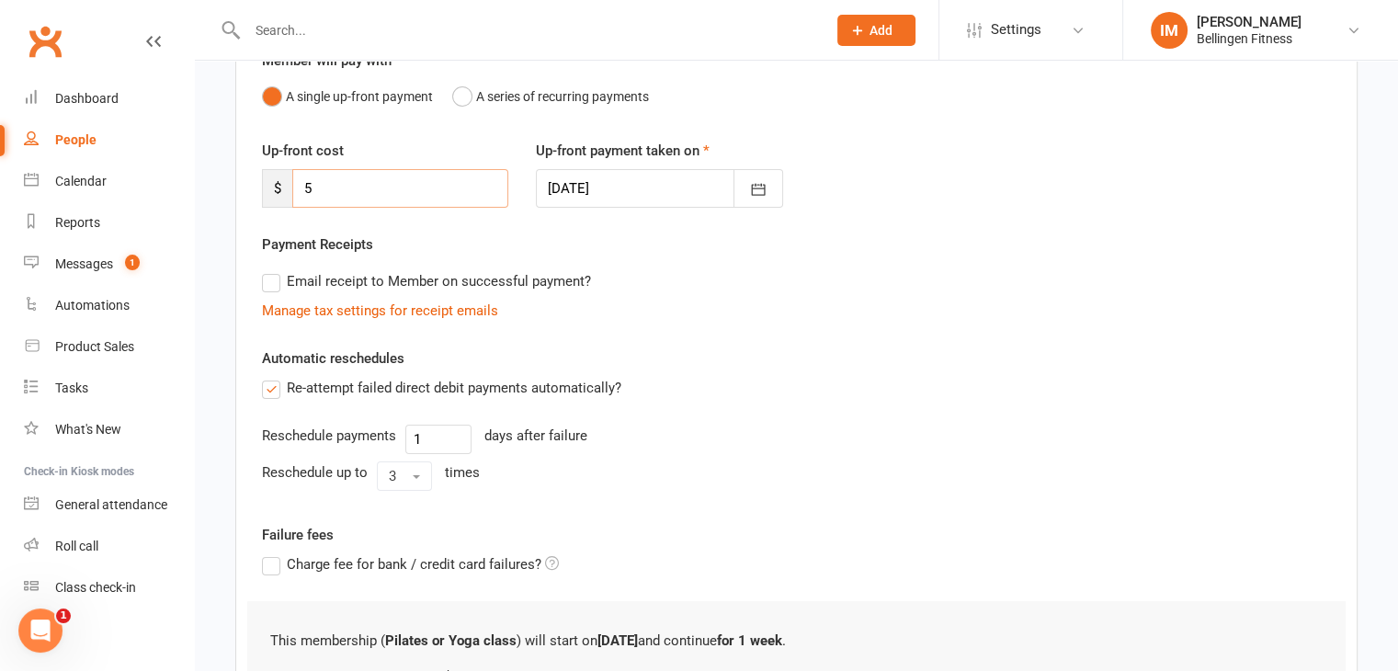
type input "5"
click at [666, 301] on div "Manage tax settings for receipt emails" at bounding box center [796, 311] width 1069 height 22
click at [279, 280] on label "Email receipt to Member on successful payment?" at bounding box center [426, 281] width 329 height 22
click at [274, 270] on input "Email receipt to Member on successful payment?" at bounding box center [268, 270] width 12 height 0
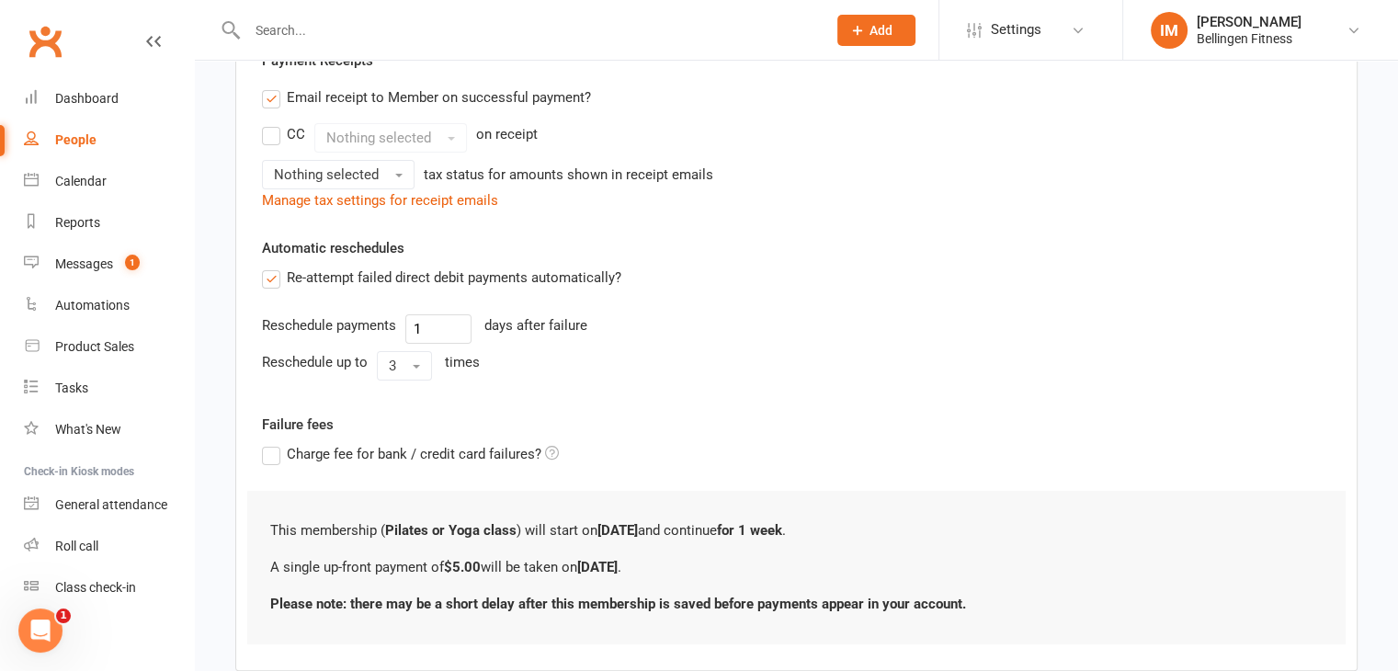
scroll to position [460, 0]
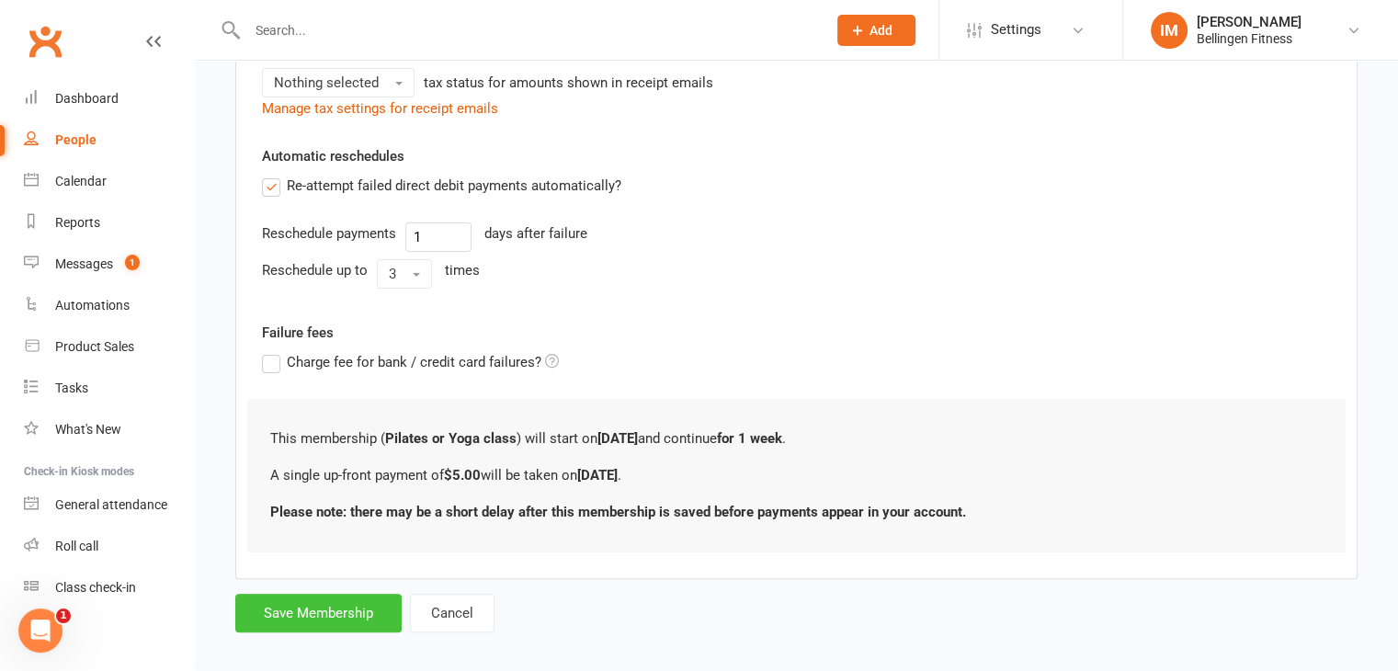
click at [346, 611] on button "Save Membership" at bounding box center [318, 613] width 166 height 39
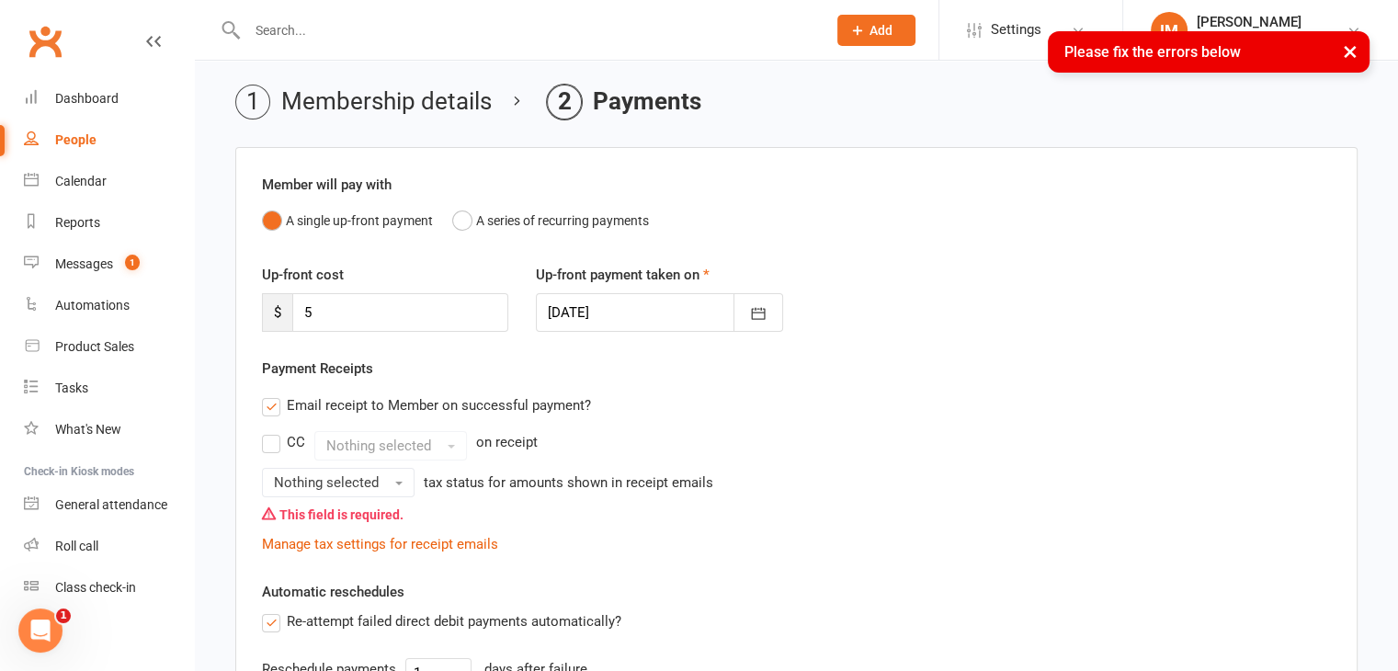
scroll to position [92, 0]
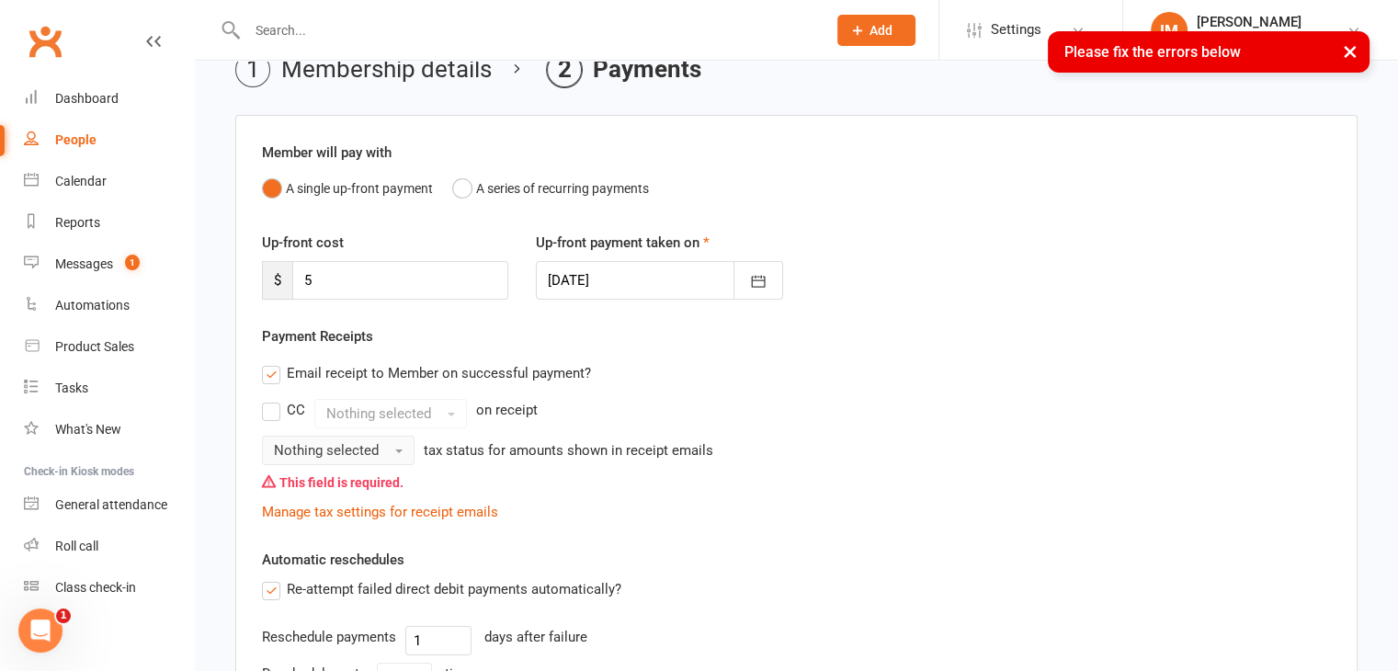
click at [391, 453] on button "Nothing selected" at bounding box center [338, 450] width 153 height 29
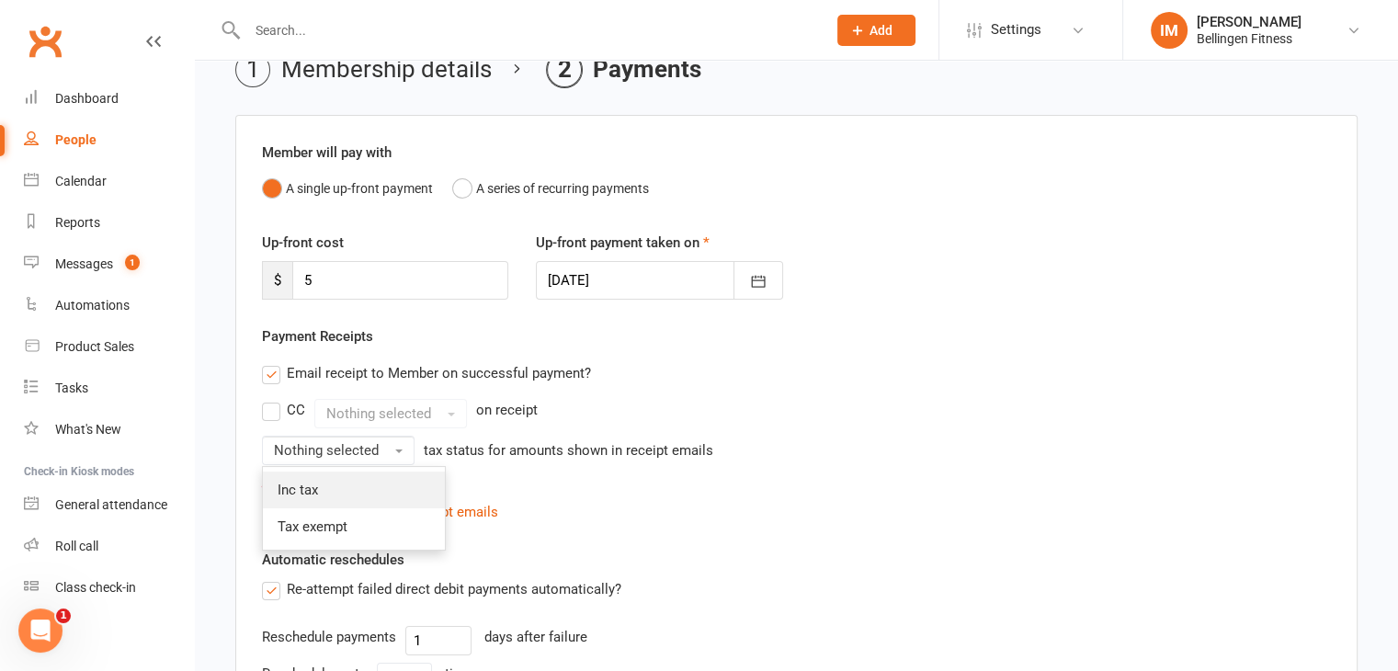
click at [353, 493] on link "Inc tax" at bounding box center [354, 490] width 182 height 37
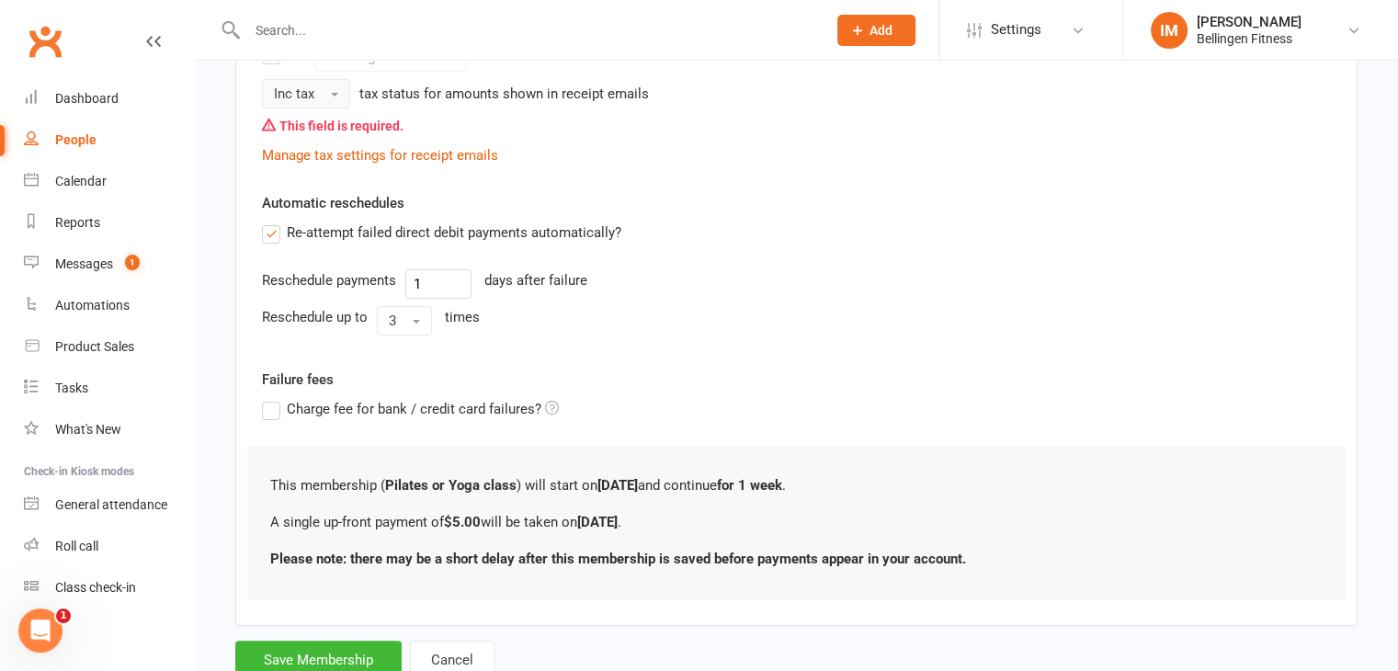
scroll to position [510, 0]
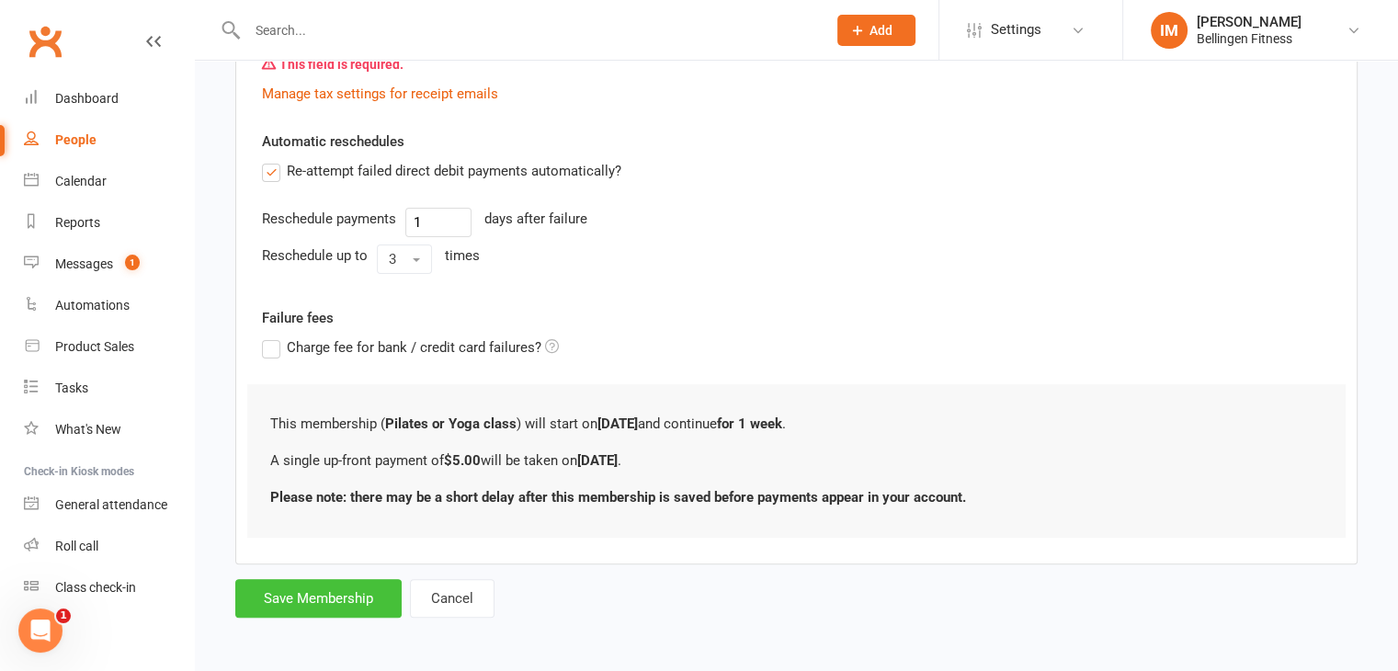
click at [302, 592] on button "Save Membership" at bounding box center [318, 598] width 166 height 39
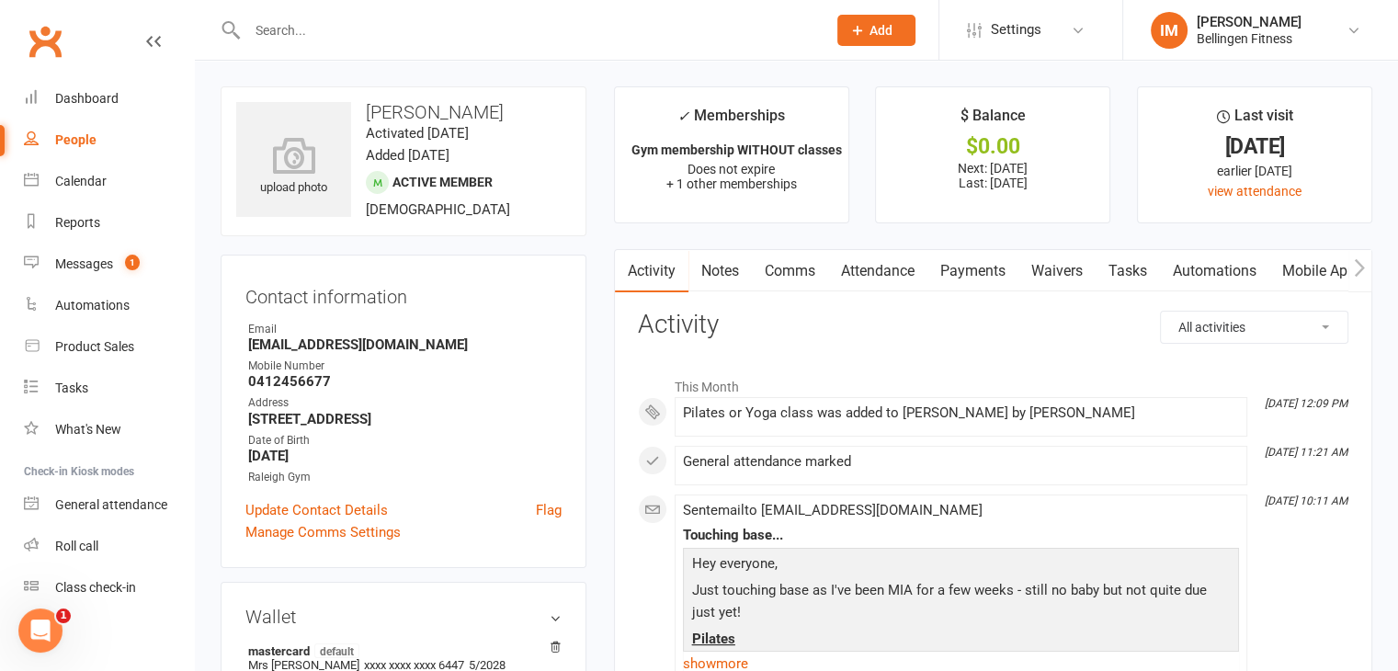
click at [882, 273] on link "Attendance" at bounding box center [877, 271] width 99 height 42
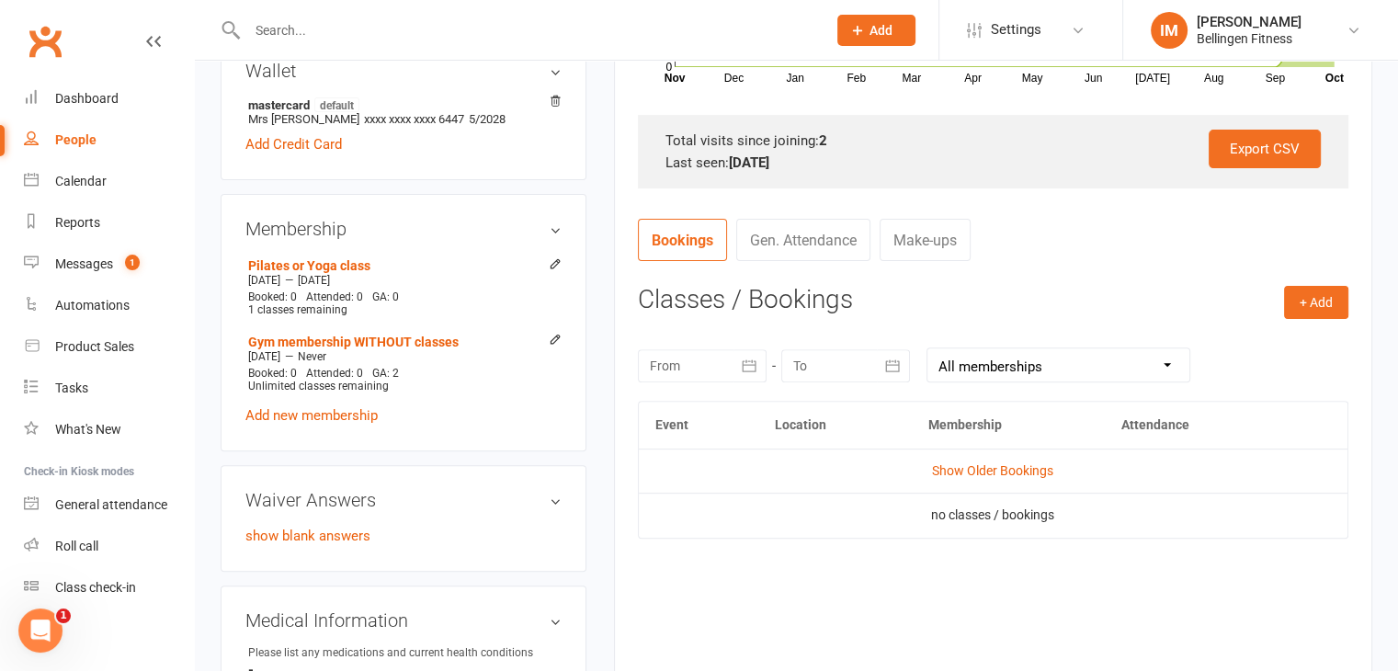
scroll to position [643, 0]
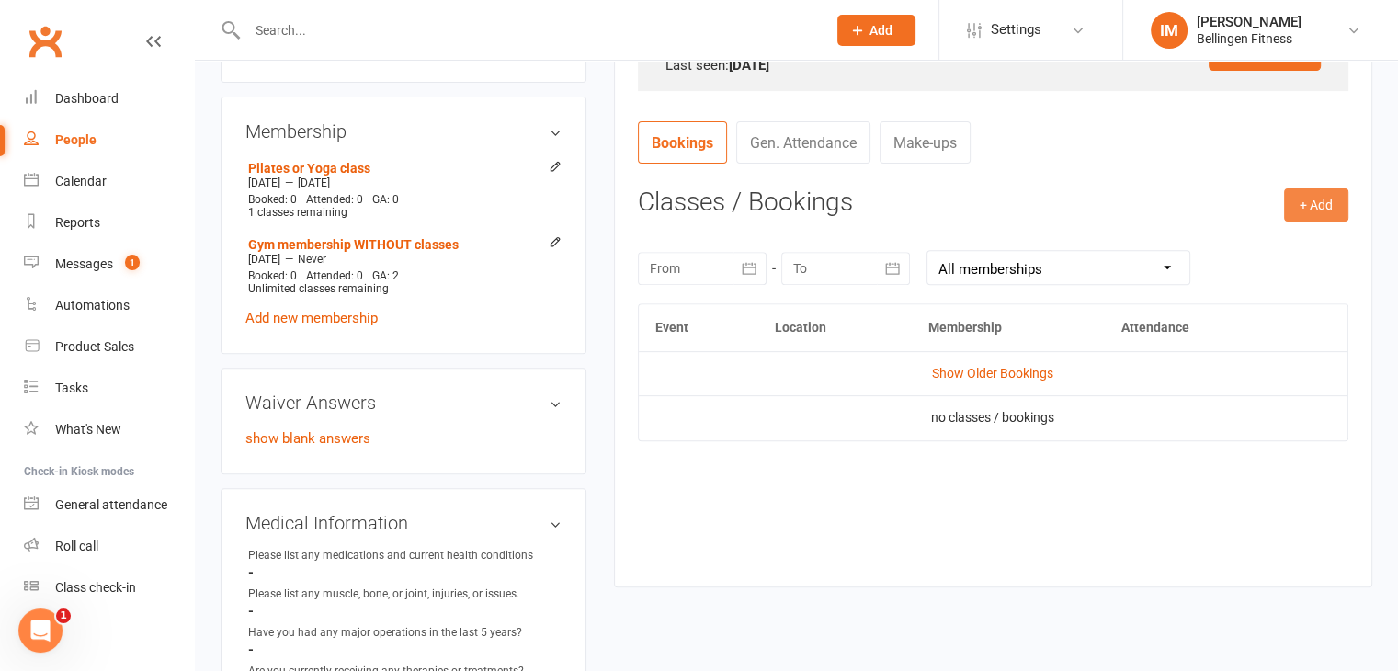
click at [1316, 203] on button "+ Add" at bounding box center [1316, 204] width 64 height 33
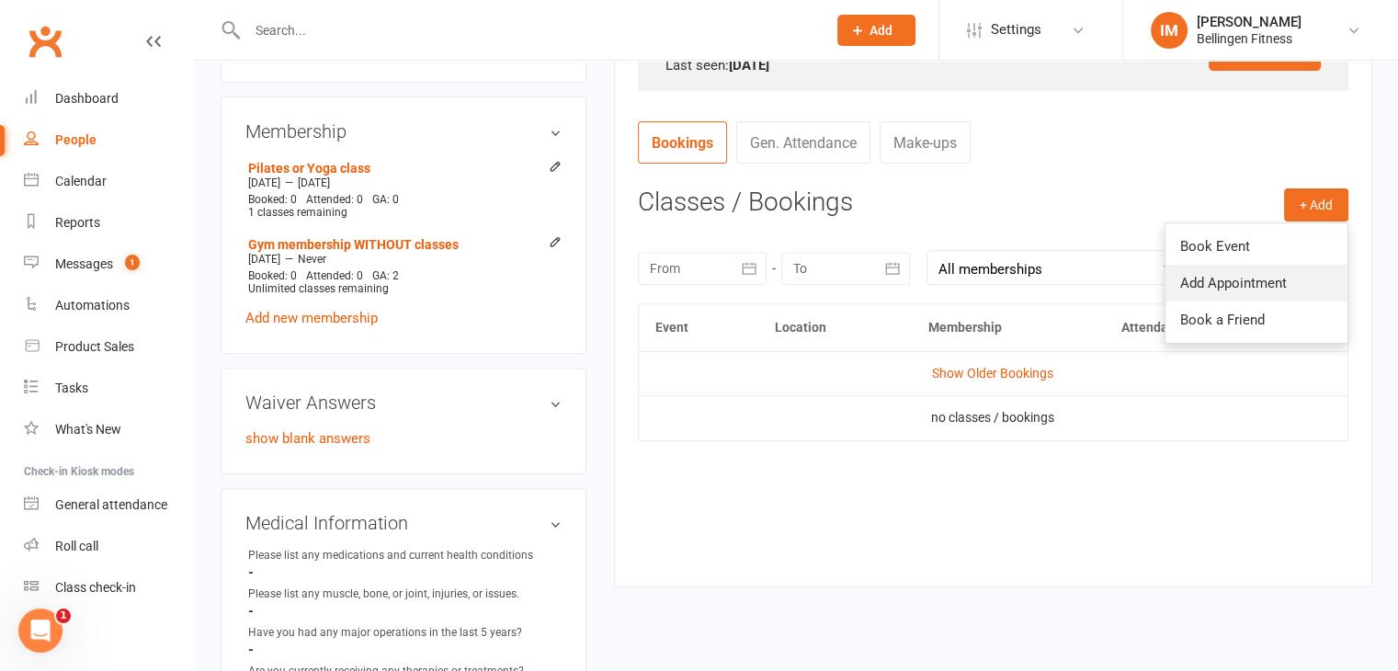
click at [1229, 277] on link "Add Appointment" at bounding box center [1257, 283] width 182 height 37
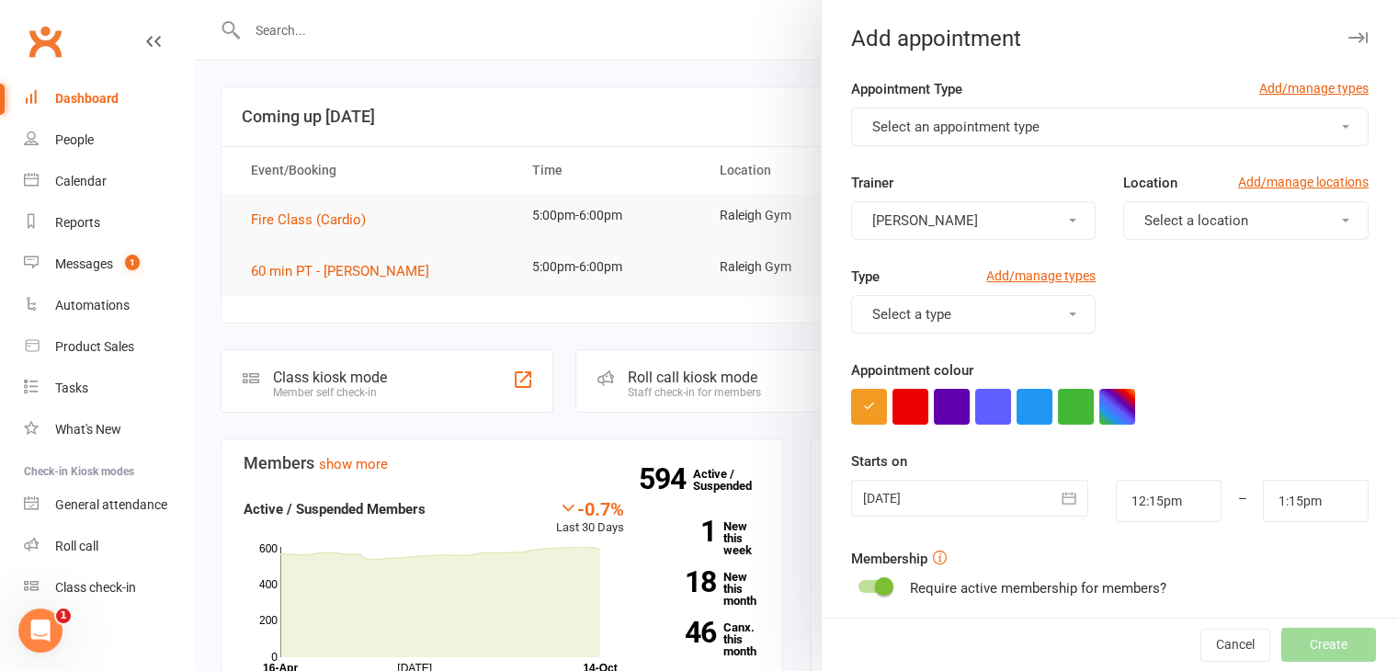
click at [677, 72] on div at bounding box center [796, 335] width 1203 height 671
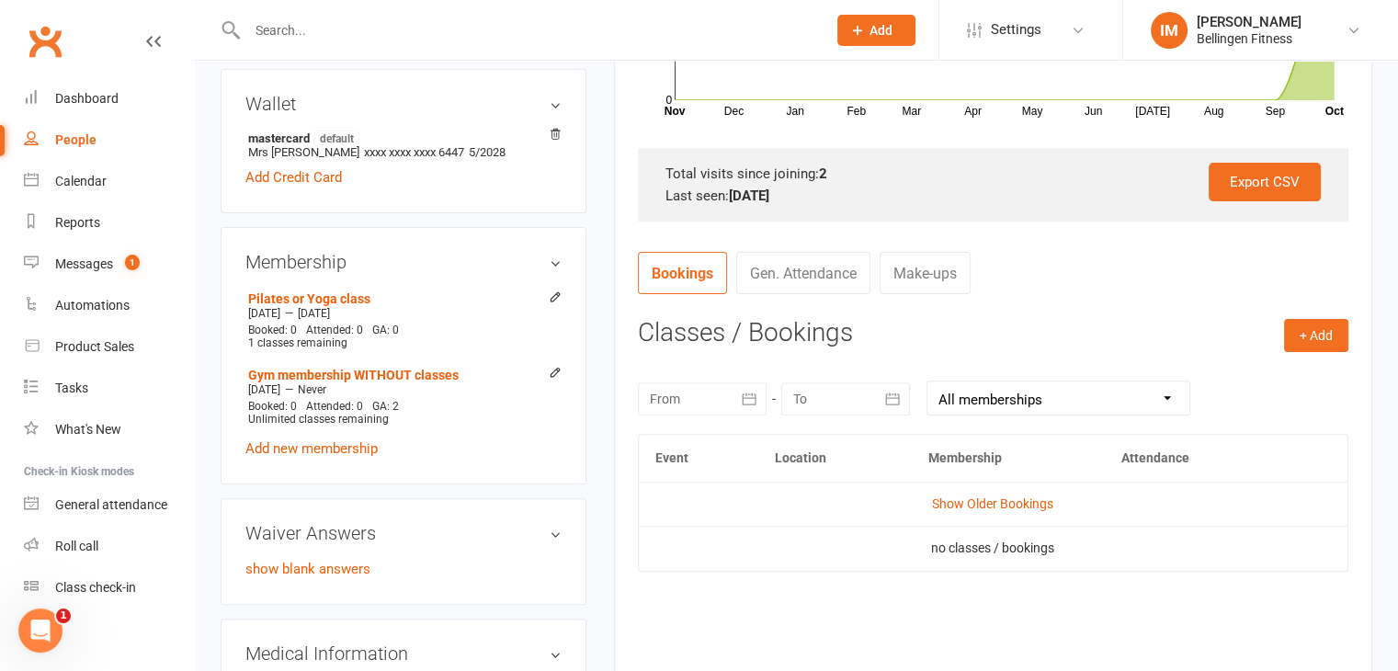
scroll to position [643, 0]
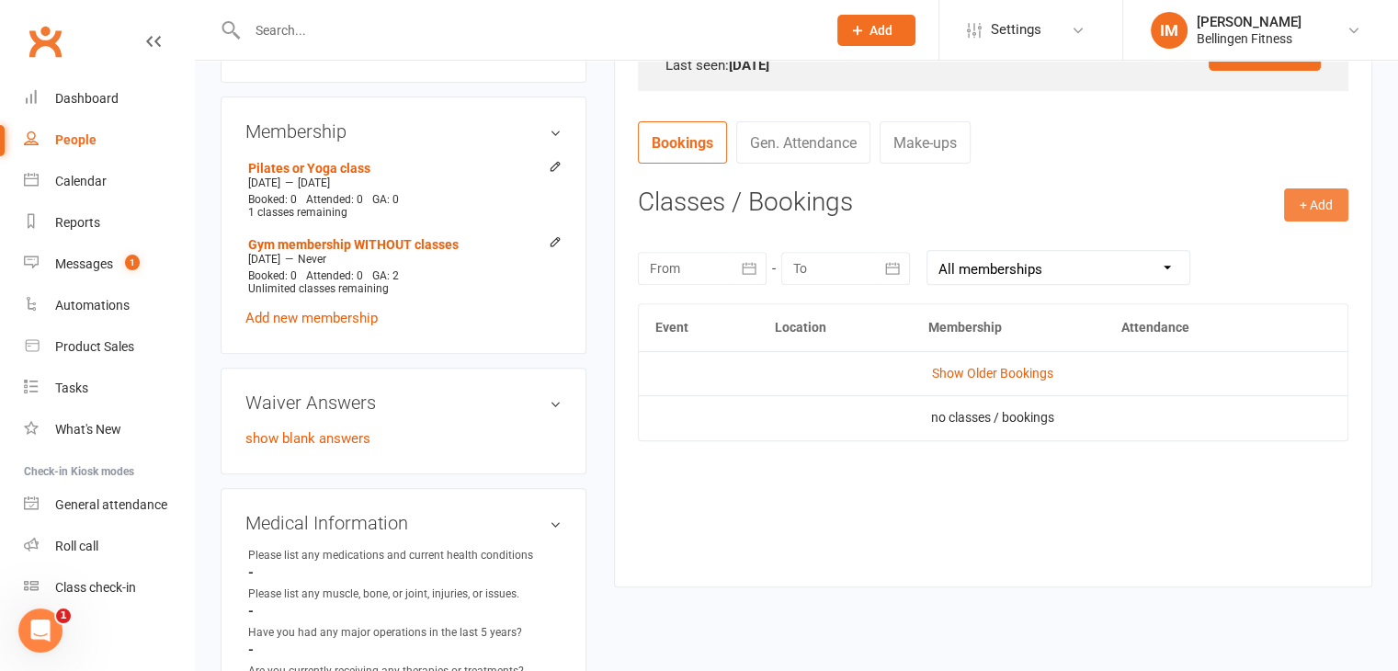
click at [1316, 218] on button "+ Add" at bounding box center [1316, 204] width 64 height 33
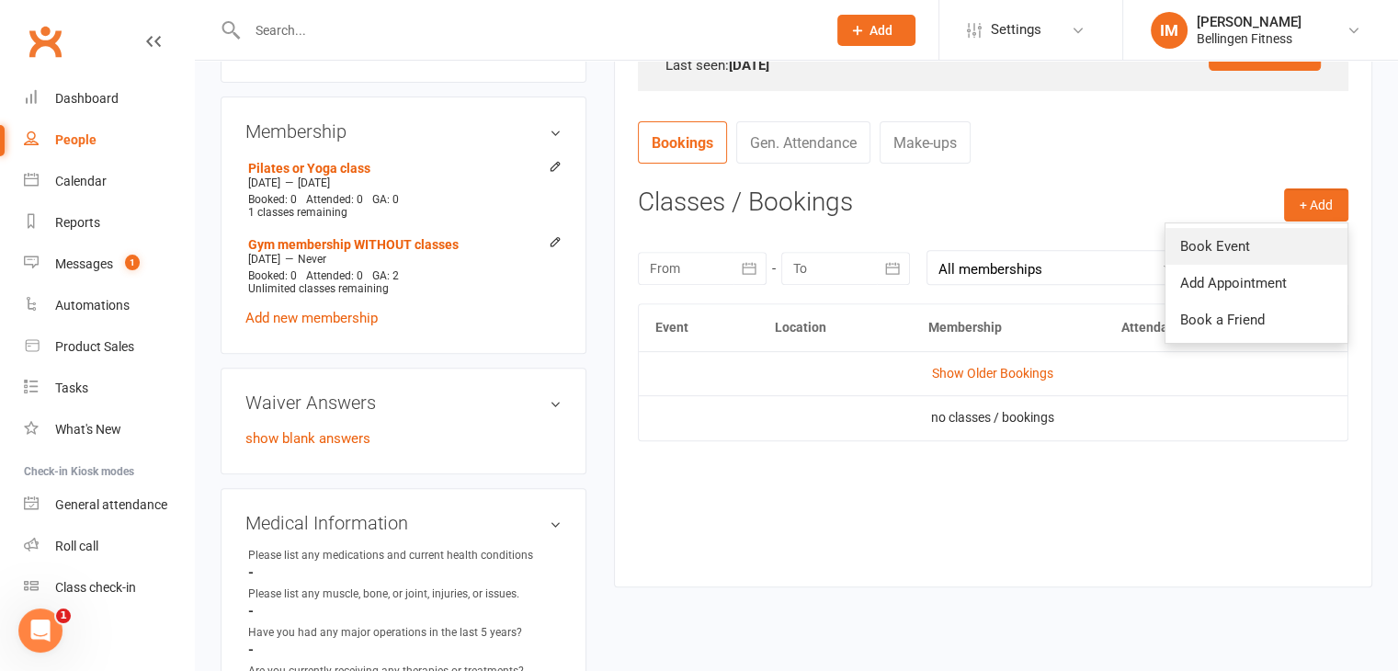
click at [1235, 247] on link "Book Event" at bounding box center [1257, 246] width 182 height 37
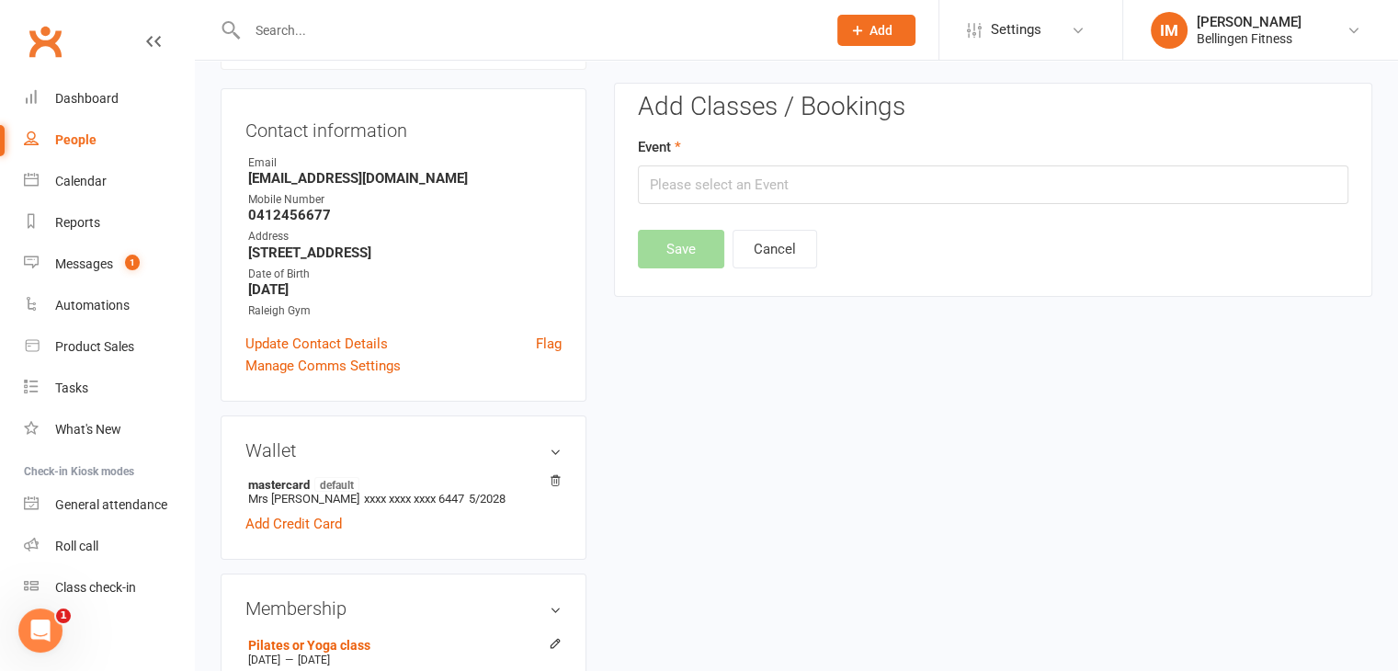
scroll to position [157, 0]
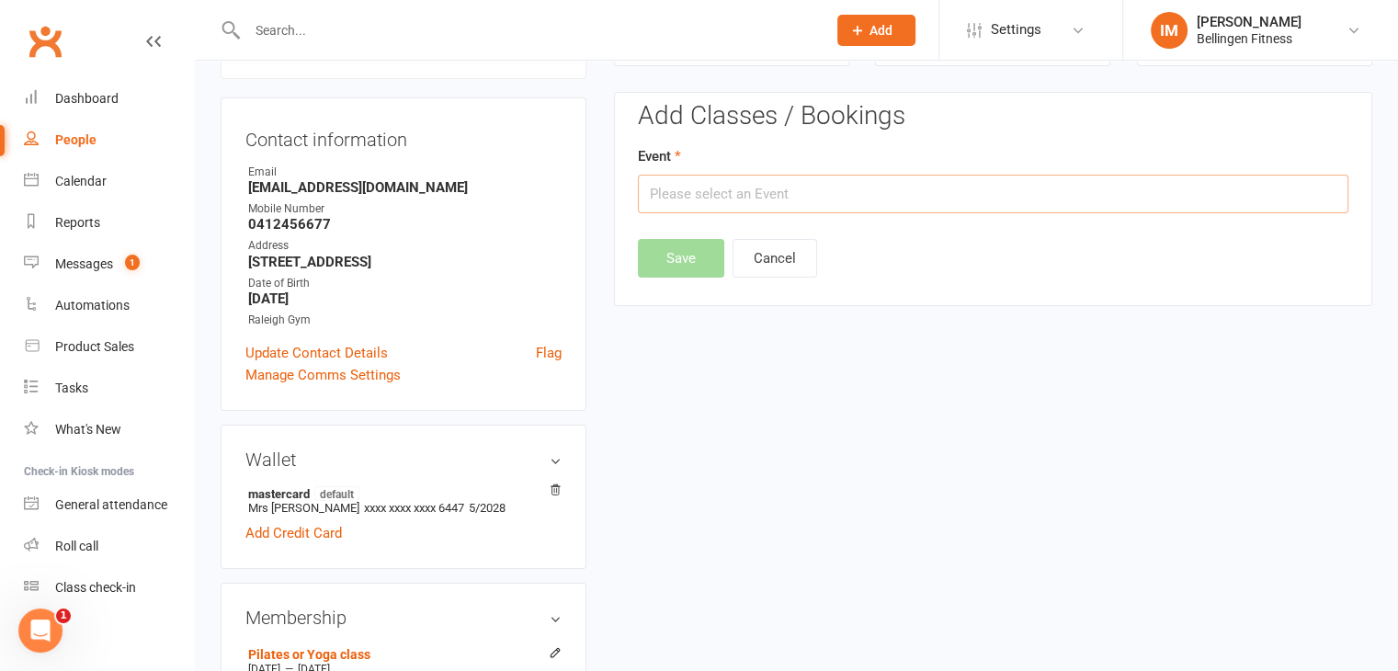
click at [742, 203] on input "text" at bounding box center [993, 194] width 711 height 39
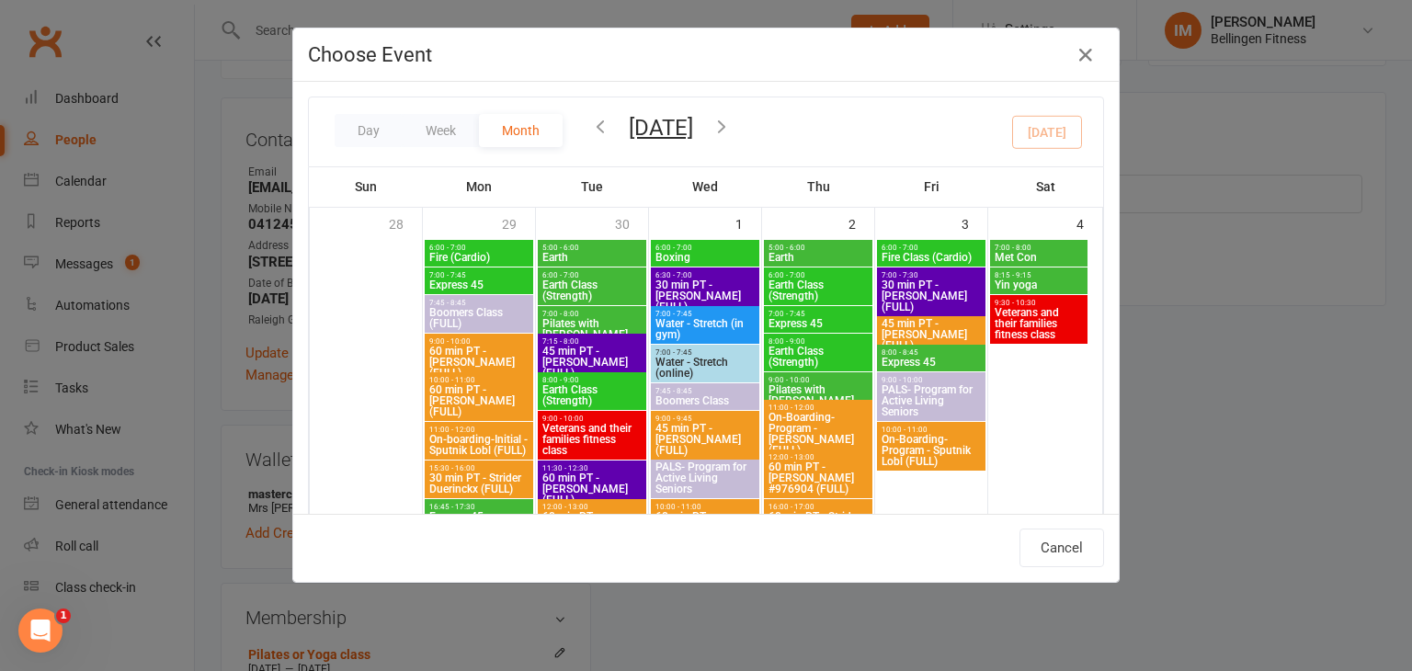
click at [802, 379] on span "9:00 - 10:00" at bounding box center [818, 380] width 101 height 8
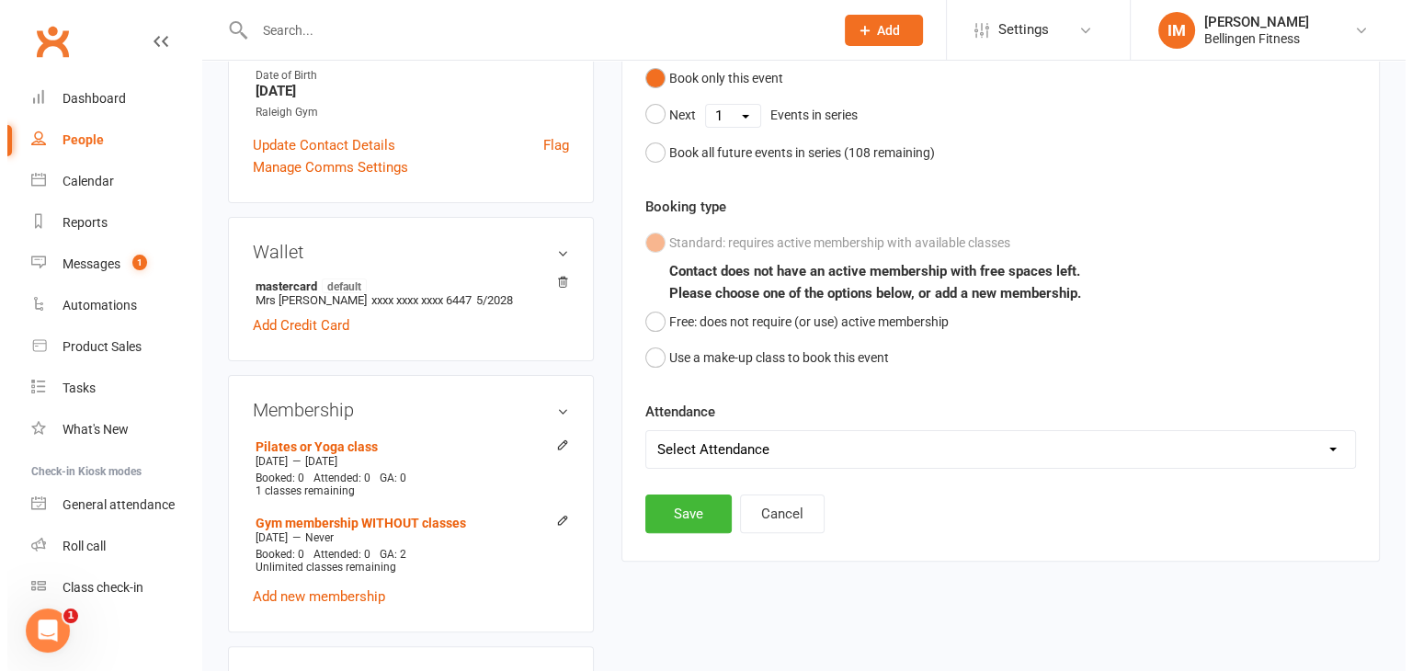
scroll to position [249, 0]
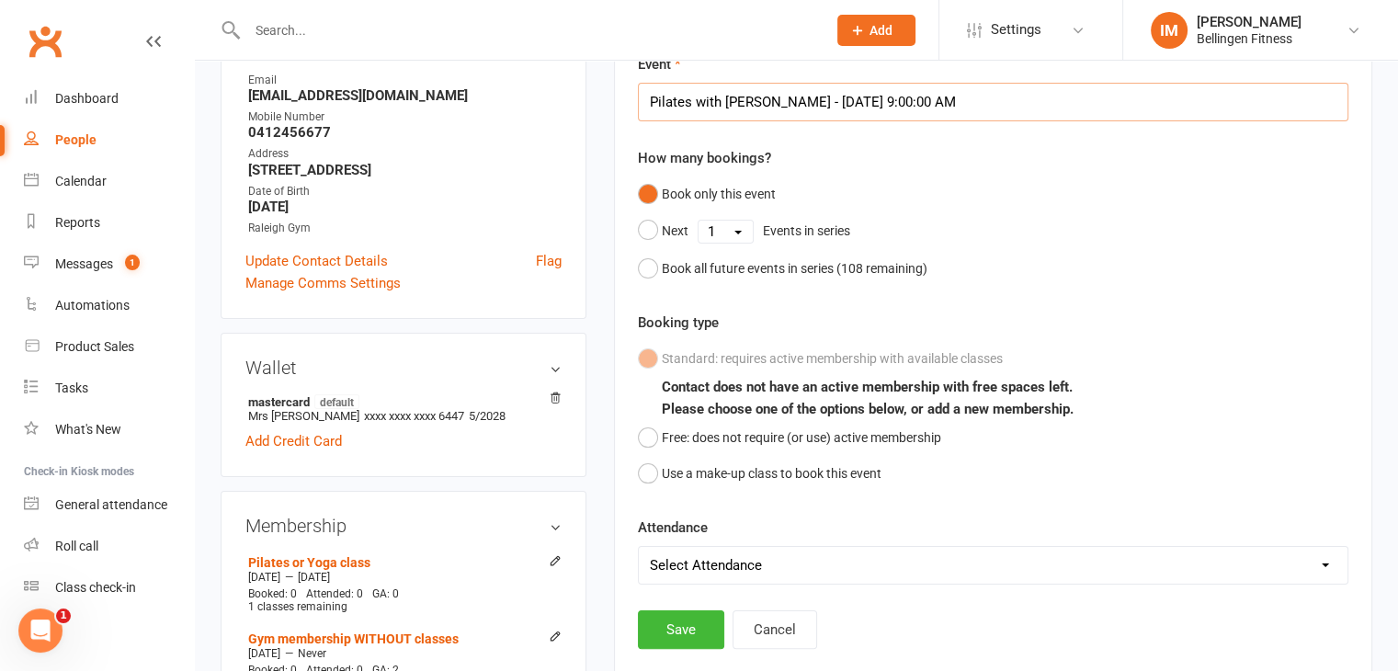
click at [905, 108] on input "Pilates with [PERSON_NAME] - [DATE] 9:00:00 AM" at bounding box center [993, 102] width 711 height 39
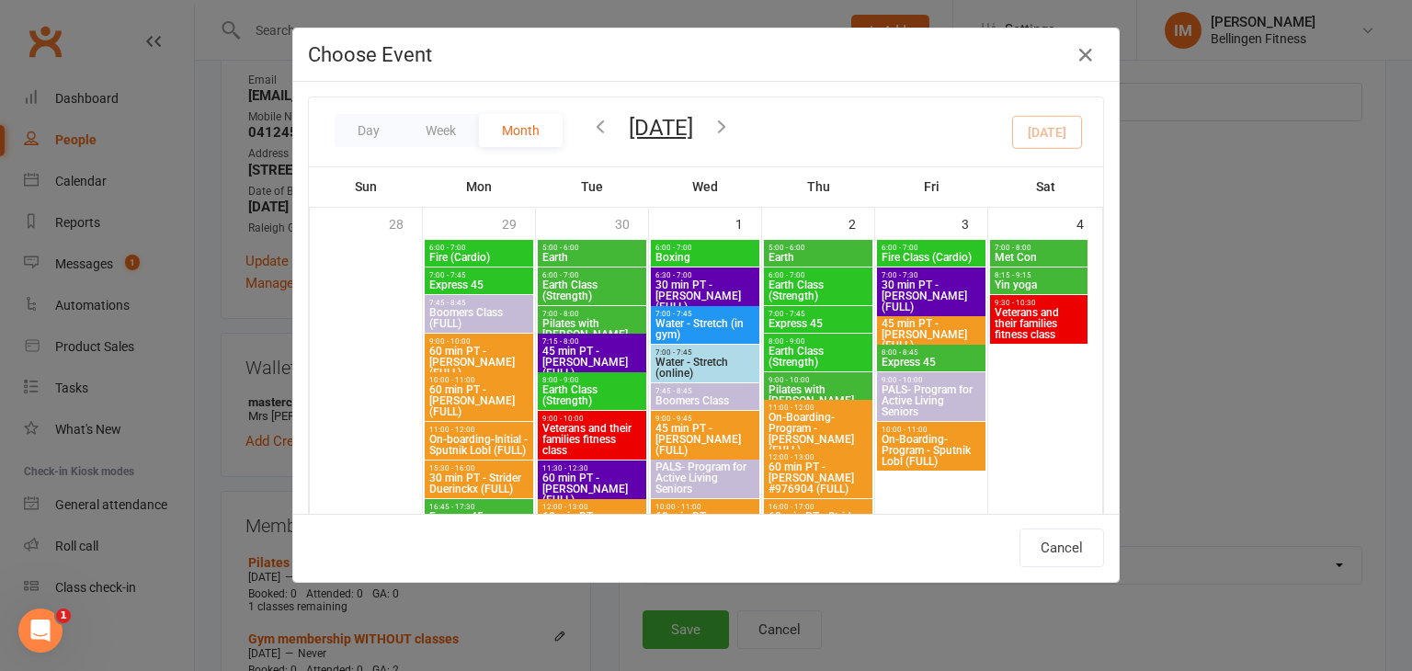
click at [732, 128] on icon "button" at bounding box center [721, 126] width 20 height 20
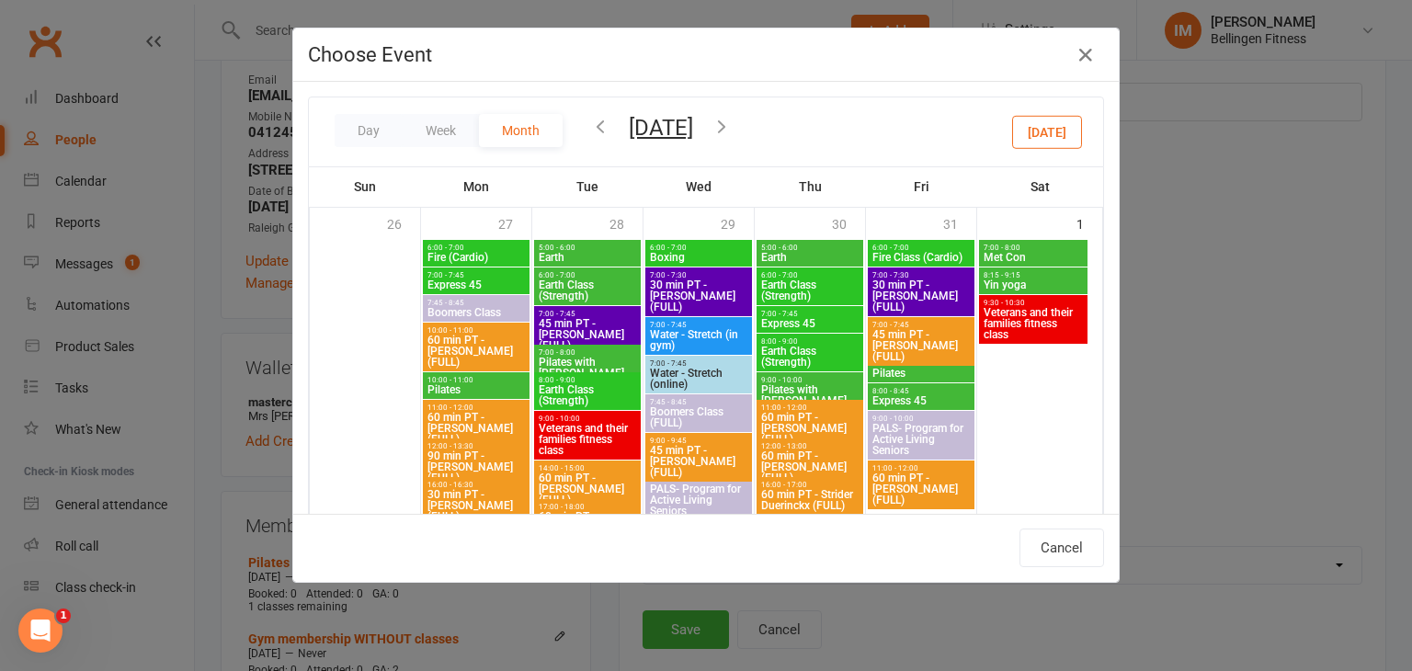
click at [595, 127] on icon "button" at bounding box center [600, 126] width 20 height 20
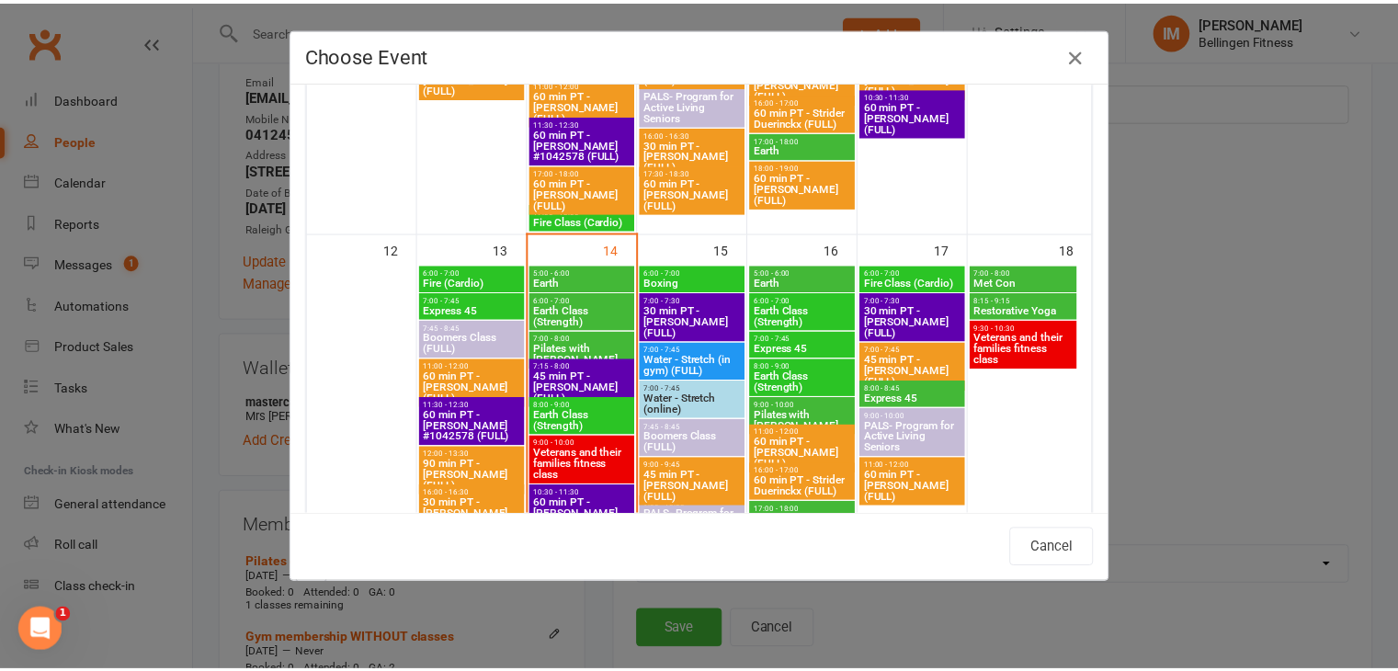
scroll to position [919, 0]
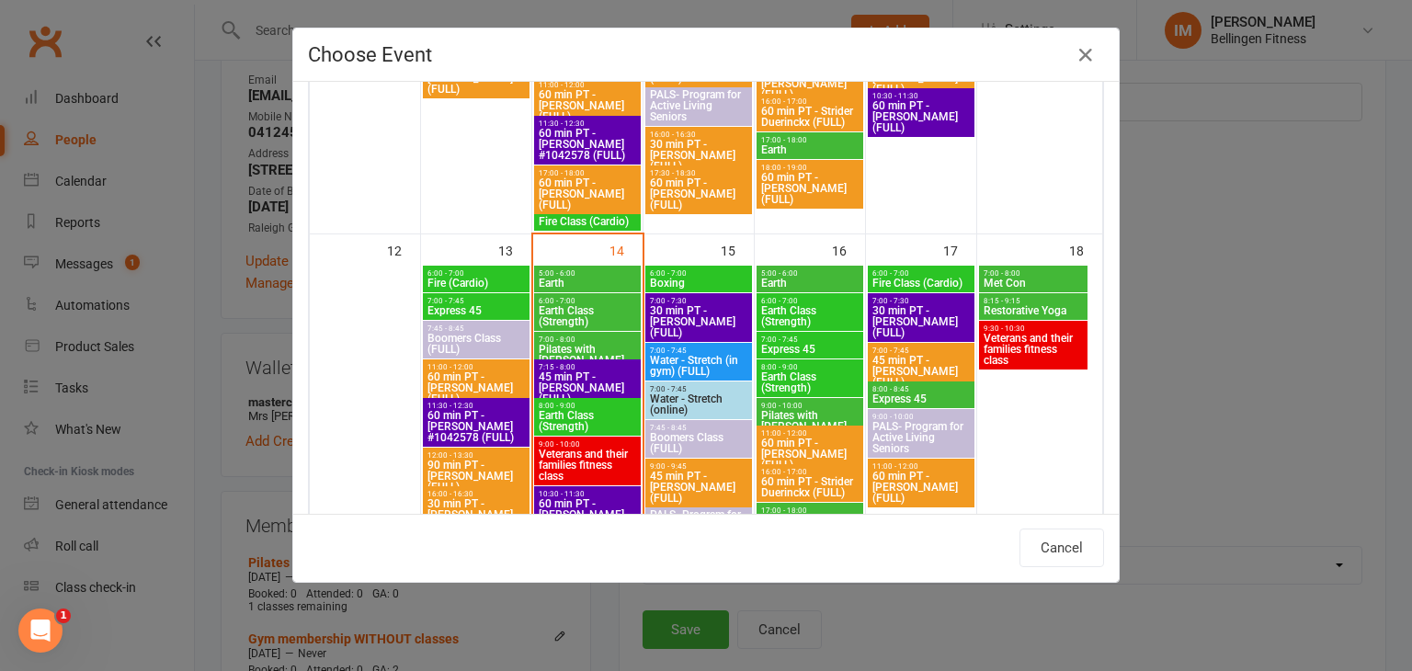
click at [792, 410] on span "Pilates with [PERSON_NAME]" at bounding box center [809, 421] width 99 height 22
type input "Pilates with [PERSON_NAME] - [DATE] 9:00:00 AM"
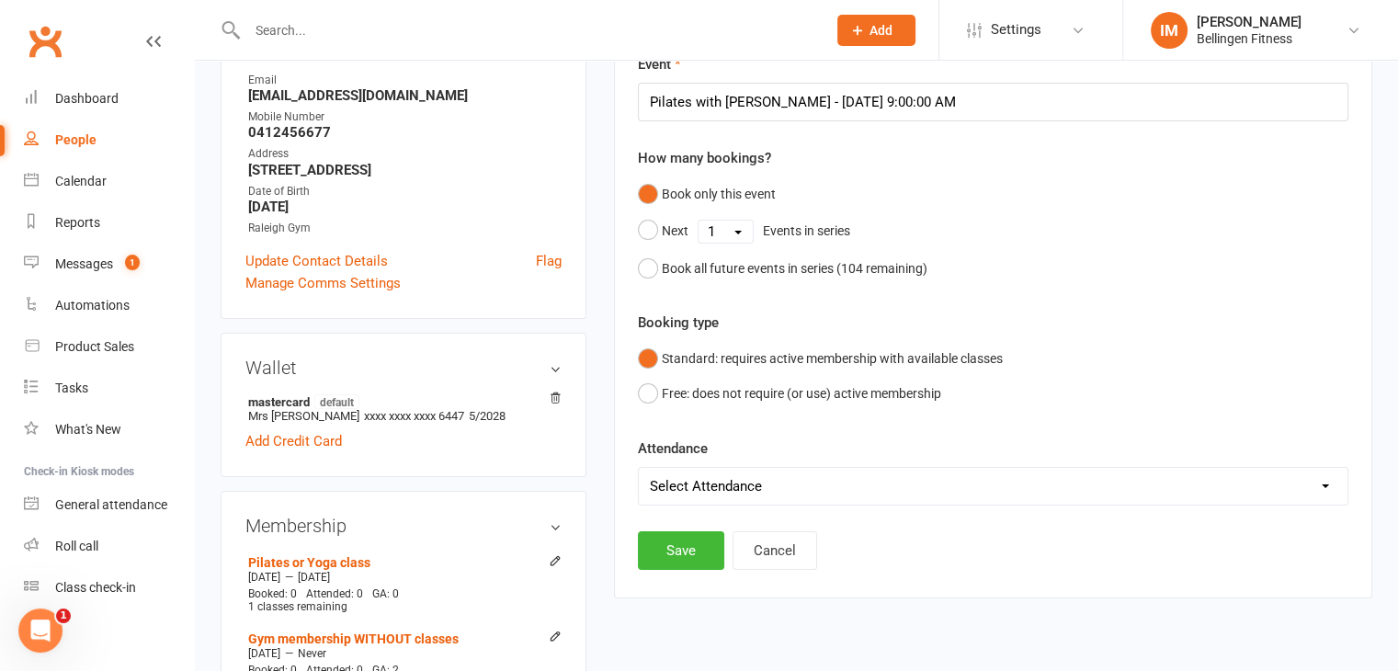
click at [743, 486] on select "Select Attendance Attended Absent" at bounding box center [993, 486] width 709 height 37
click at [853, 425] on form "Event Pilates with [PERSON_NAME] - [DATE] 9:00:00 AM How many bookings? Book on…" at bounding box center [993, 279] width 711 height 452
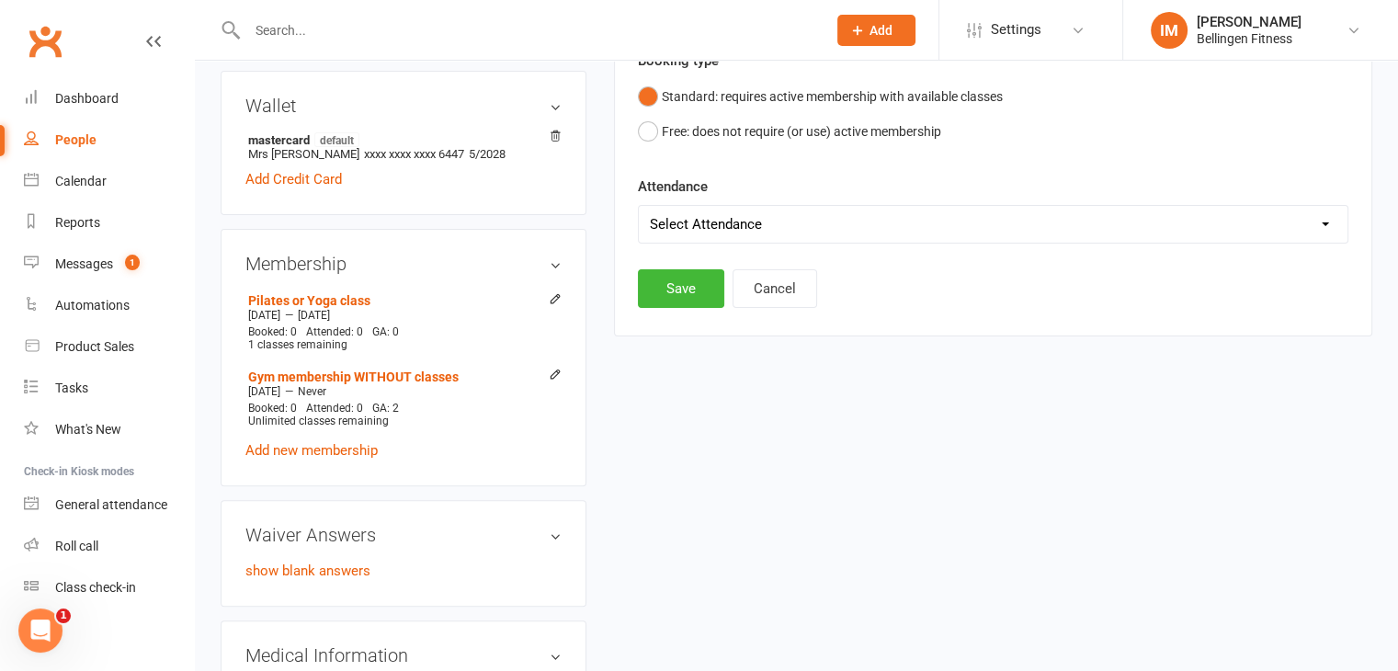
scroll to position [525, 0]
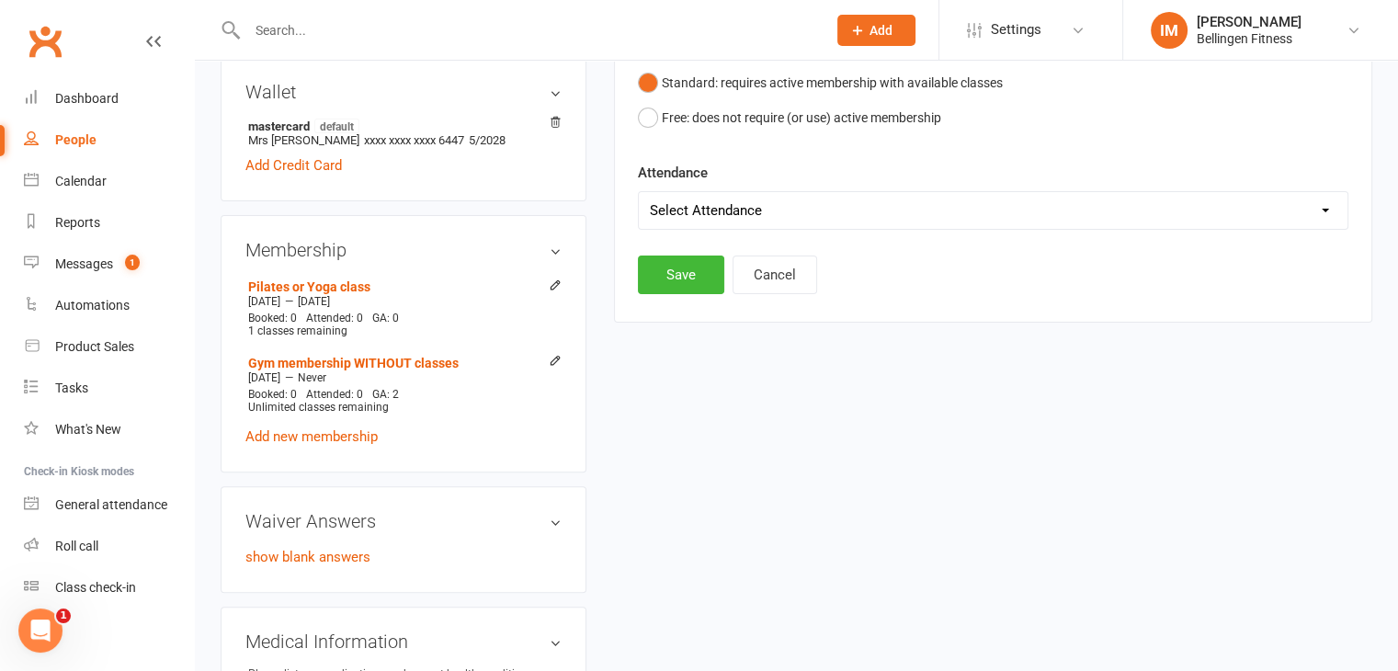
click at [758, 200] on select "Select Attendance Attended Absent" at bounding box center [993, 210] width 709 height 37
click at [868, 162] on div "Attendance Select Attendance Attended Absent" at bounding box center [993, 196] width 711 height 68
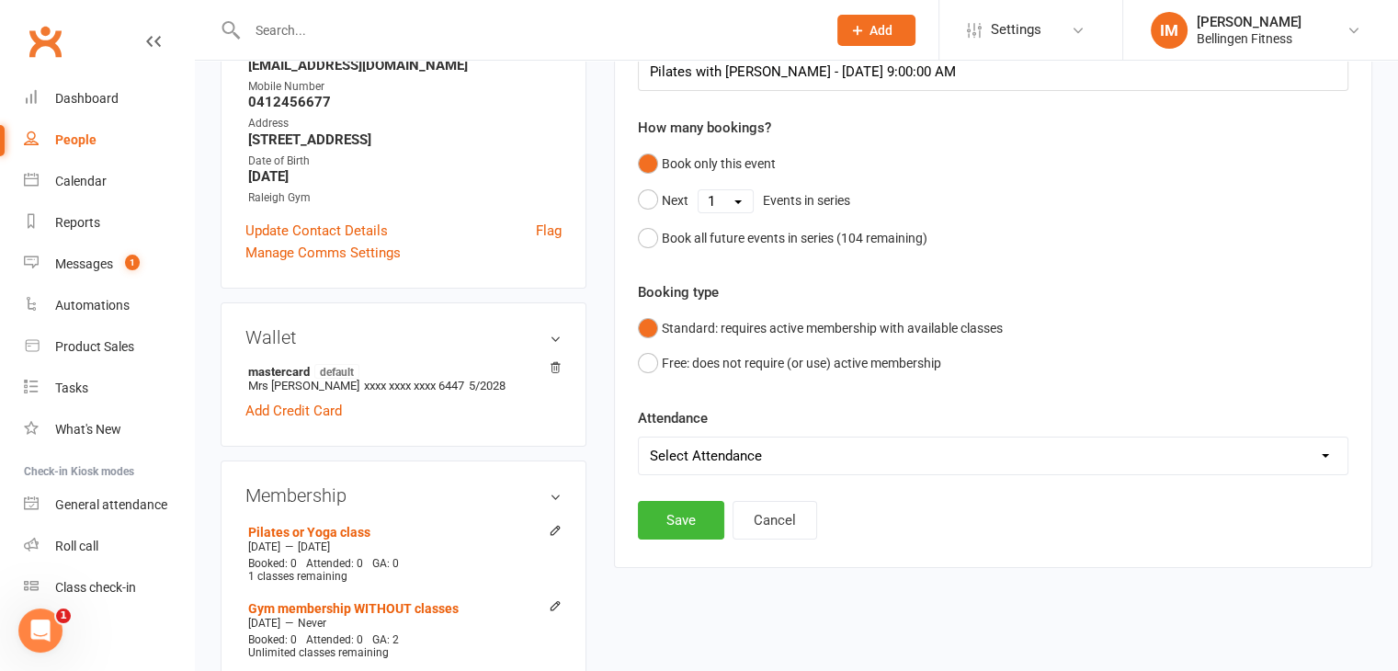
scroll to position [249, 0]
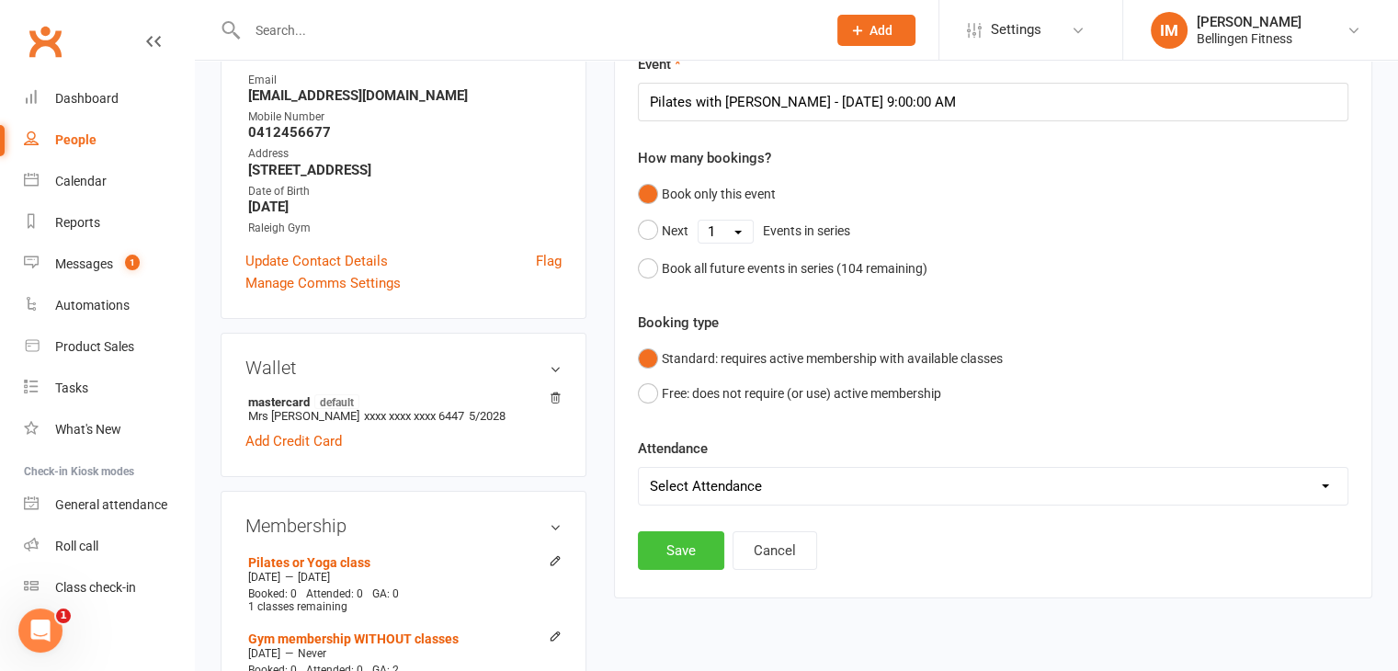
click at [680, 546] on button "Save" at bounding box center [681, 550] width 86 height 39
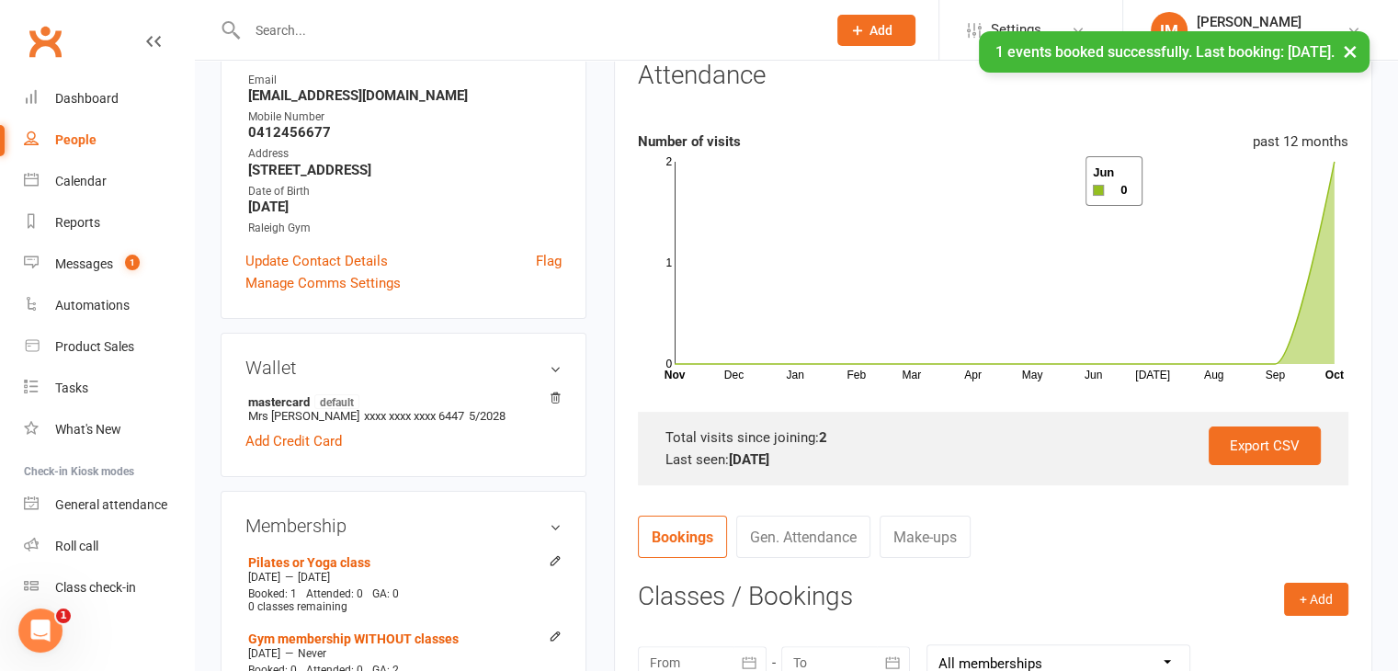
click at [1345, 49] on button "×" at bounding box center [1350, 51] width 33 height 40
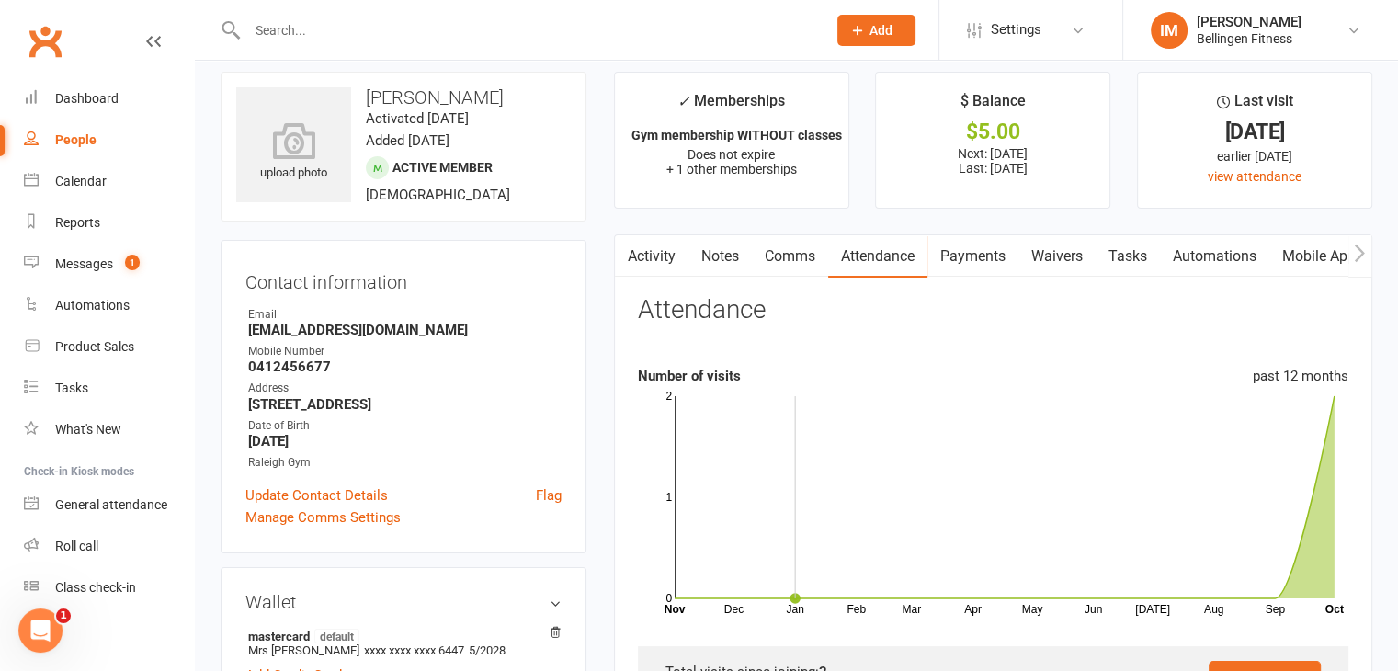
scroll to position [0, 0]
